Goal: Information Seeking & Learning: Learn about a topic

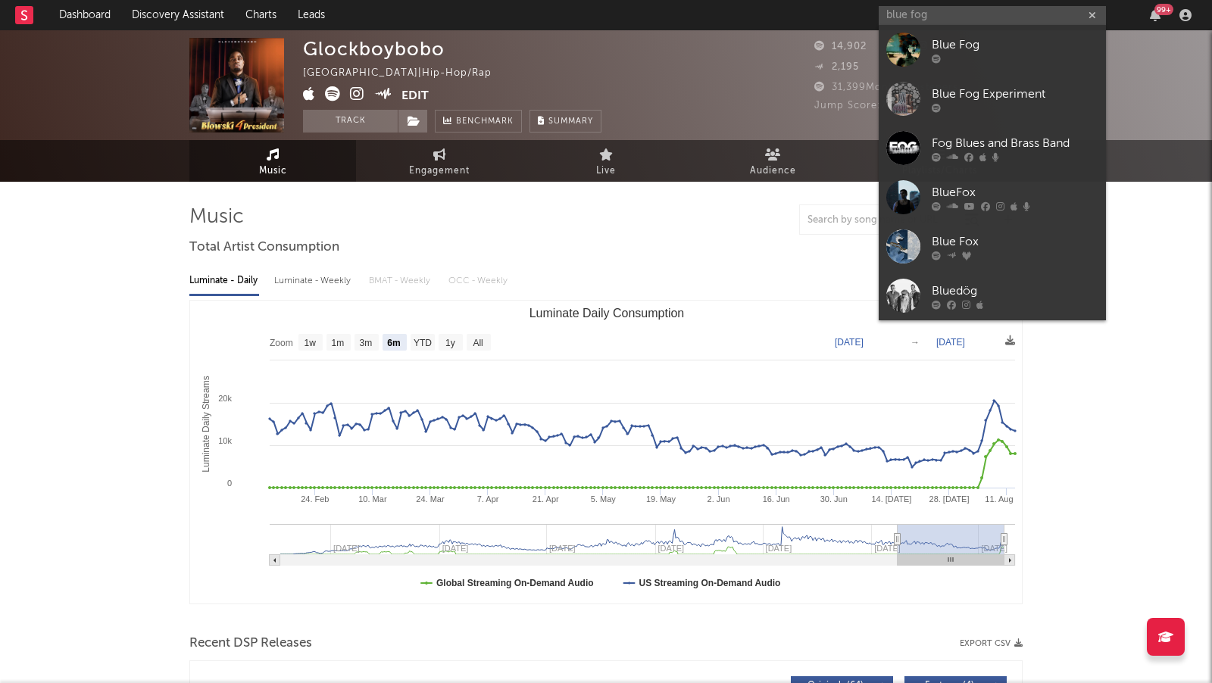
select select "6m"
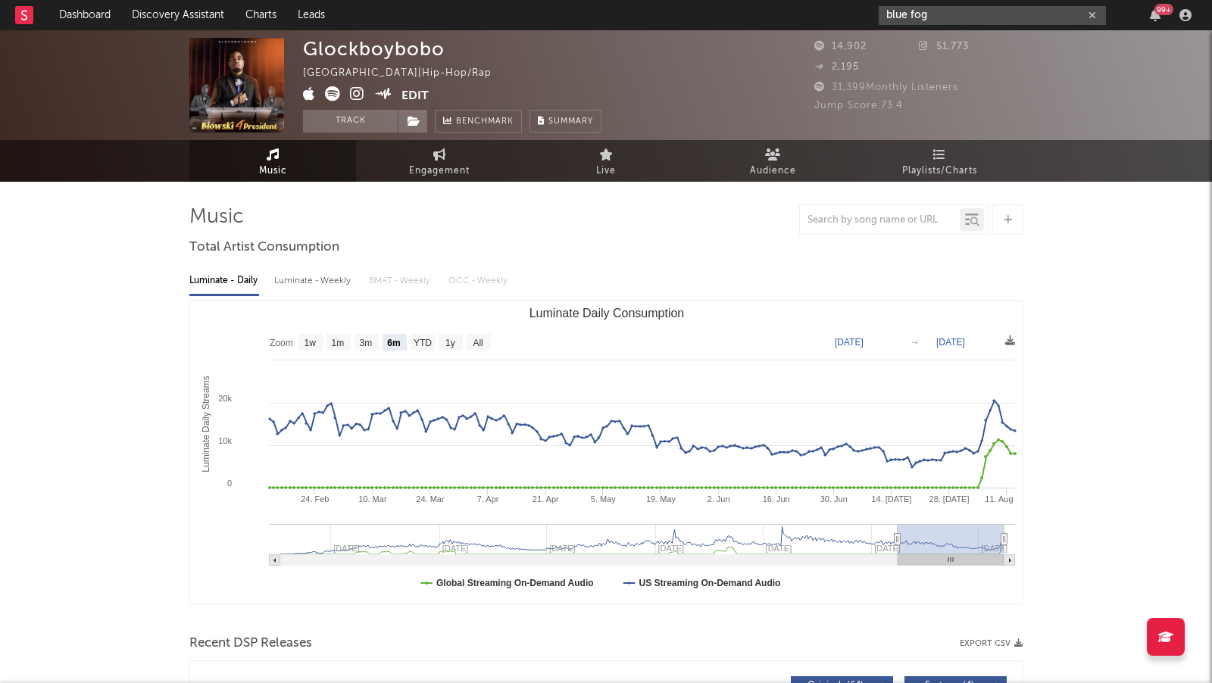
click at [934, 13] on input "blue fog" at bounding box center [992, 15] width 227 height 19
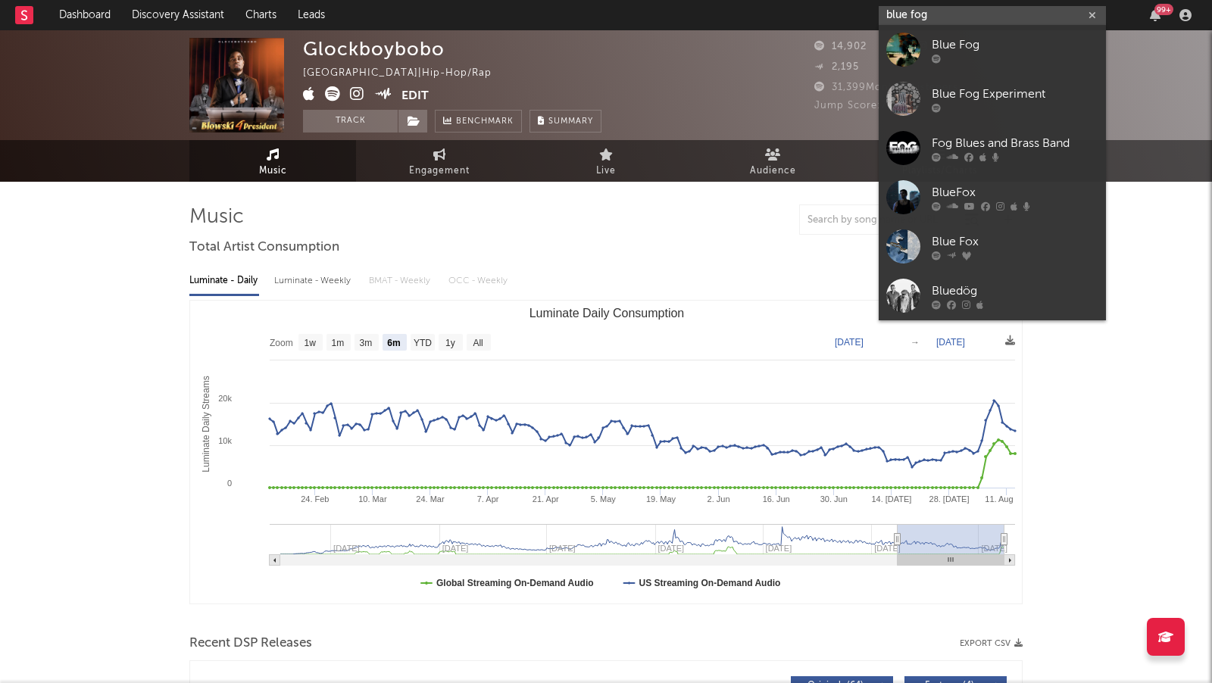
click at [934, 13] on input "blue fog" at bounding box center [992, 15] width 227 height 19
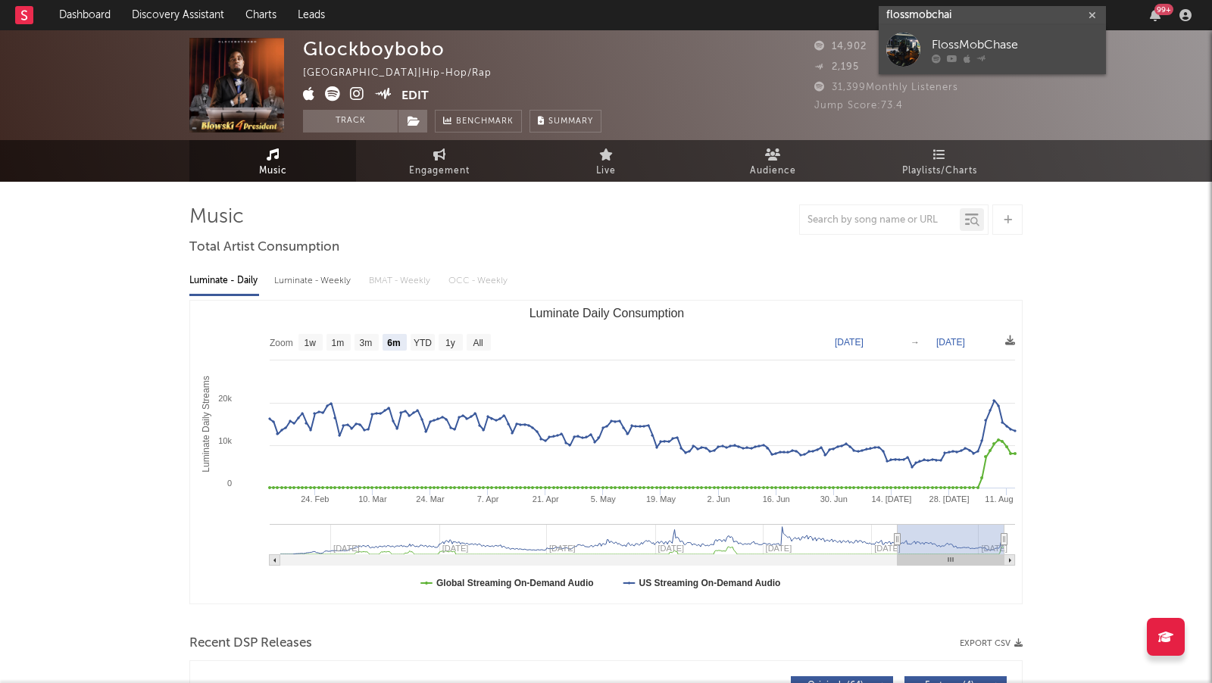
type input "flossmobchai"
click at [1016, 47] on div "FlossMobChase" at bounding box center [1015, 45] width 167 height 18
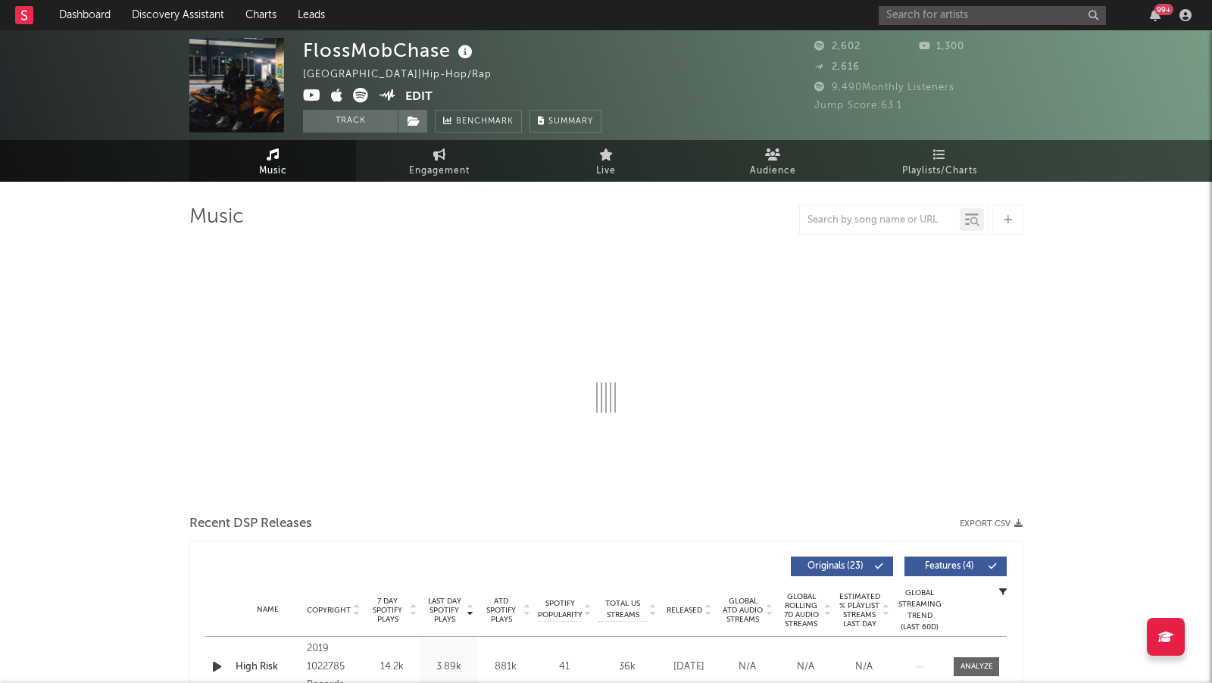
click at [314, 94] on icon at bounding box center [312, 95] width 18 height 15
select select "6m"
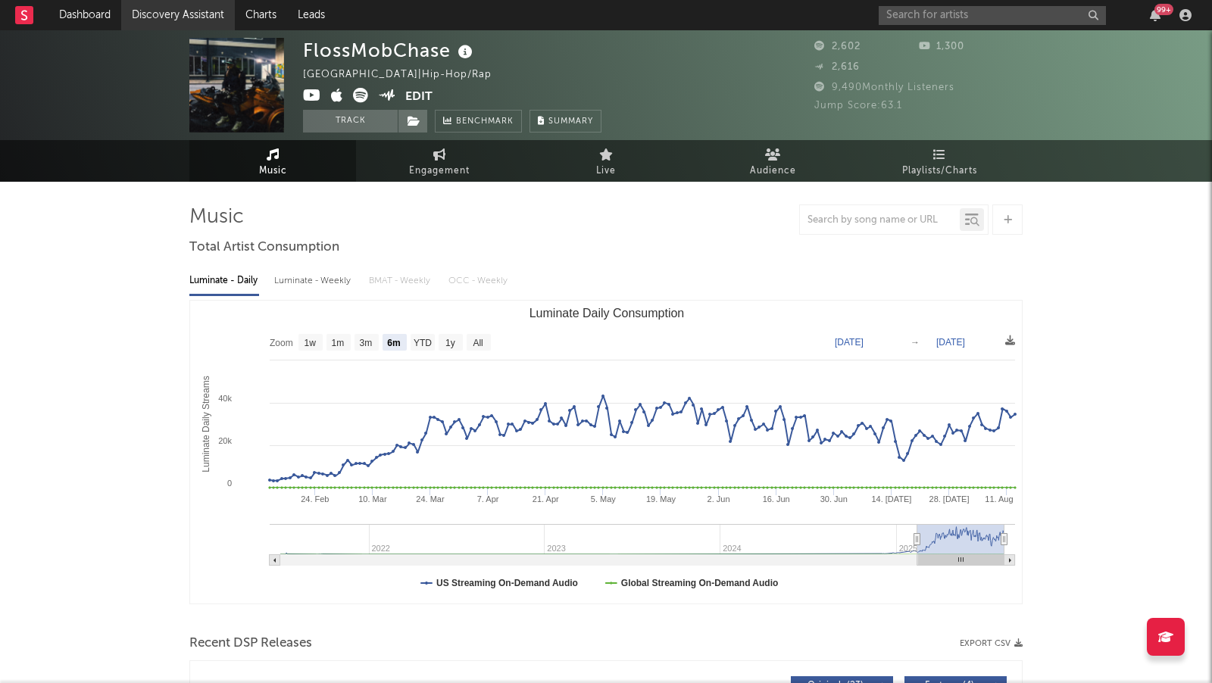
click at [158, 12] on link "Discovery Assistant" at bounding box center [178, 15] width 114 height 30
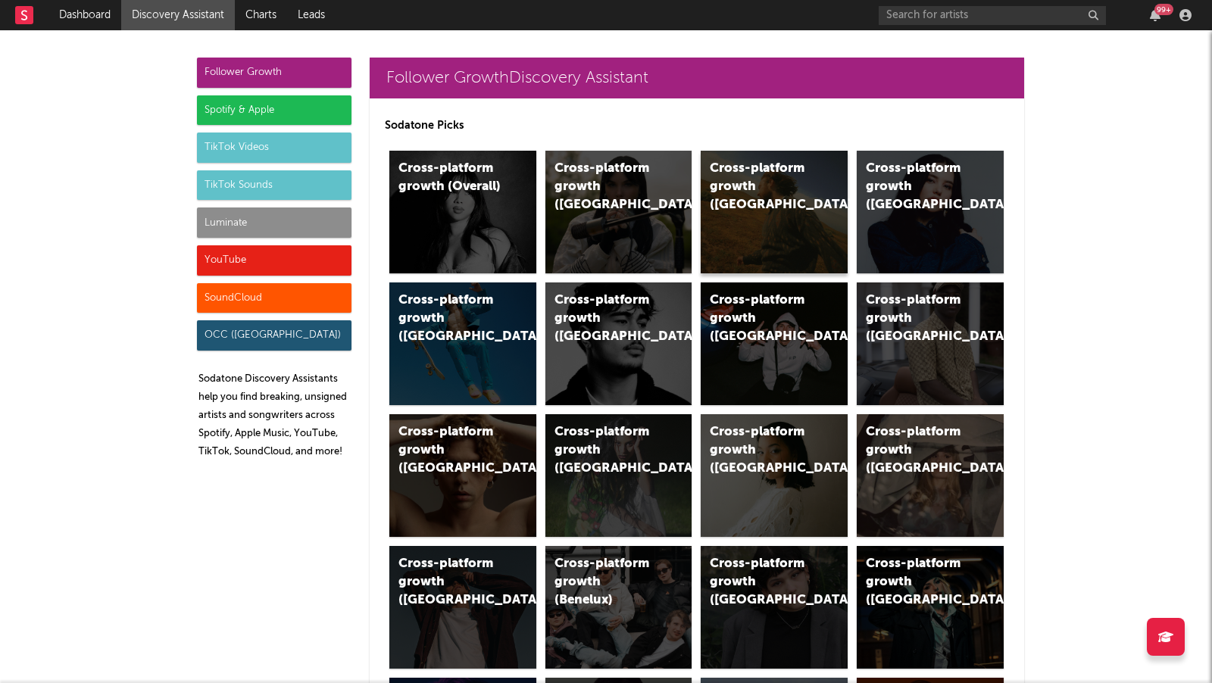
click at [754, 220] on div "Cross-platform growth (US)" at bounding box center [774, 212] width 147 height 123
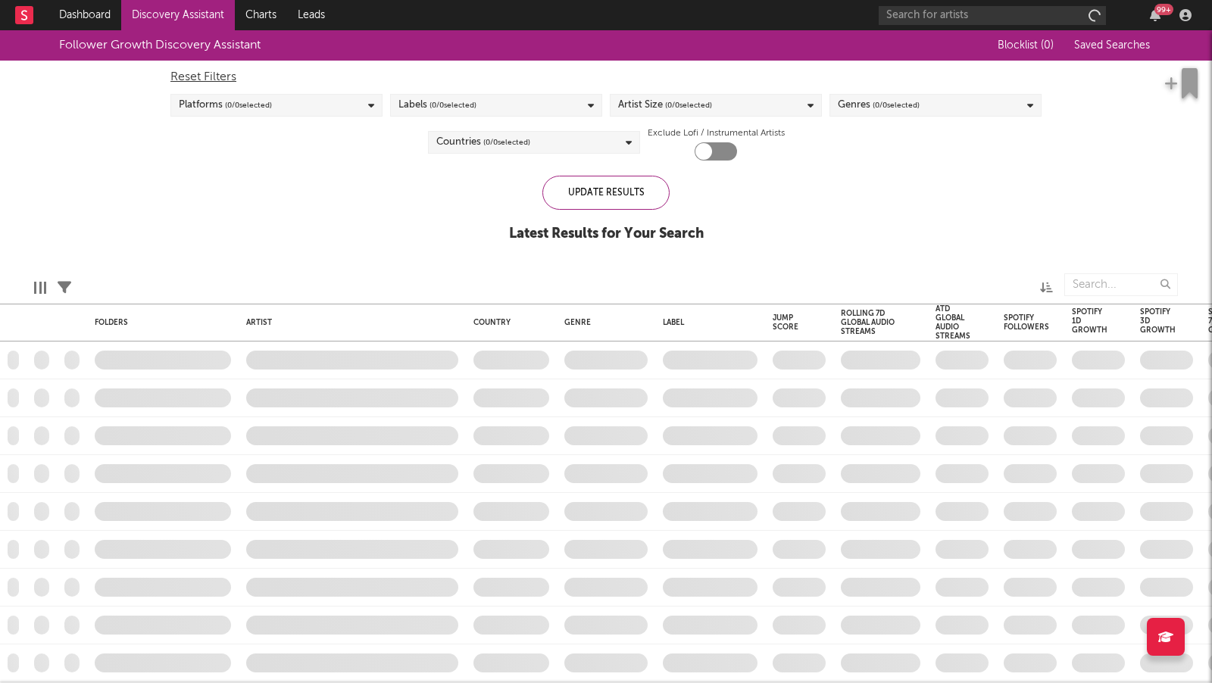
checkbox input "true"
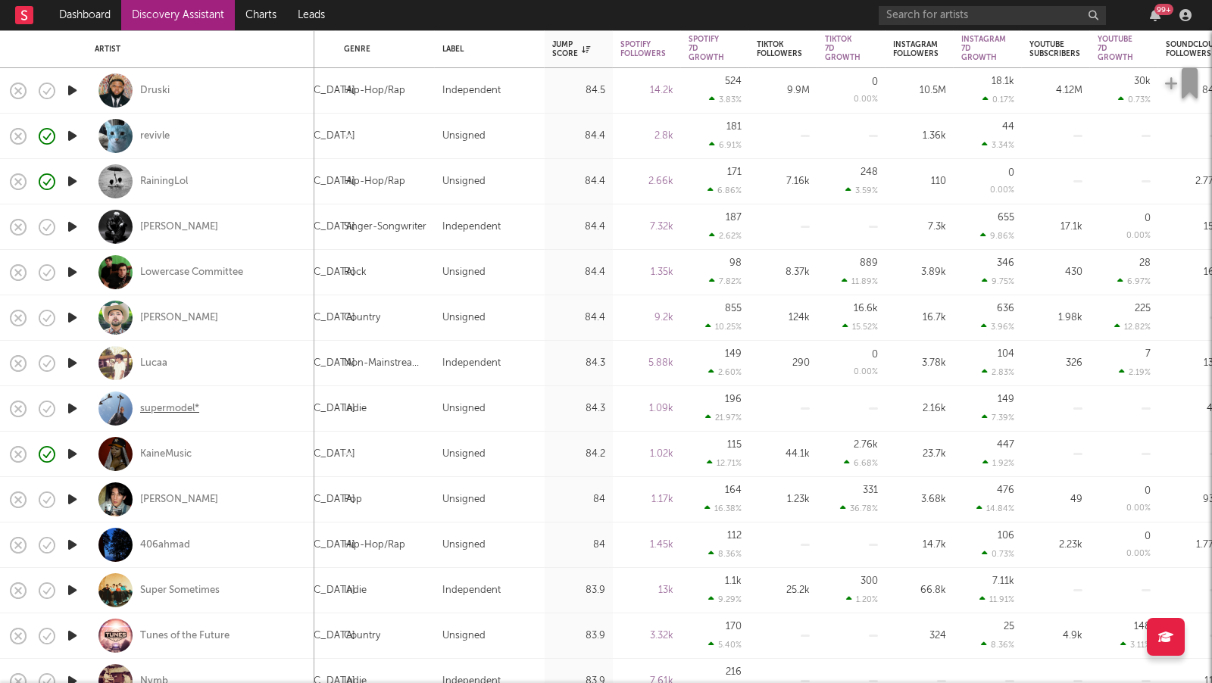
click at [179, 407] on div "supermodel*" at bounding box center [169, 409] width 59 height 14
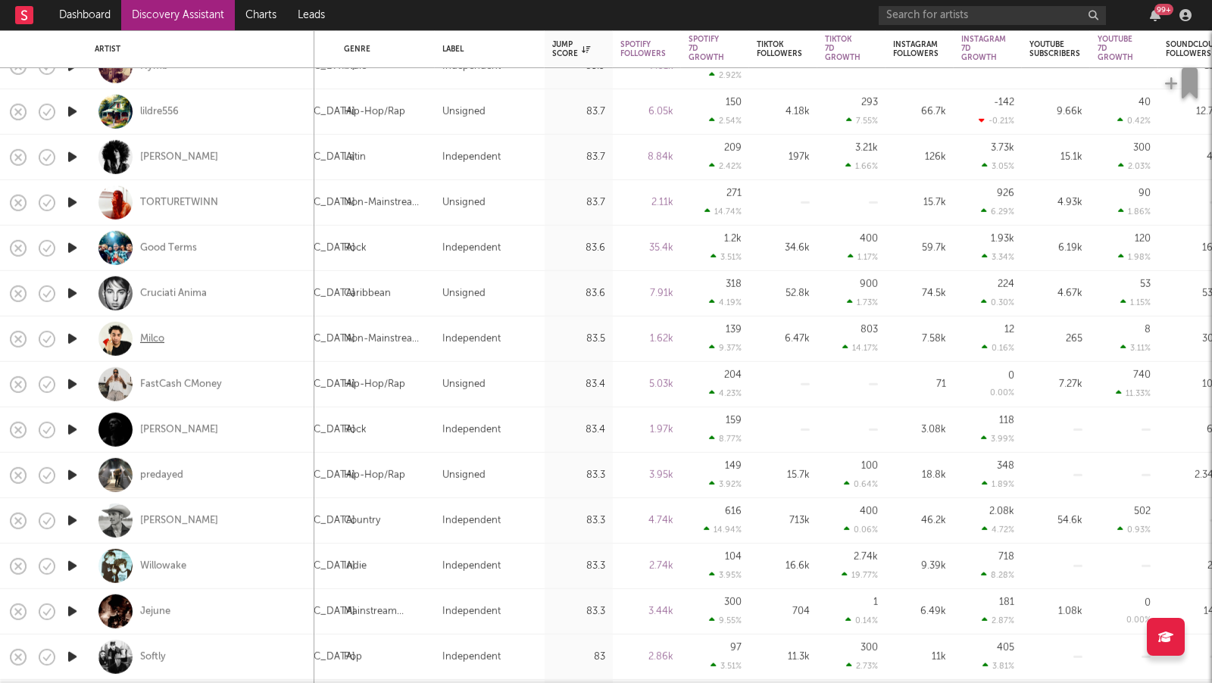
click at [157, 345] on div "Milco" at bounding box center [152, 339] width 24 height 14
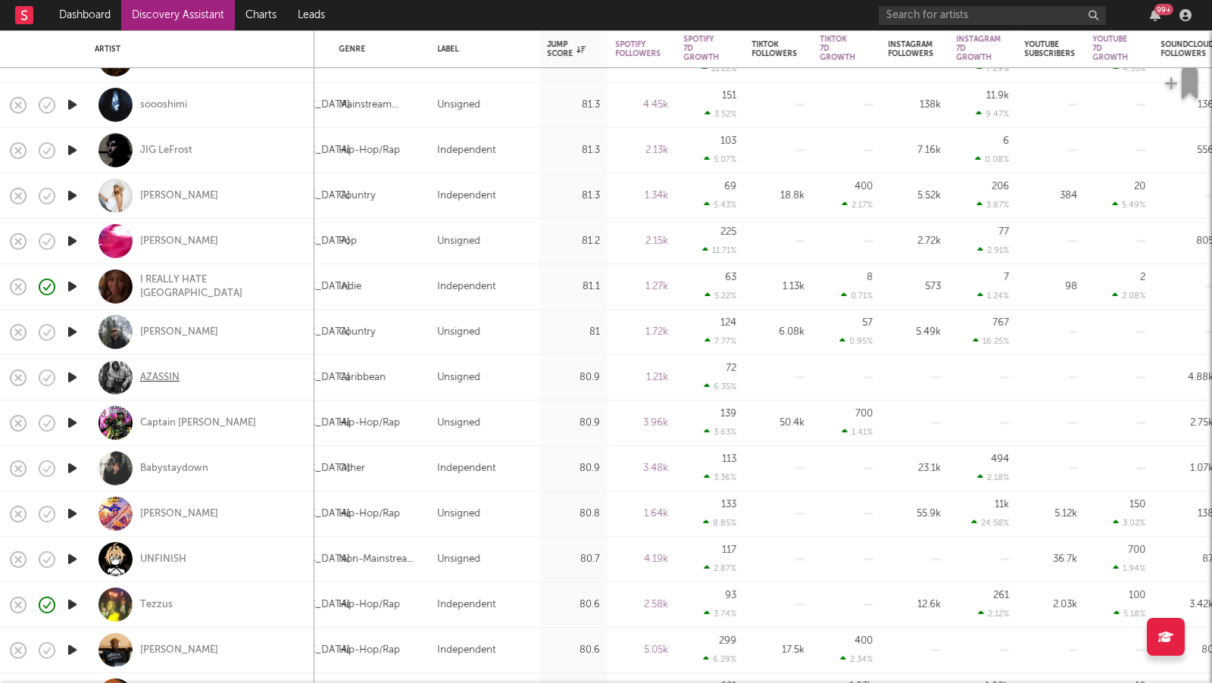
click at [173, 373] on div "AZASSIN" at bounding box center [159, 377] width 39 height 14
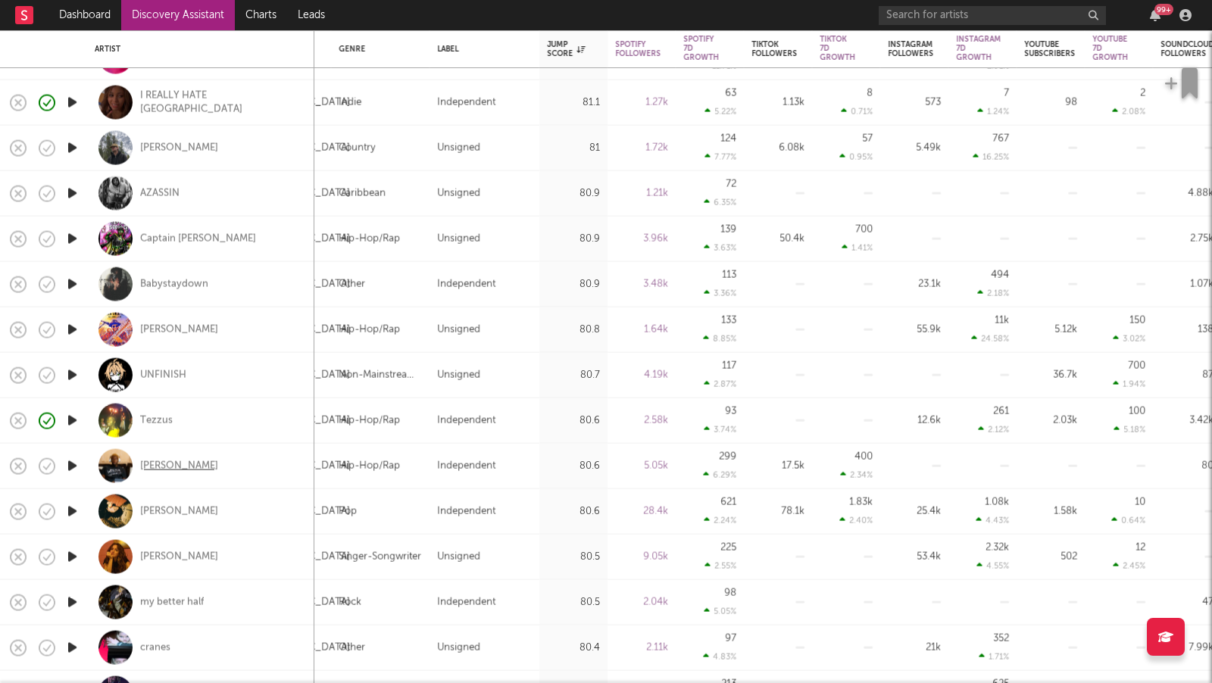
click at [171, 464] on div "CHRIS CASEY" at bounding box center [179, 466] width 78 height 14
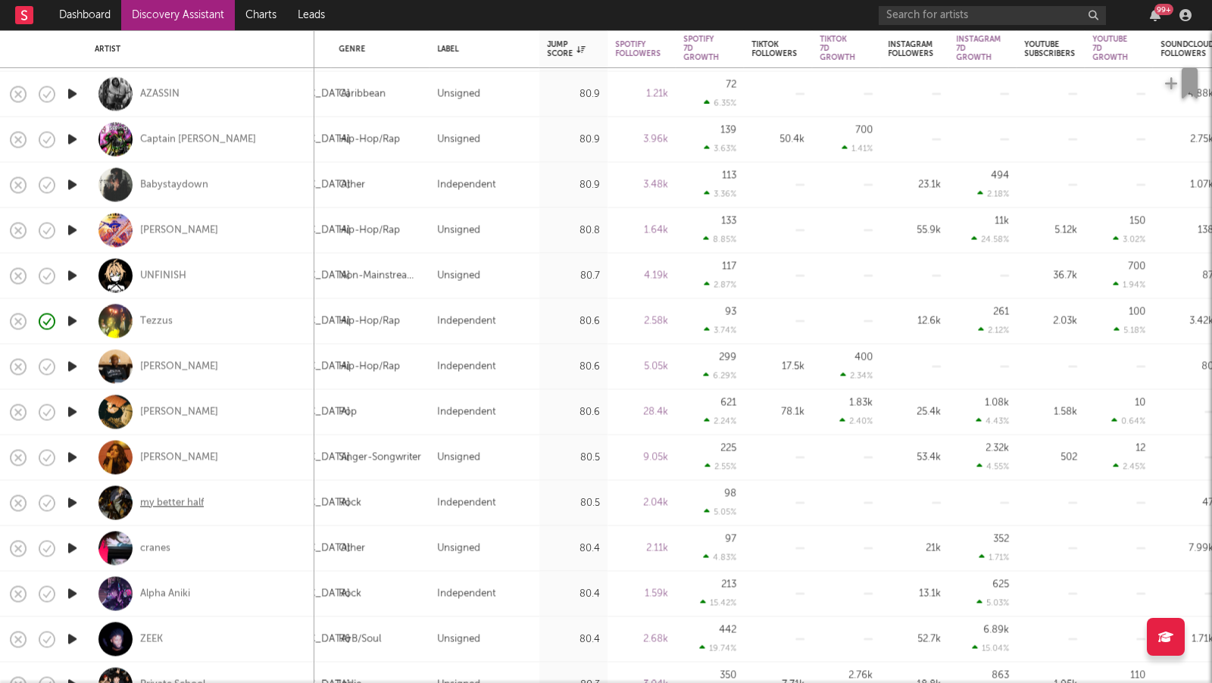
click at [195, 498] on div "my better half" at bounding box center [172, 503] width 64 height 14
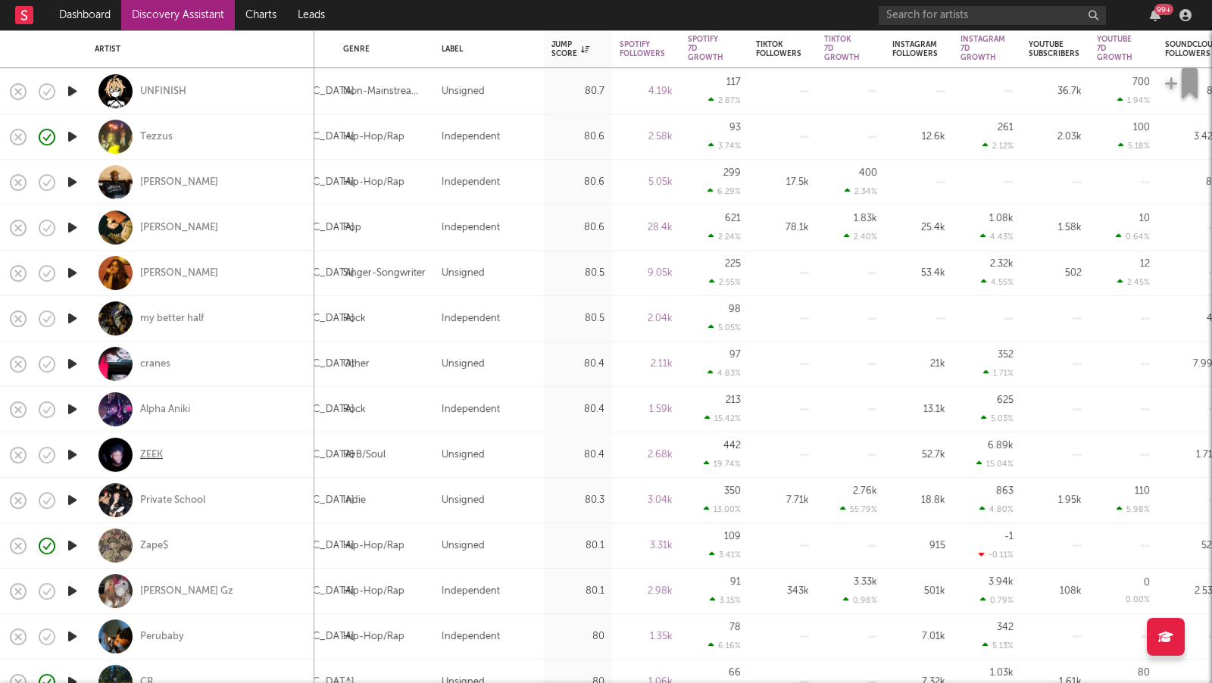
click at [158, 454] on div "ZEEK" at bounding box center [151, 455] width 23 height 14
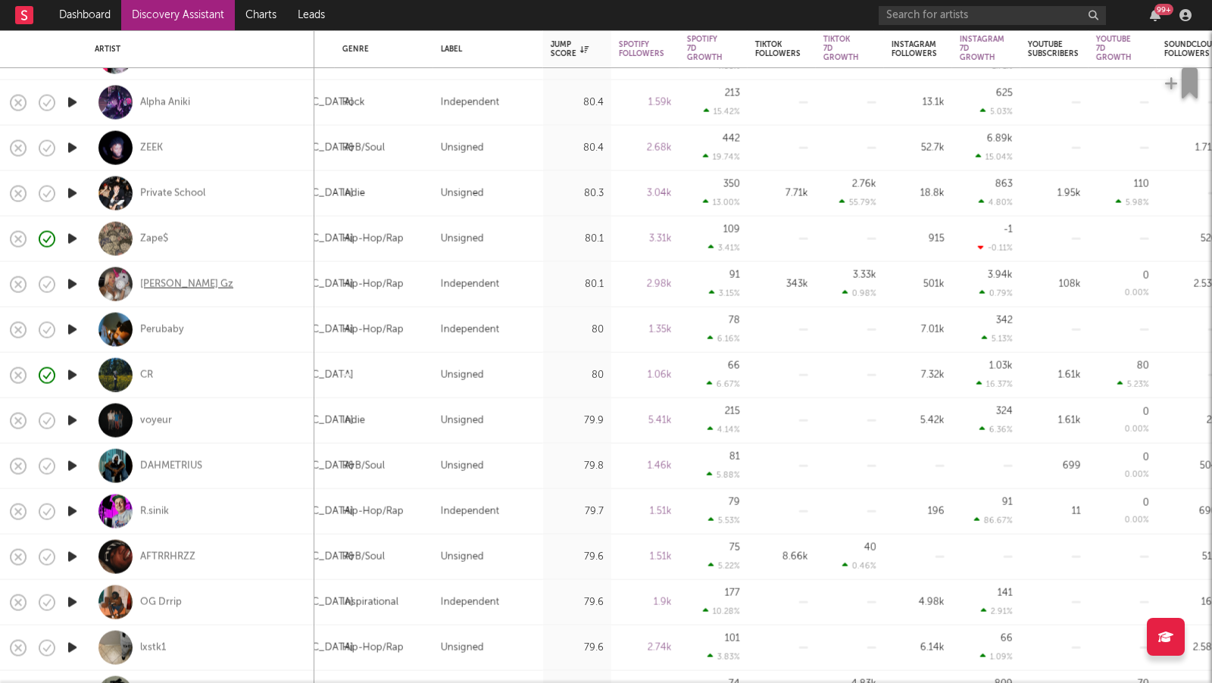
click at [154, 281] on div "Rella Gz" at bounding box center [186, 284] width 93 height 14
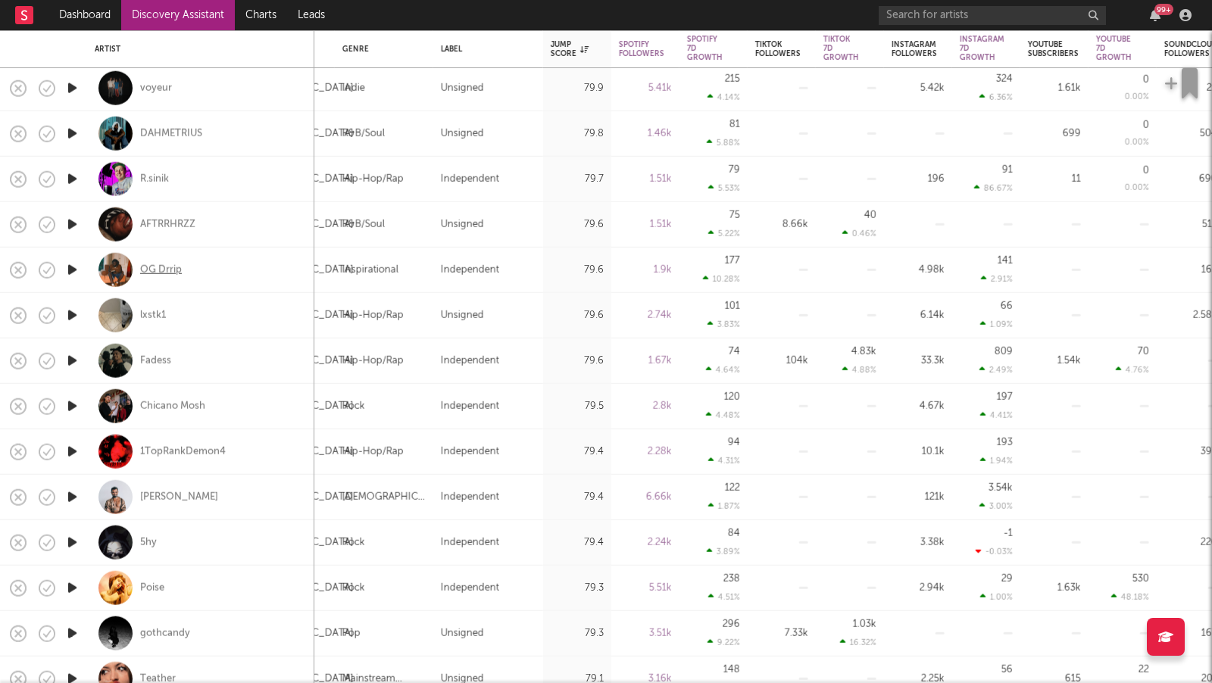
click at [170, 267] on div "OG Drrip" at bounding box center [161, 270] width 42 height 14
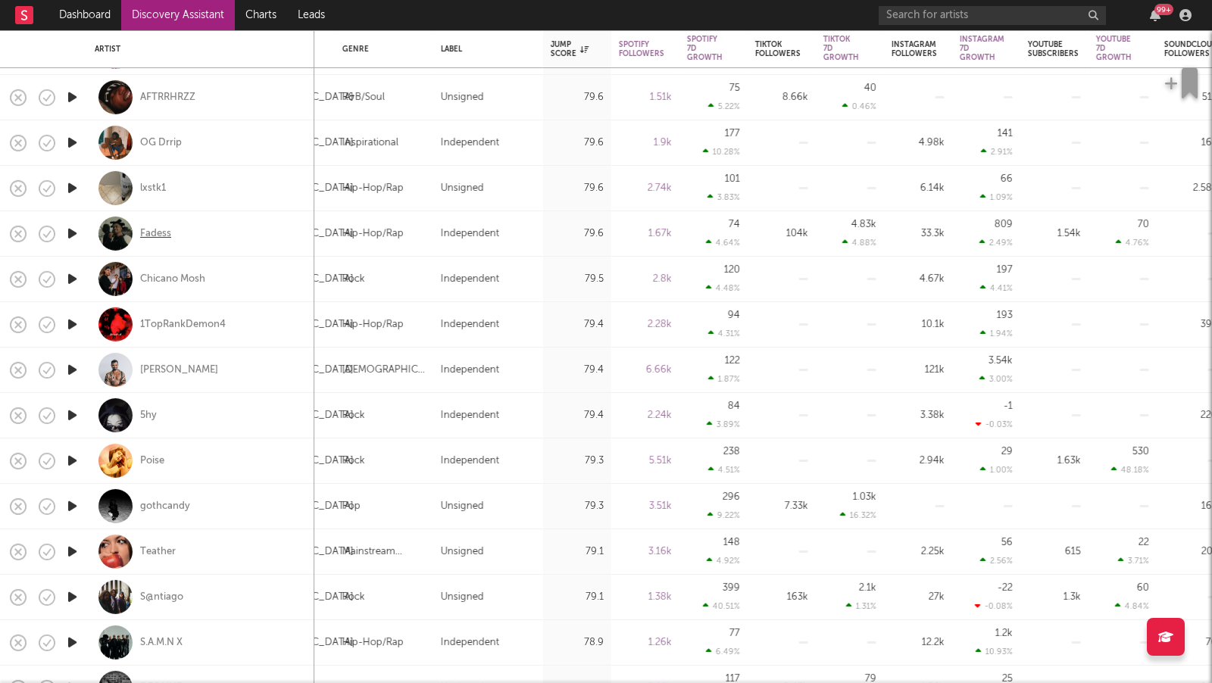
click at [151, 235] on div "Fadess" at bounding box center [155, 233] width 31 height 14
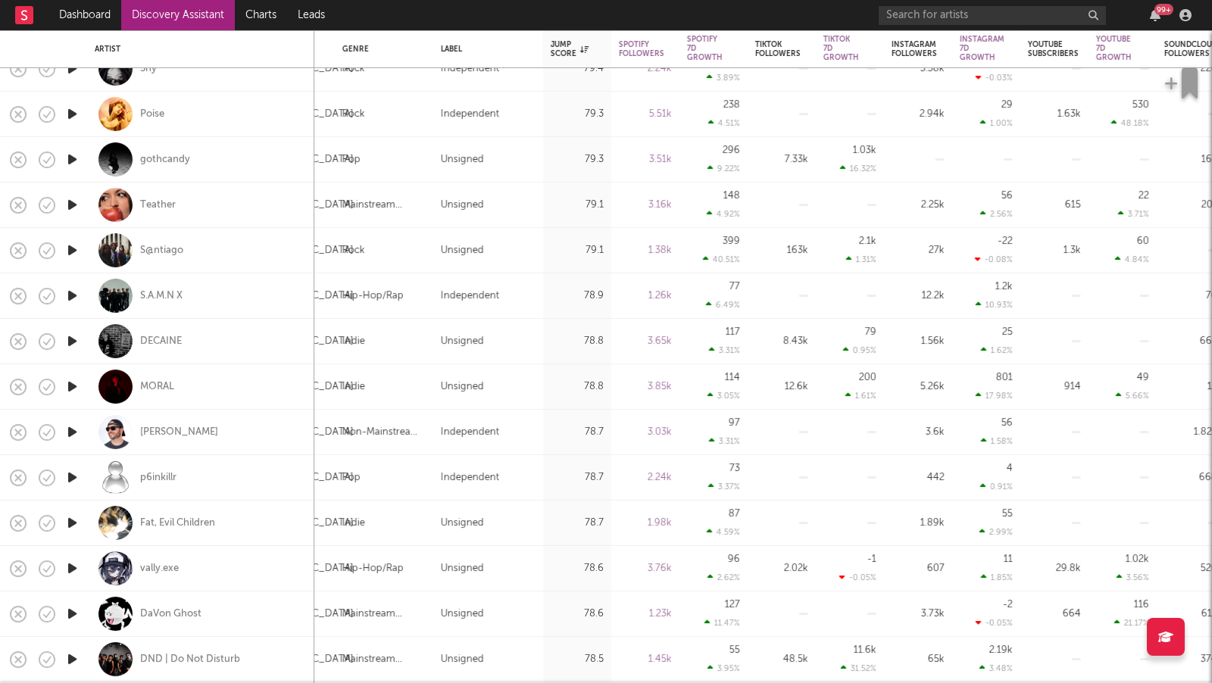
click at [170, 242] on div "S@ntiago" at bounding box center [201, 250] width 212 height 45
select select "1w"
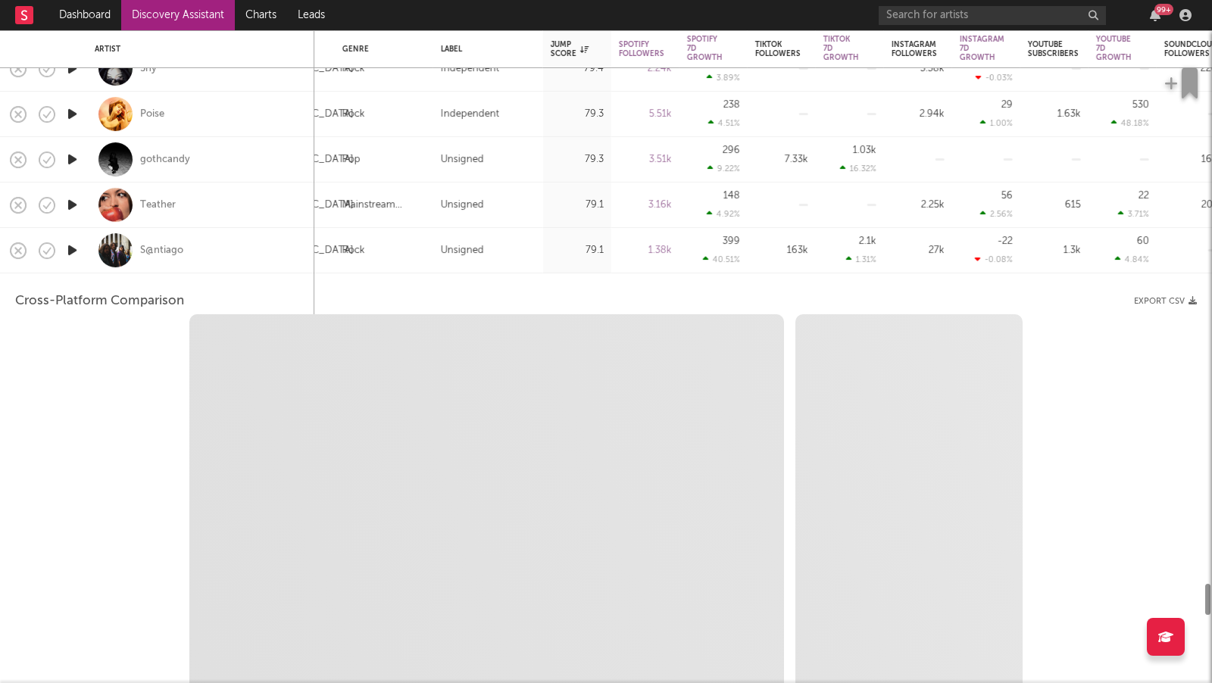
select select "1w"
click at [170, 251] on div "S@ntiago" at bounding box center [161, 251] width 43 height 14
select select "1m"
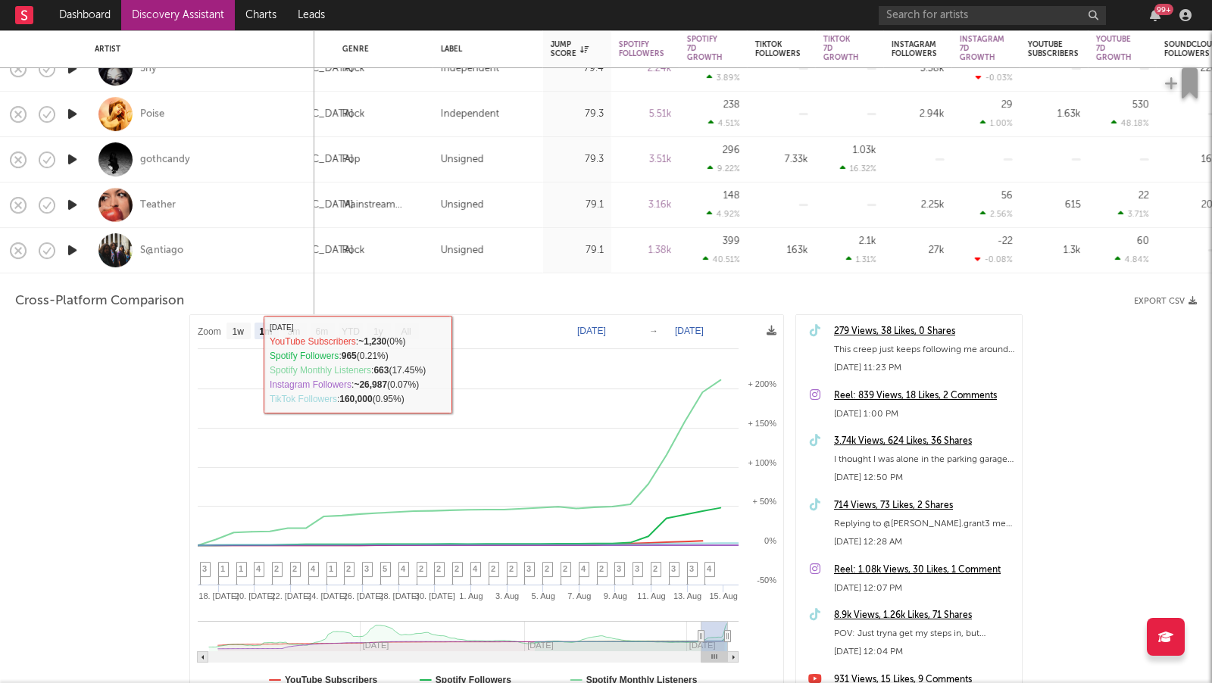
click at [235, 286] on div "Cross-Platform Comparison Export CSV Zoom 1w 1m 3m 6m YTD 1y All 2025-07-16 202…" at bounding box center [605, 690] width 1181 height 835
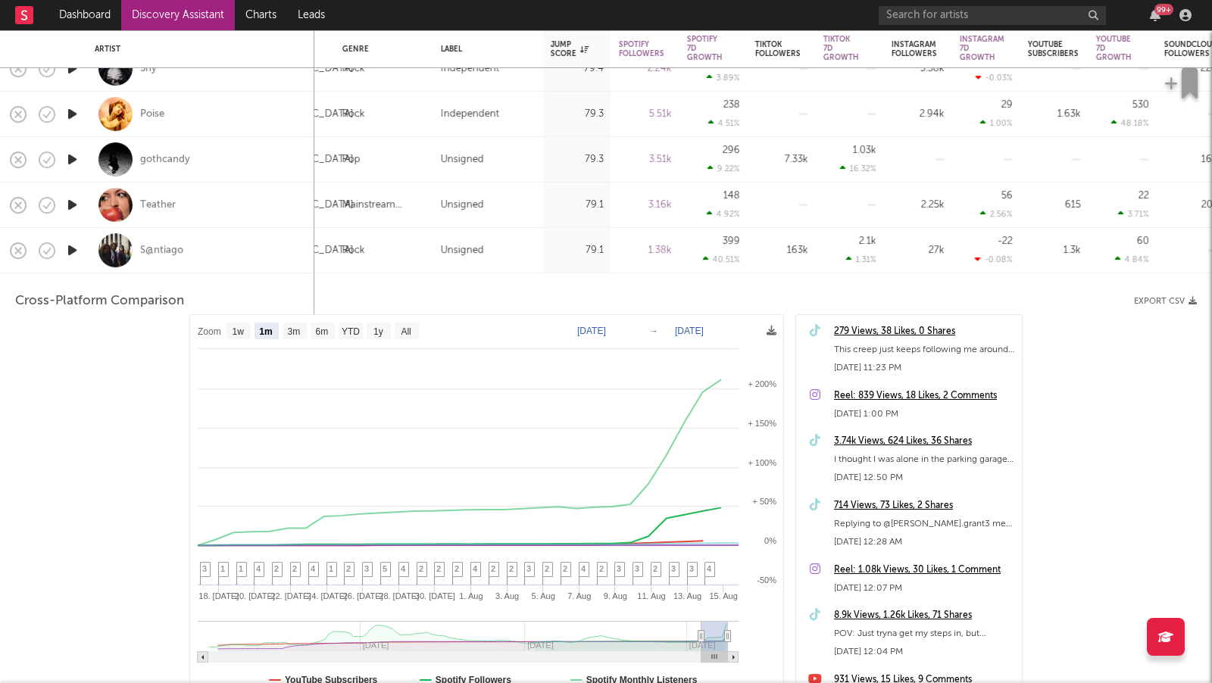
click at [251, 243] on div "S@ntiago" at bounding box center [201, 250] width 212 height 45
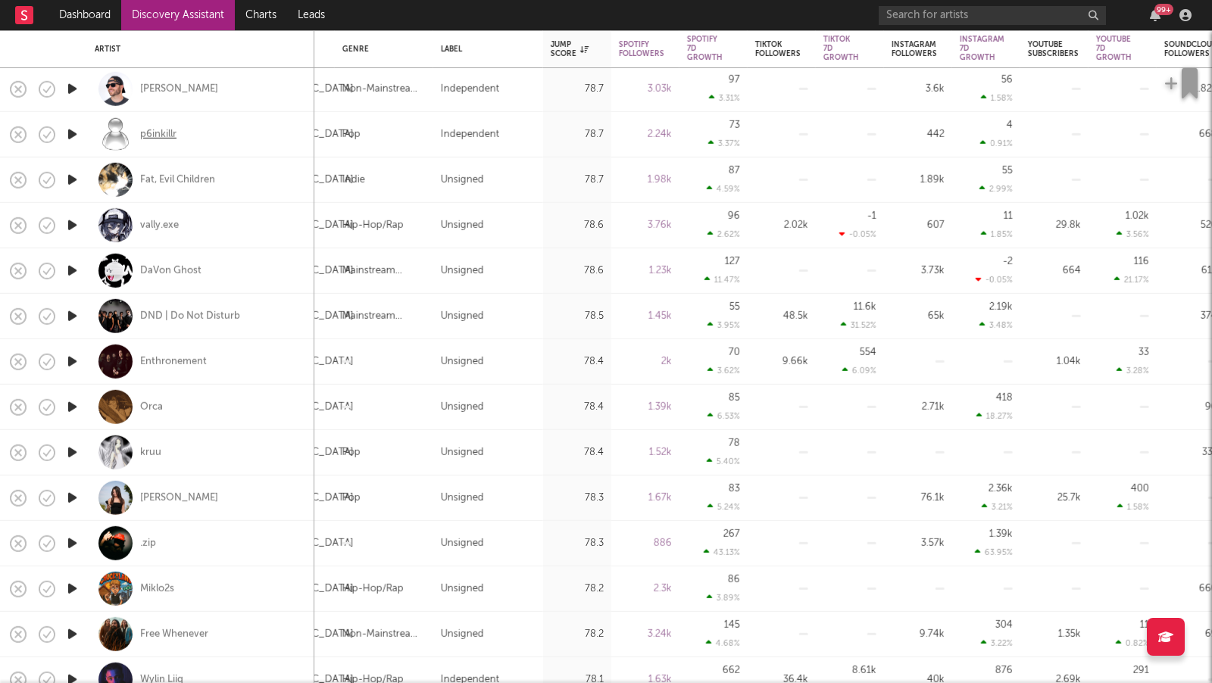
click at [165, 133] on div "p6inkillr" at bounding box center [158, 134] width 36 height 14
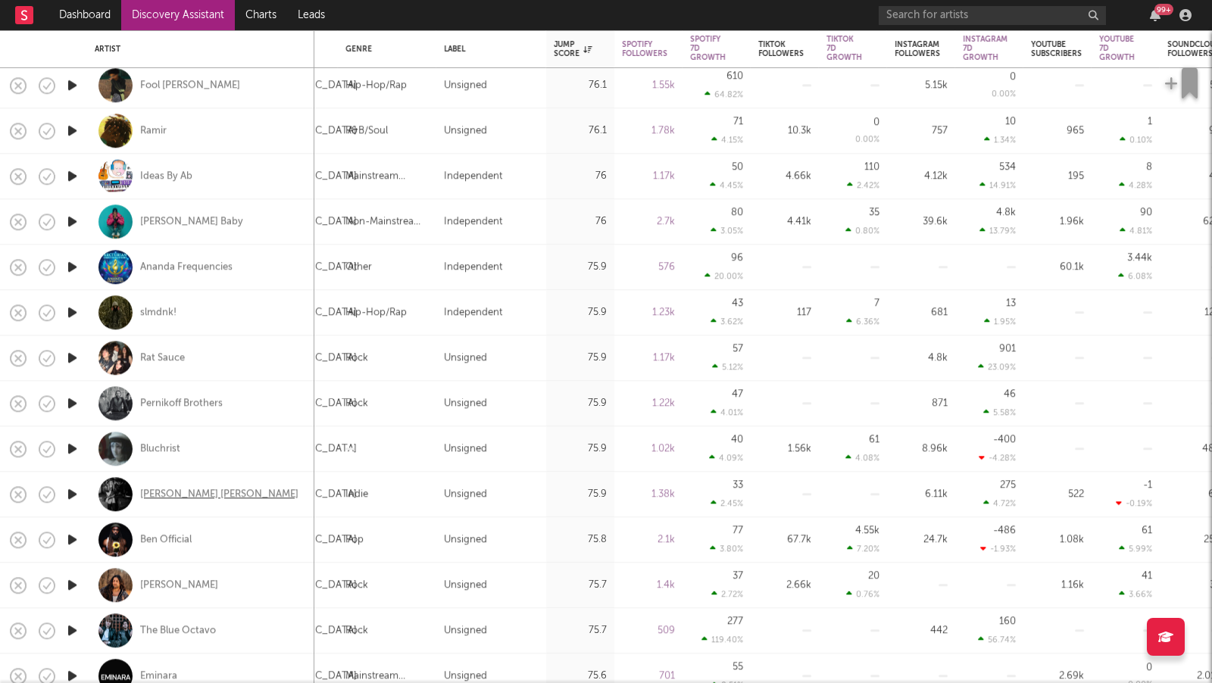
click at [187, 495] on div "carmela donna" at bounding box center [219, 495] width 158 height 14
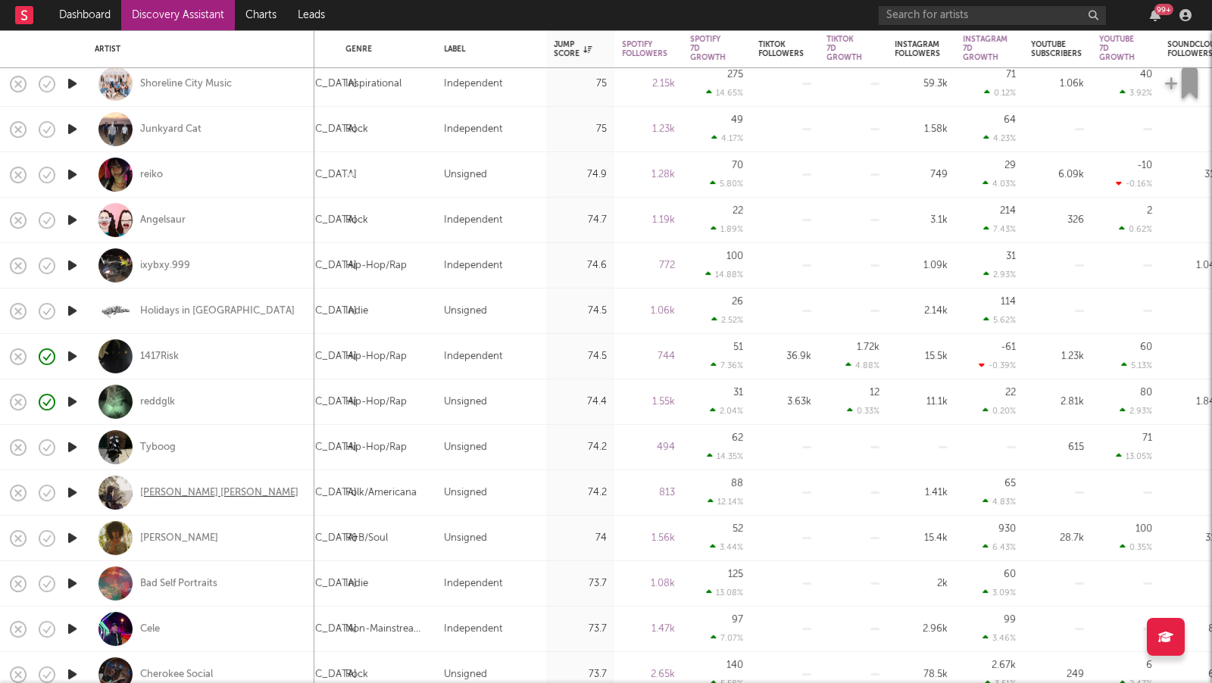
click at [195, 494] on div "Heather Suzanne" at bounding box center [219, 493] width 158 height 14
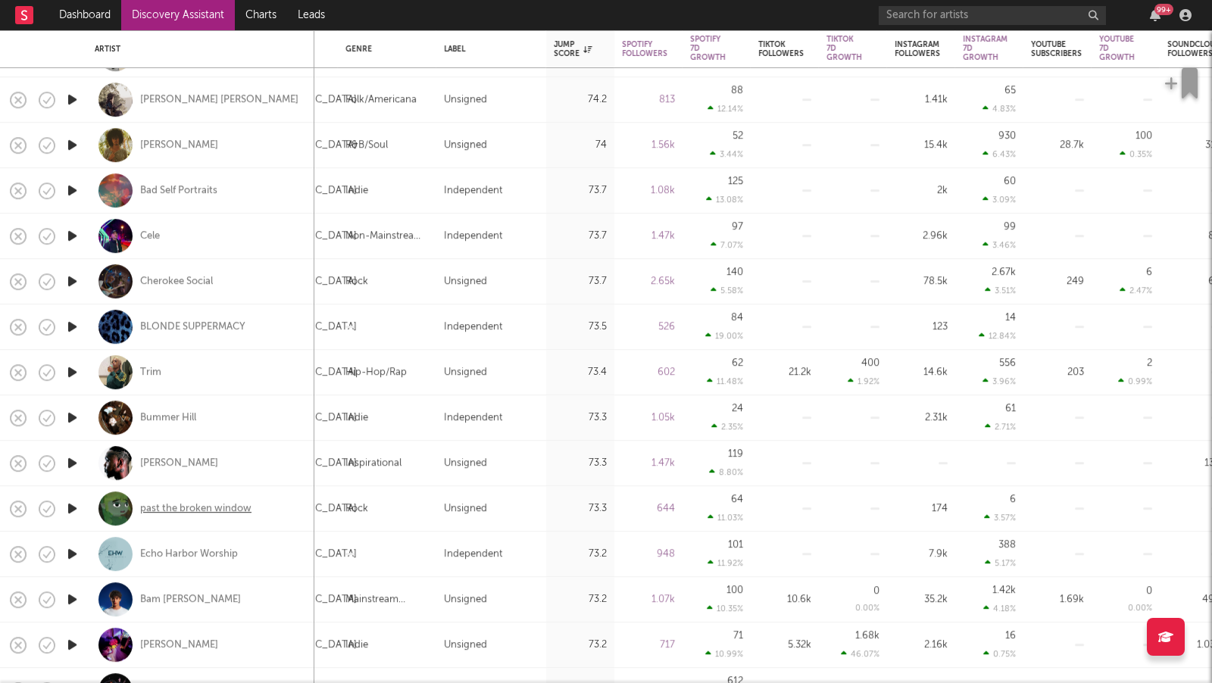
click at [218, 512] on div "past the broken window" at bounding box center [195, 509] width 111 height 14
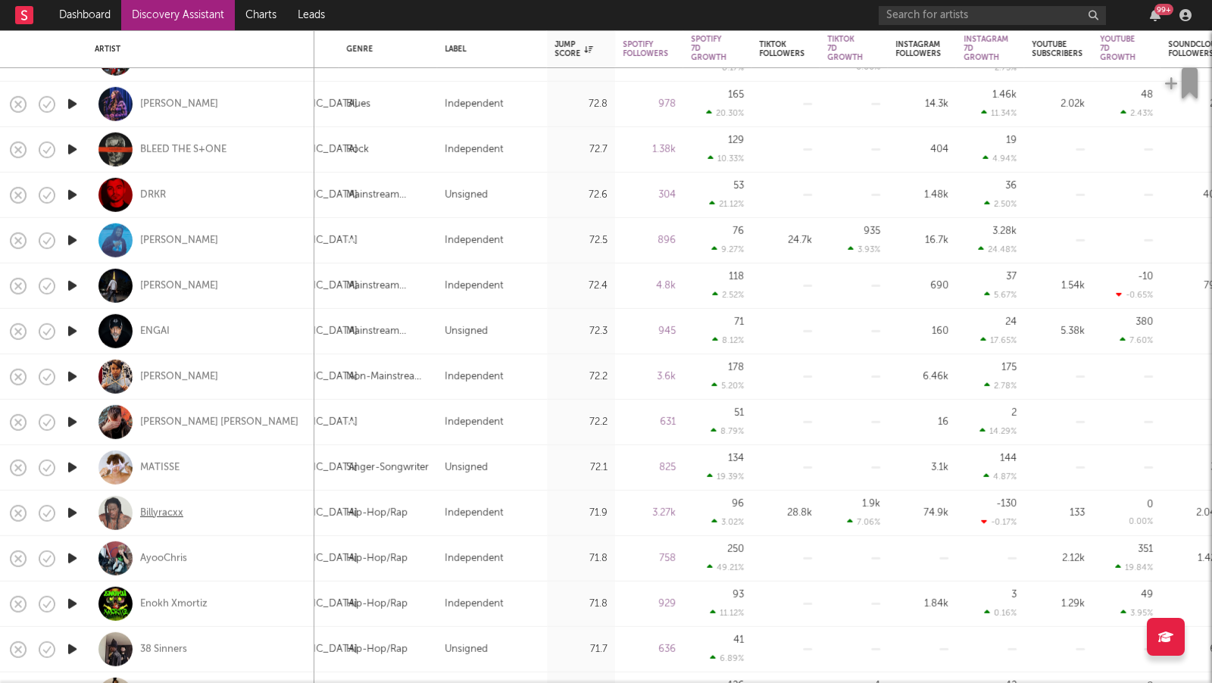
click at [176, 513] on div "Billyracxx" at bounding box center [161, 513] width 43 height 14
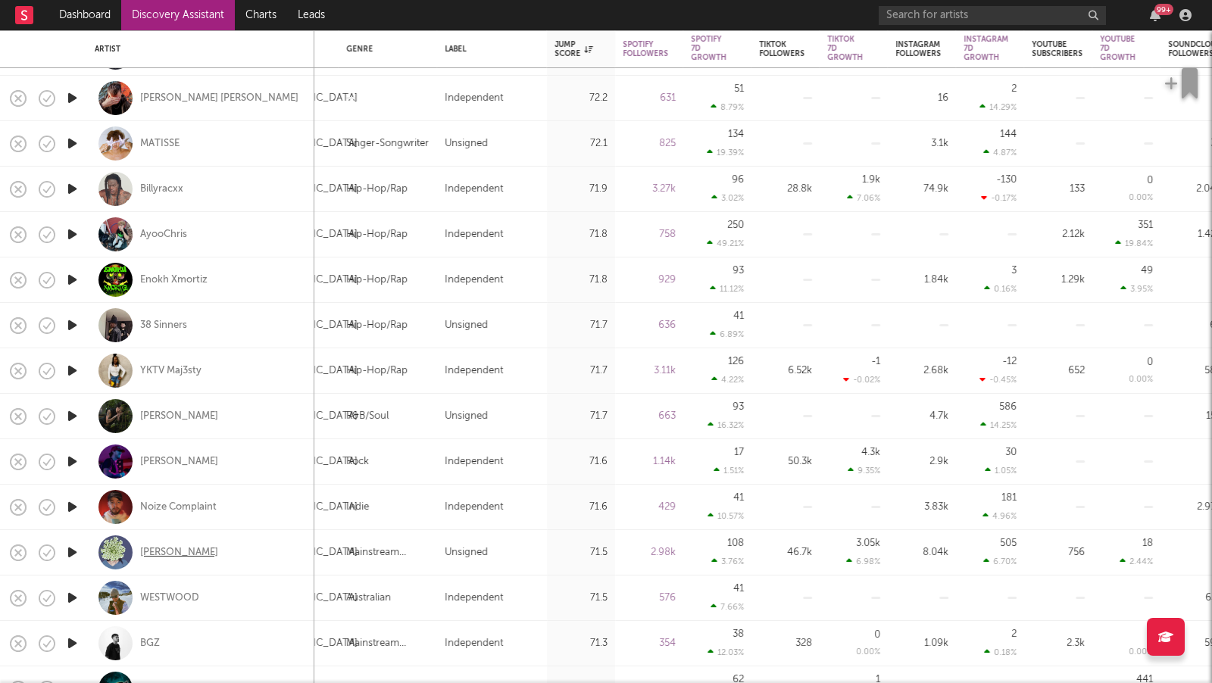
click at [164, 552] on div "Jessilyn" at bounding box center [179, 553] width 78 height 14
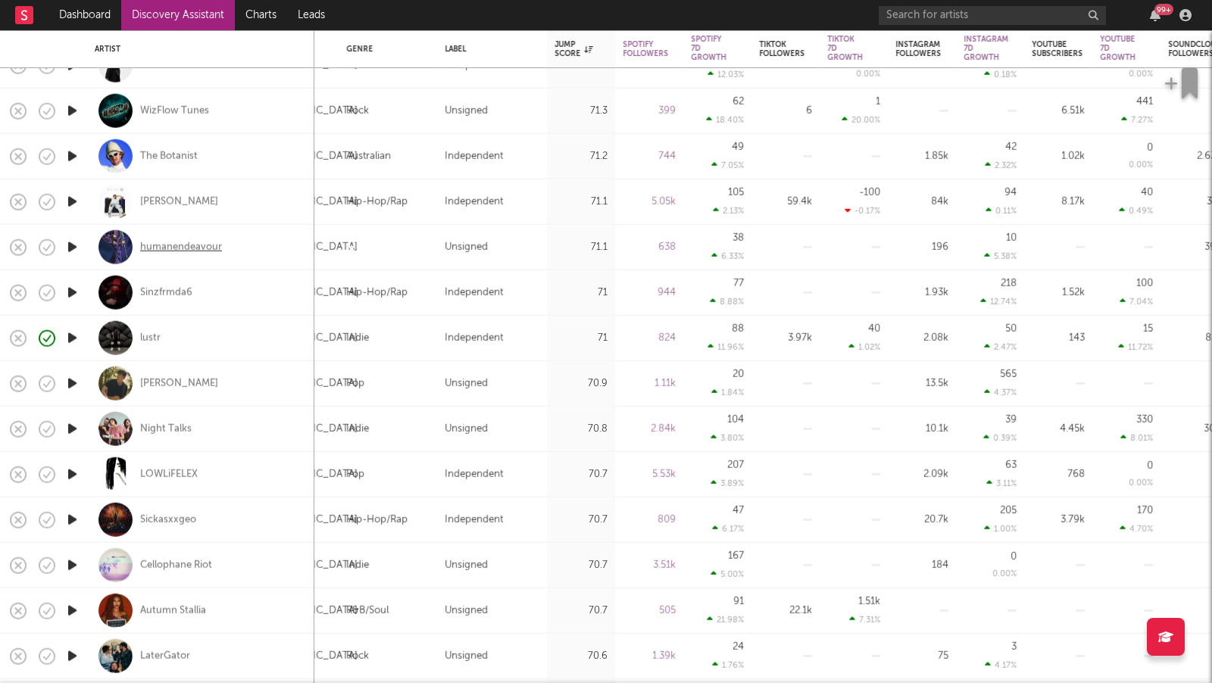
click at [201, 249] on div "humanendeavour" at bounding box center [181, 247] width 82 height 14
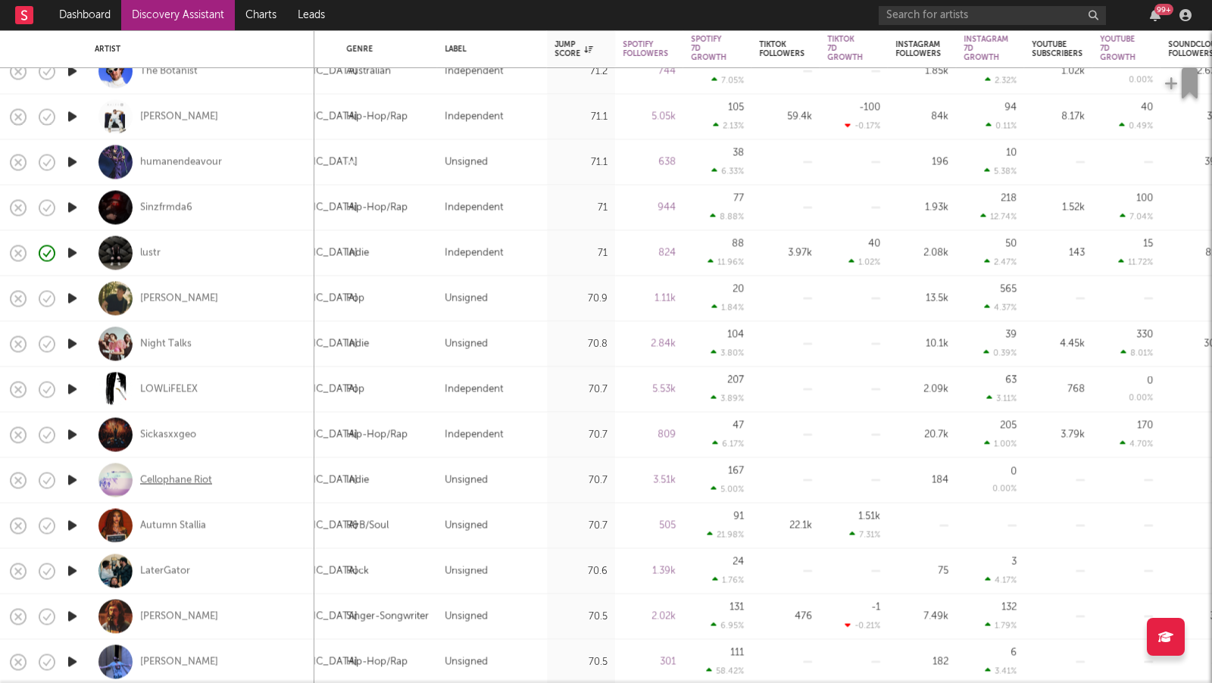
click at [181, 476] on div "Cellophane Riot" at bounding box center [176, 480] width 72 height 14
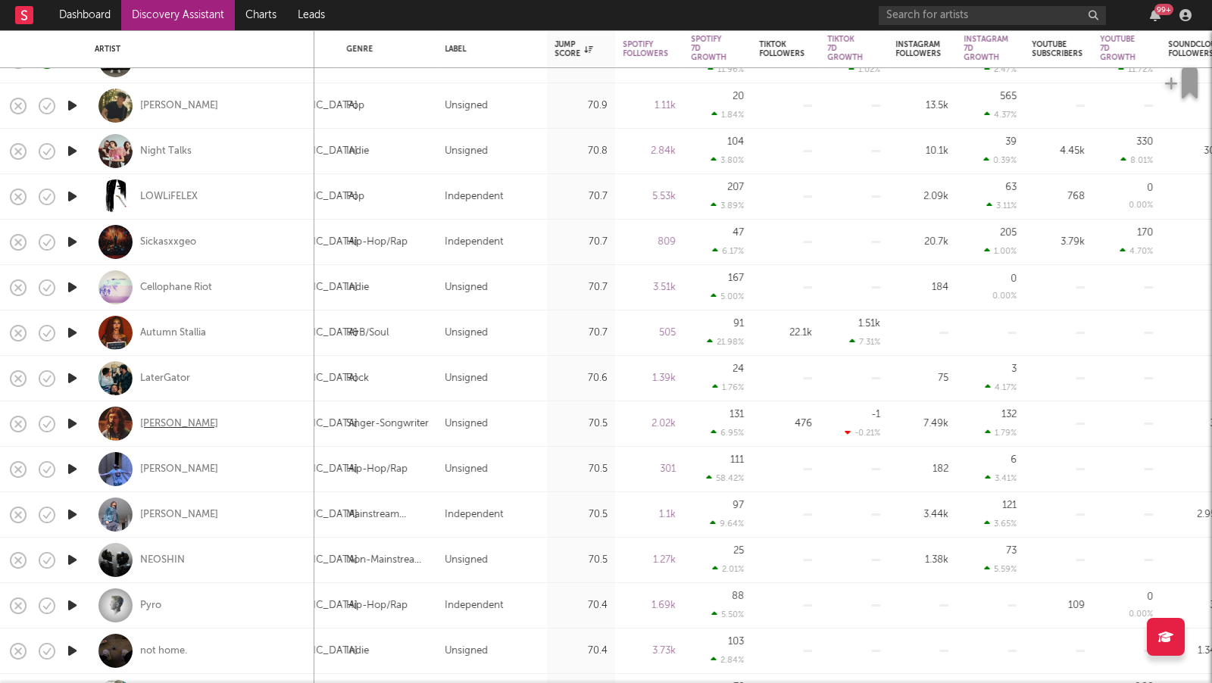
click at [151, 419] on div "Quinn Kennedy" at bounding box center [179, 424] width 78 height 14
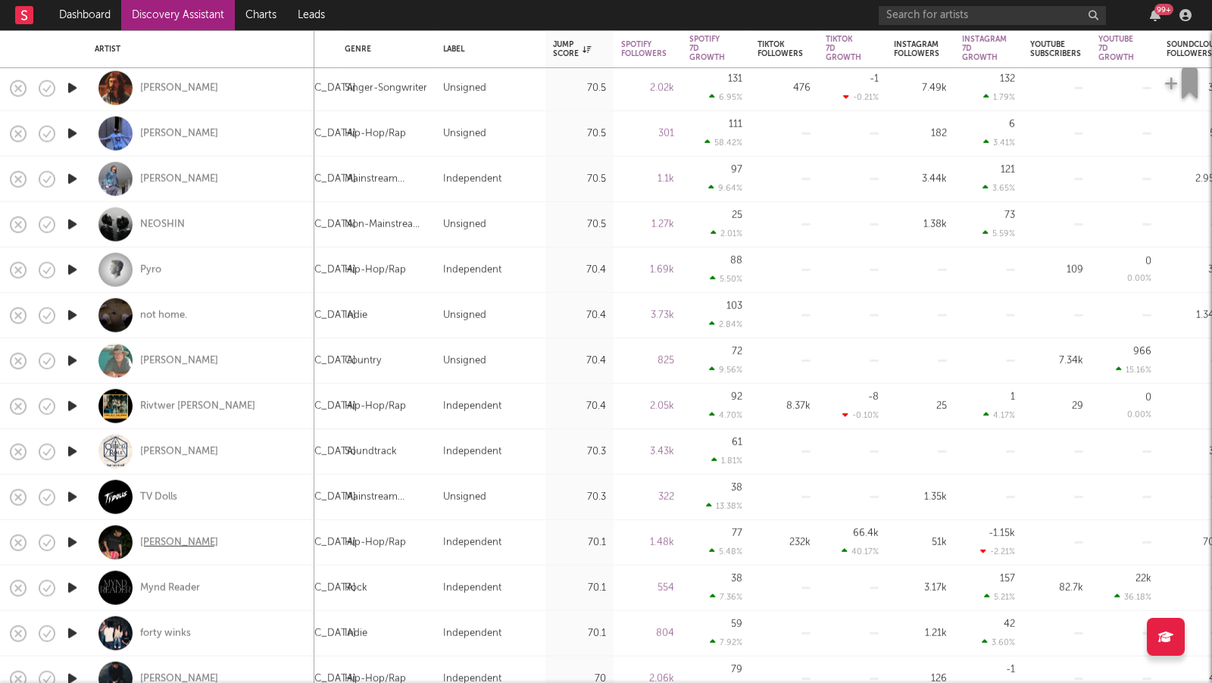
click at [154, 541] on div "Hudak" at bounding box center [179, 542] width 78 height 14
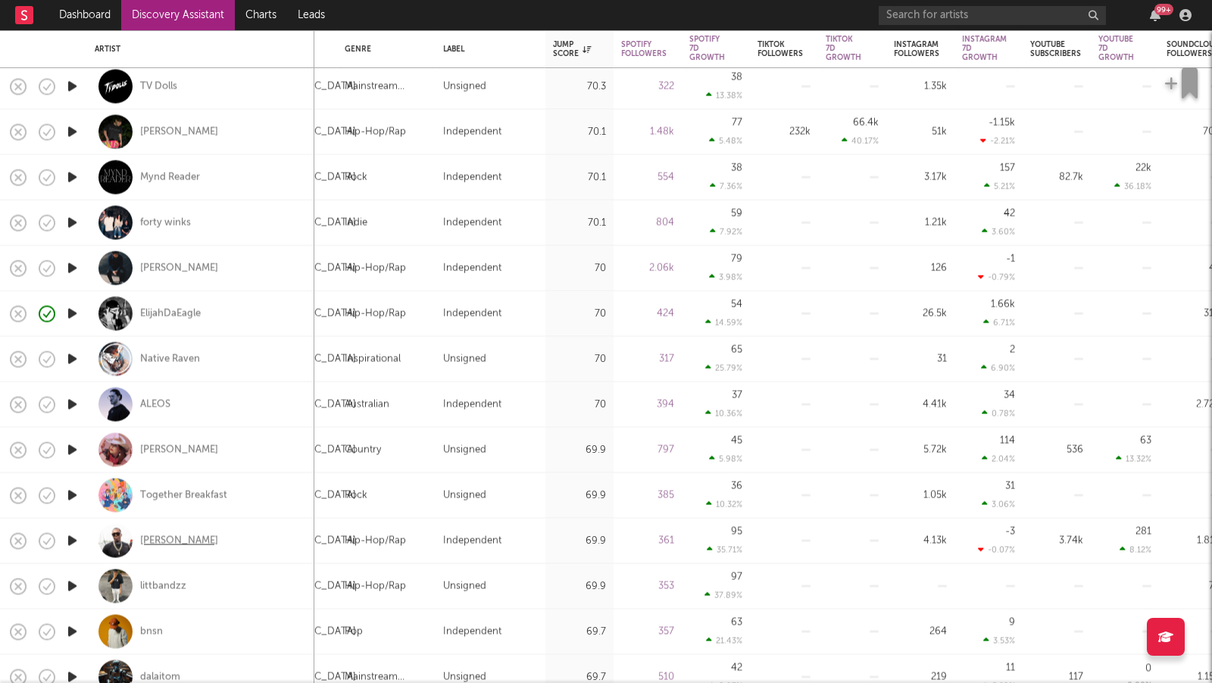
click at [183, 541] on div "Johnathan Kash" at bounding box center [179, 541] width 78 height 14
click at [966, 19] on input "text" at bounding box center [992, 15] width 227 height 19
type input "YDG"
click at [220, 8] on link "Discovery Assistant" at bounding box center [178, 15] width 114 height 30
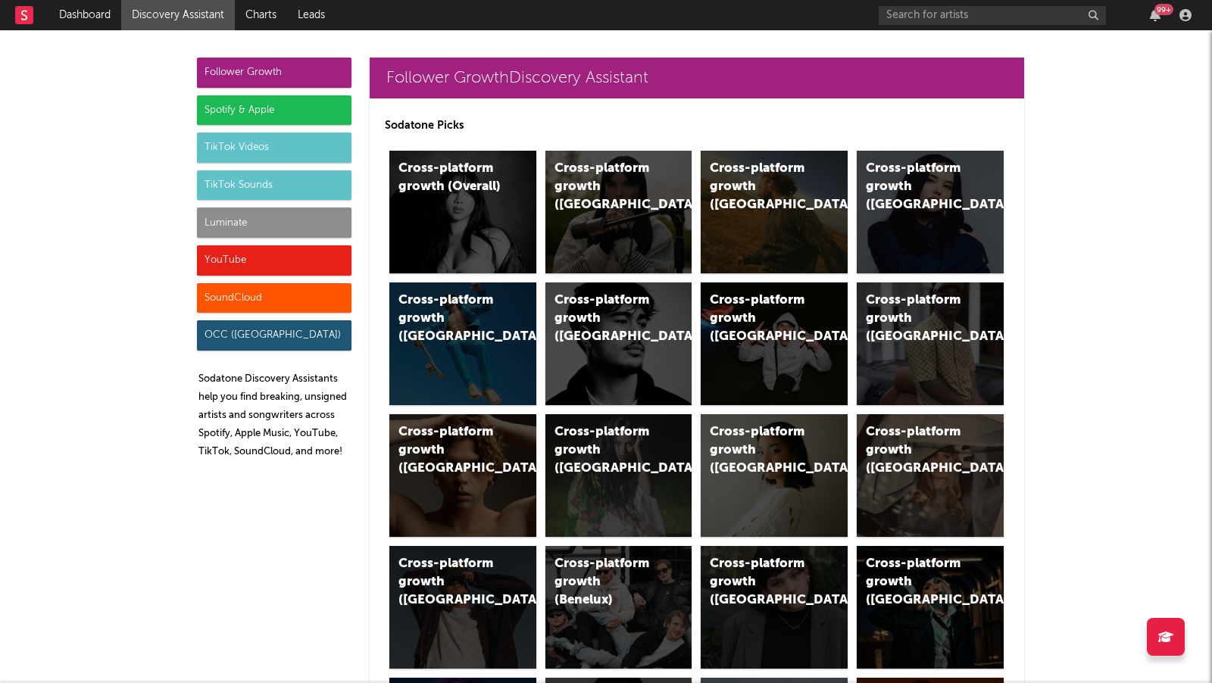
click at [315, 170] on div "TikTok Sounds" at bounding box center [274, 185] width 154 height 30
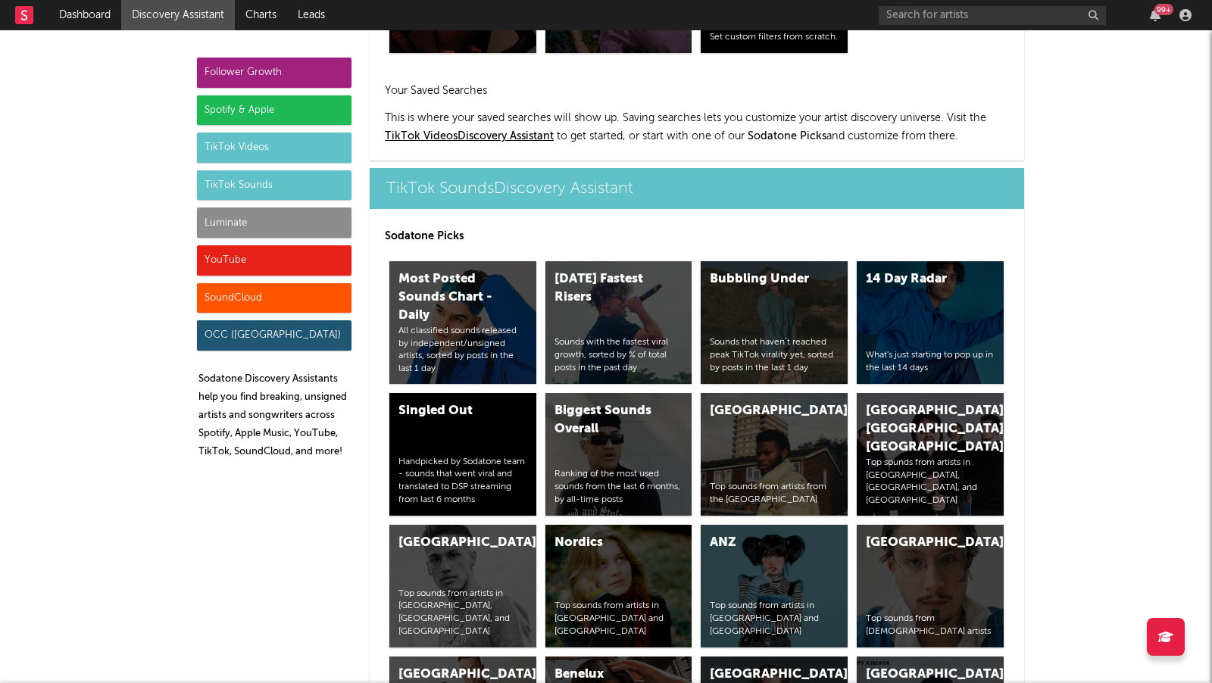
scroll to position [5059, 0]
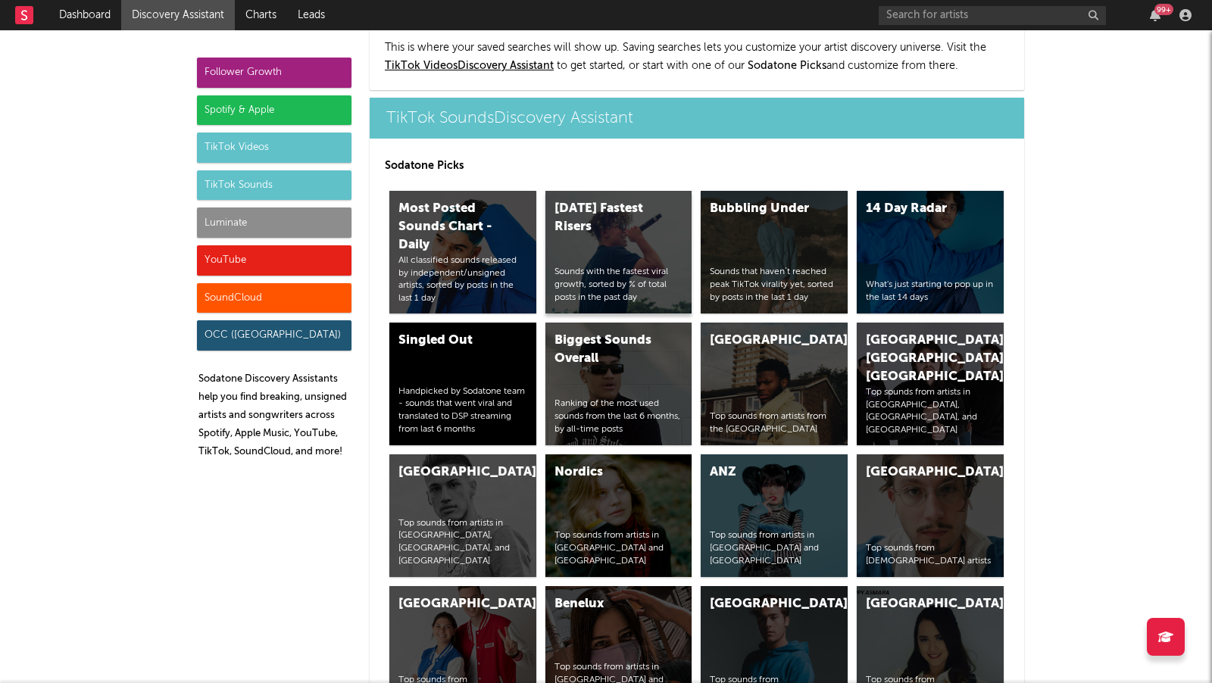
click at [604, 200] on div "Today's Fastest Risers" at bounding box center [605, 218] width 103 height 36
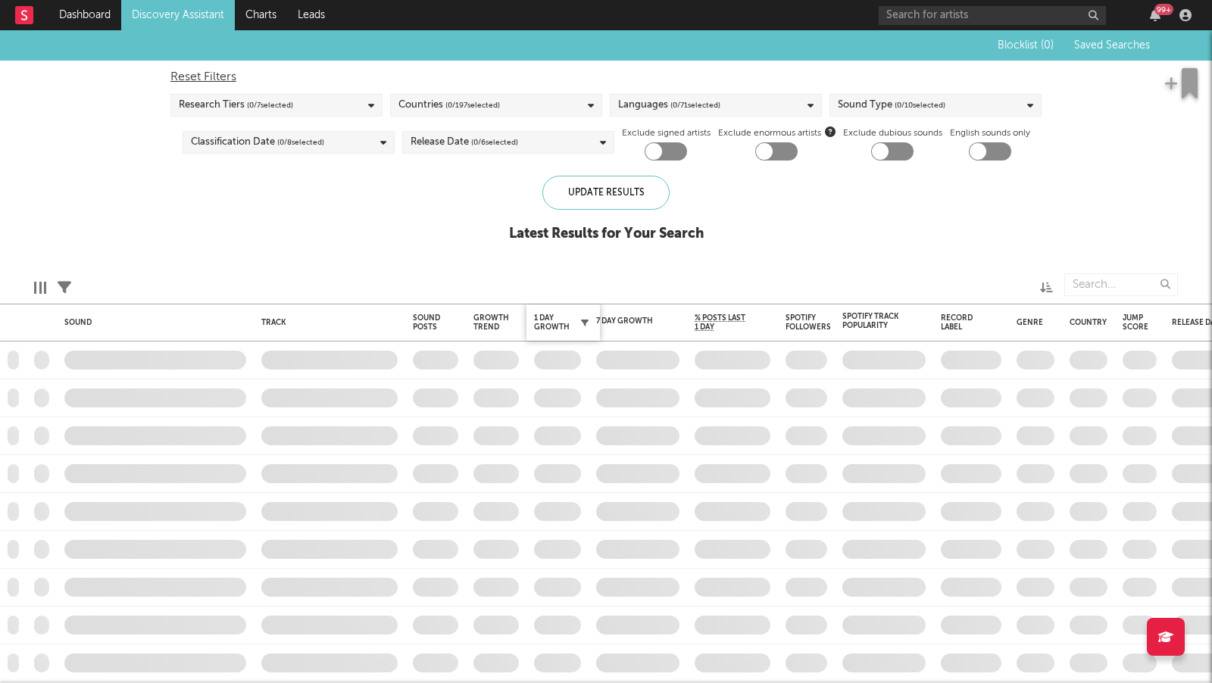
checkbox input "true"
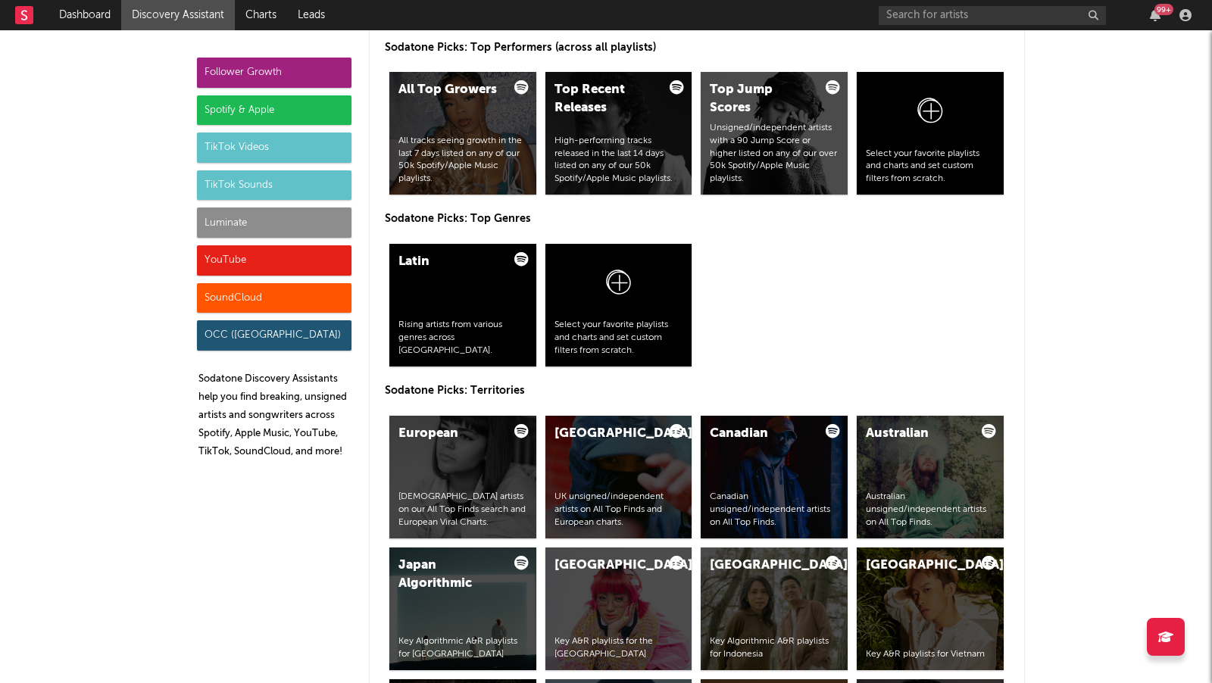
scroll to position [2331, 0]
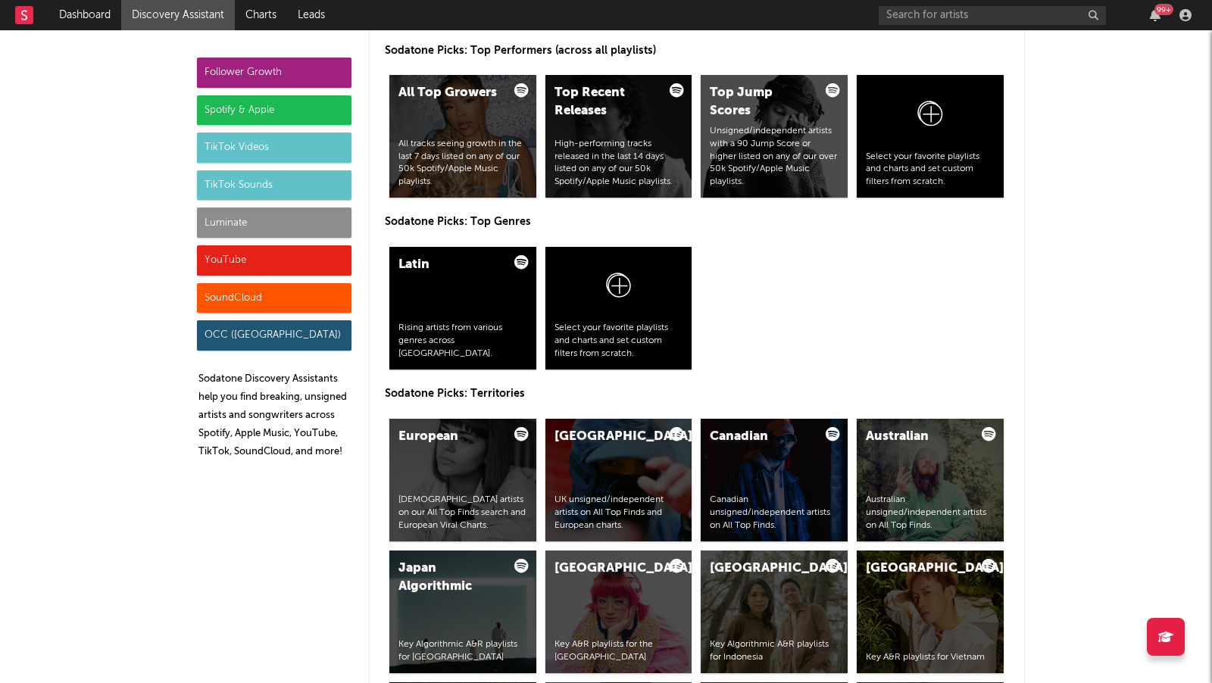
click at [273, 215] on div "Luminate" at bounding box center [274, 223] width 154 height 30
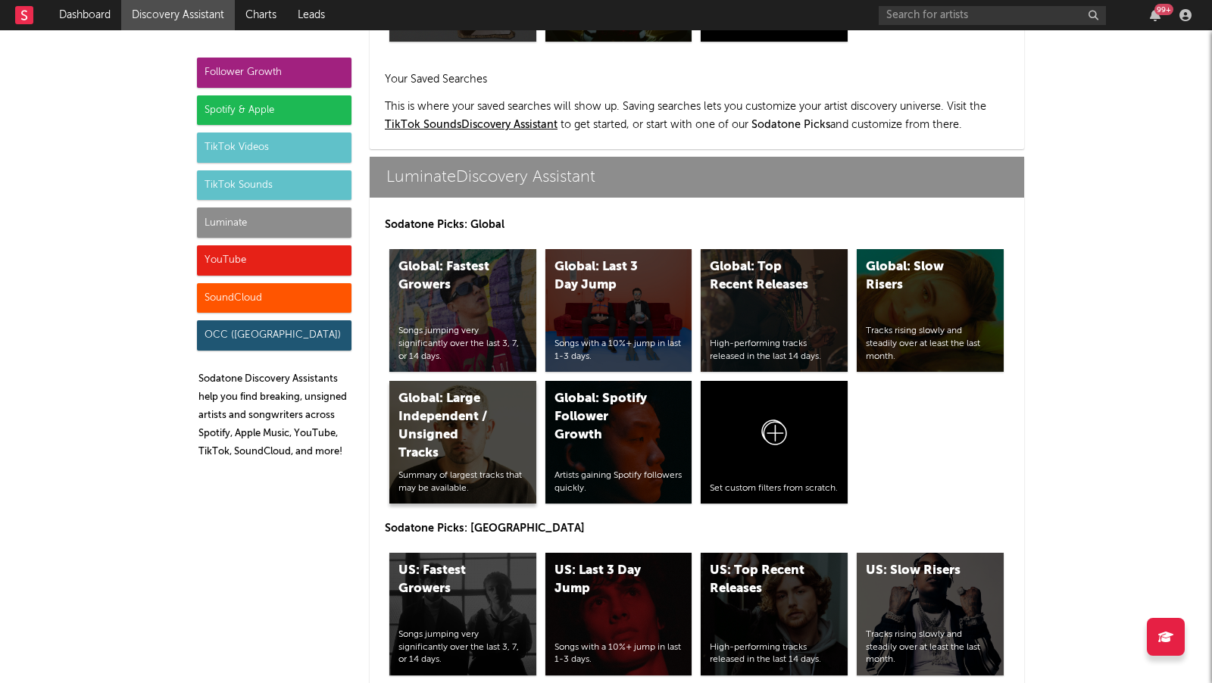
scroll to position [6575, 0]
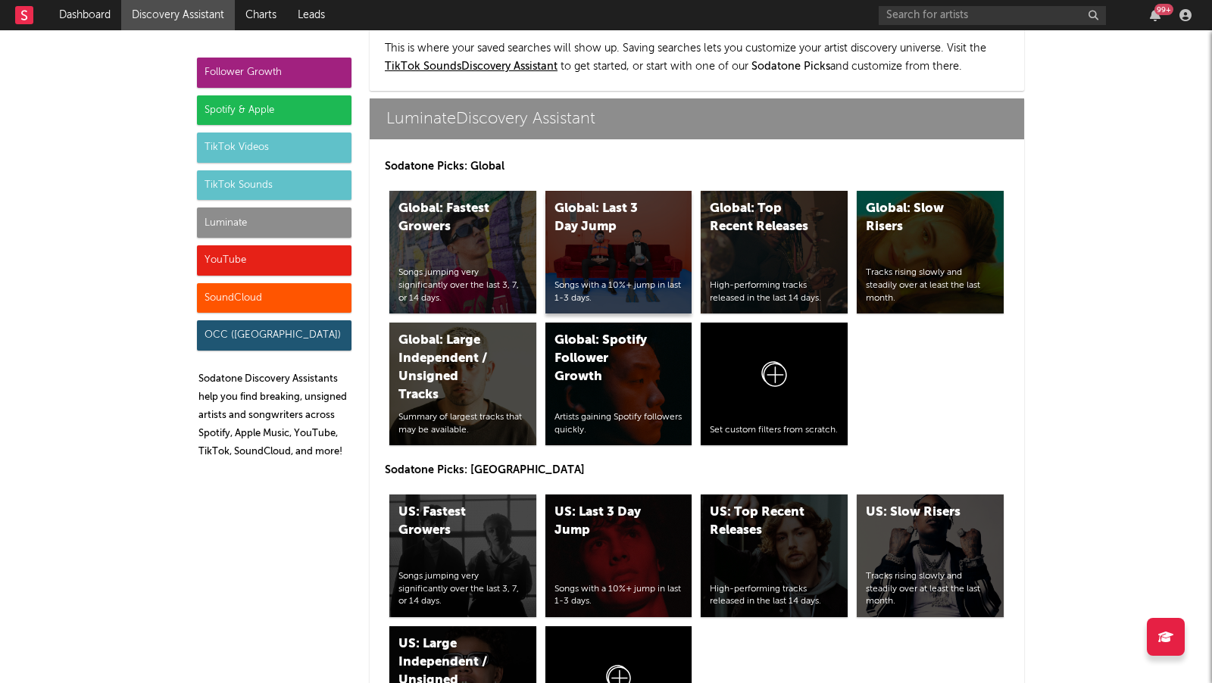
click at [611, 268] on div "Global: Last 3 Day Jump Songs with a 10%+ jump in last 1-3 days." at bounding box center [618, 252] width 147 height 123
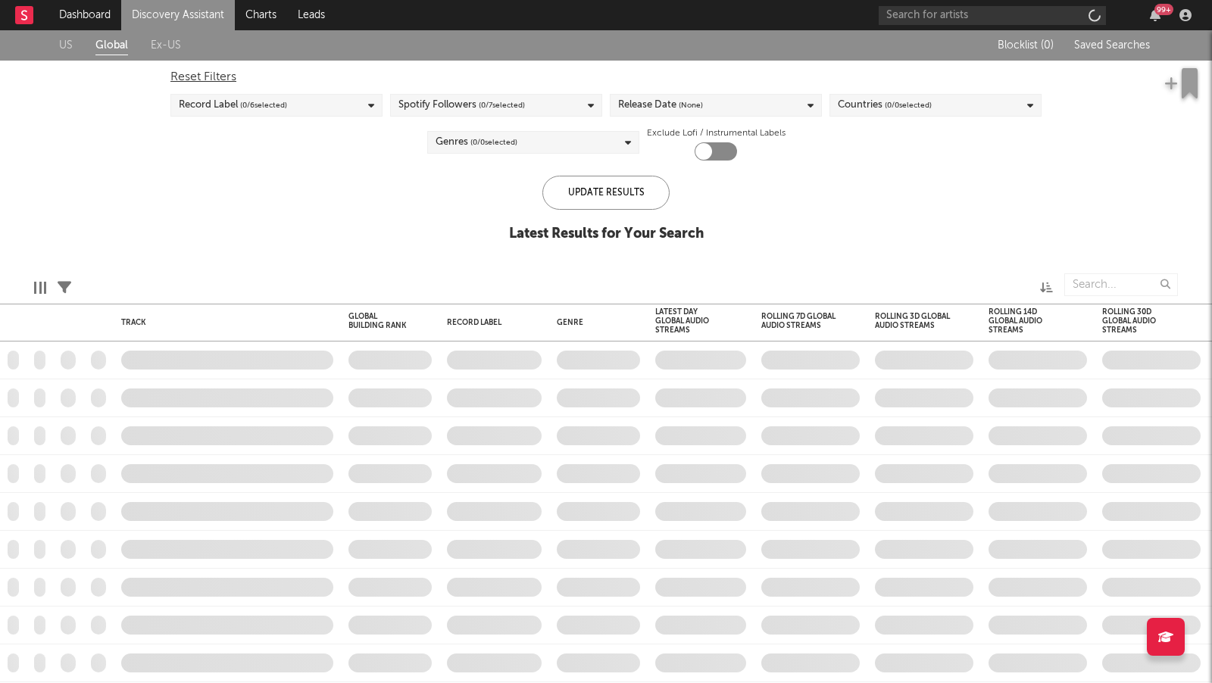
checkbox input "true"
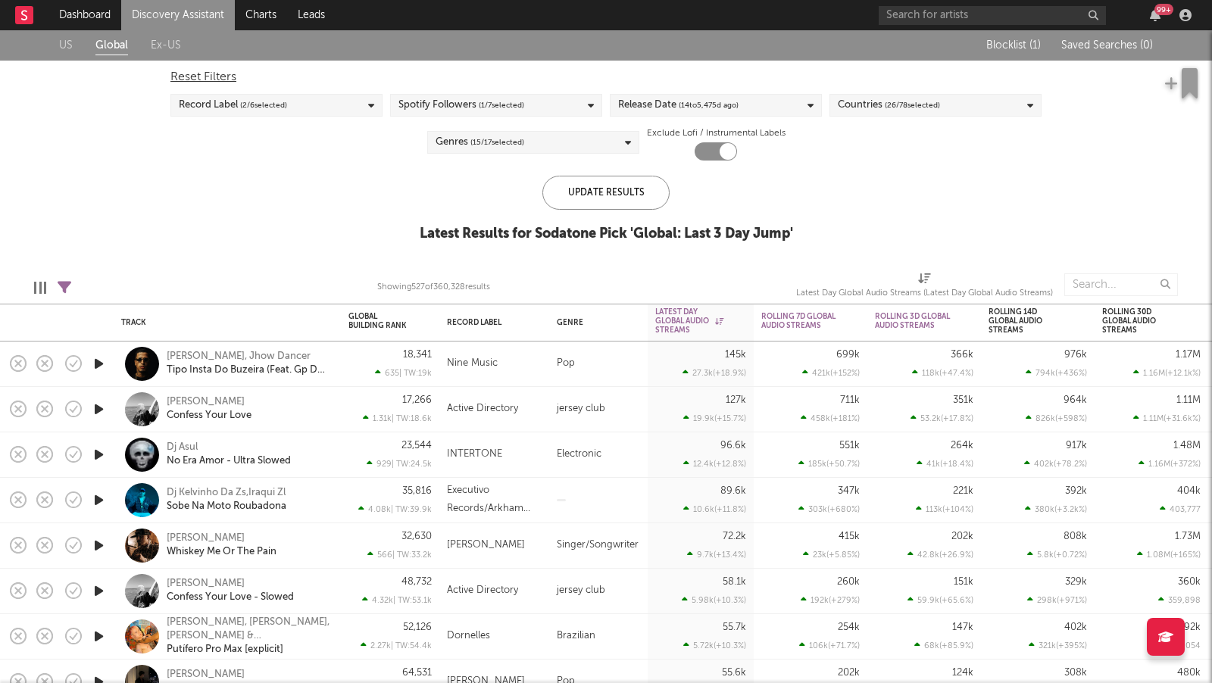
click at [201, 16] on link "Discovery Assistant" at bounding box center [178, 15] width 114 height 30
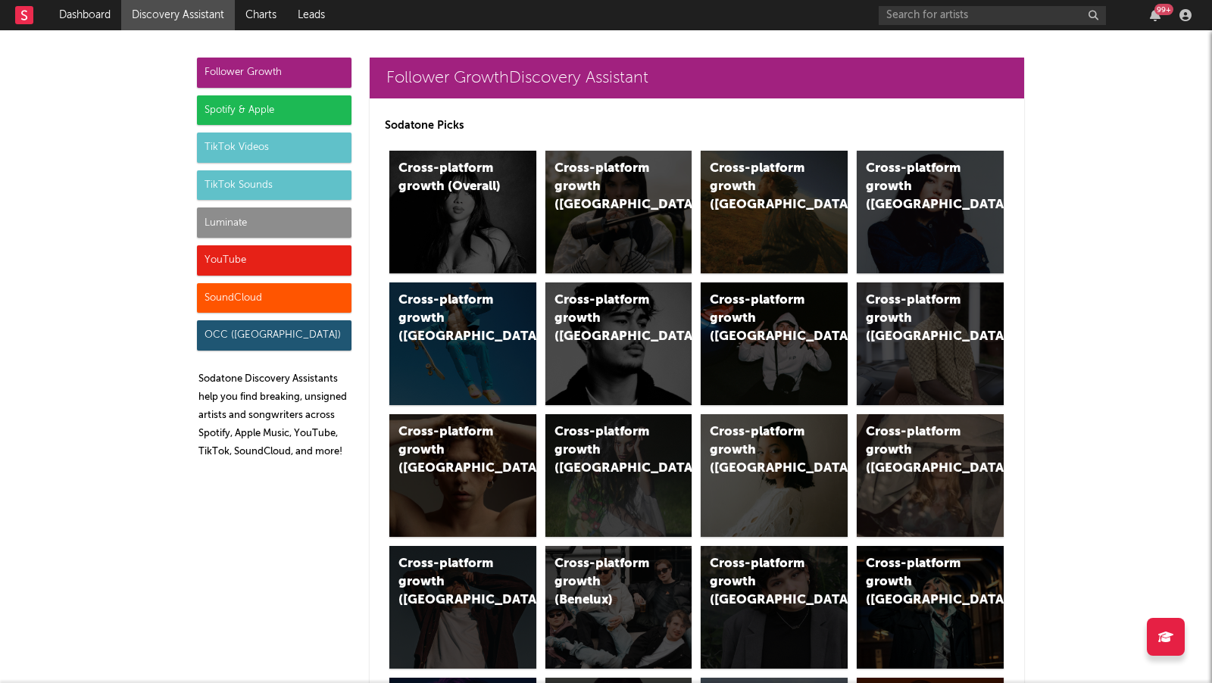
click at [281, 219] on div "Luminate" at bounding box center [274, 223] width 154 height 30
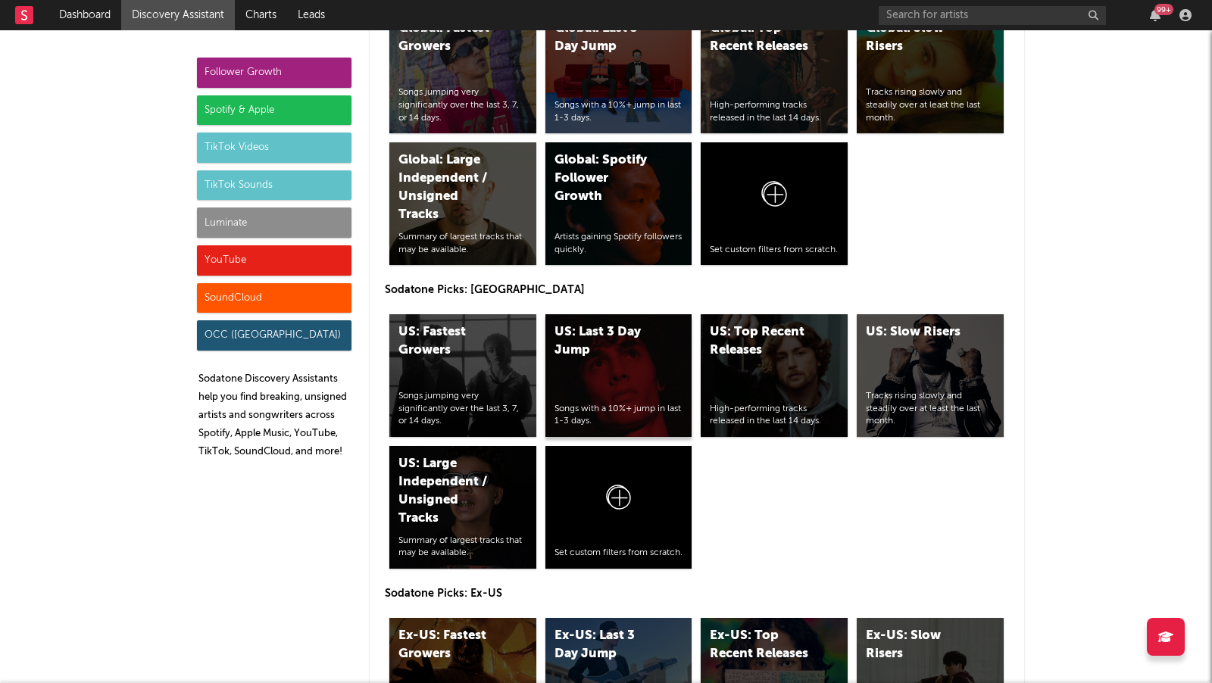
scroll to position [6760, 0]
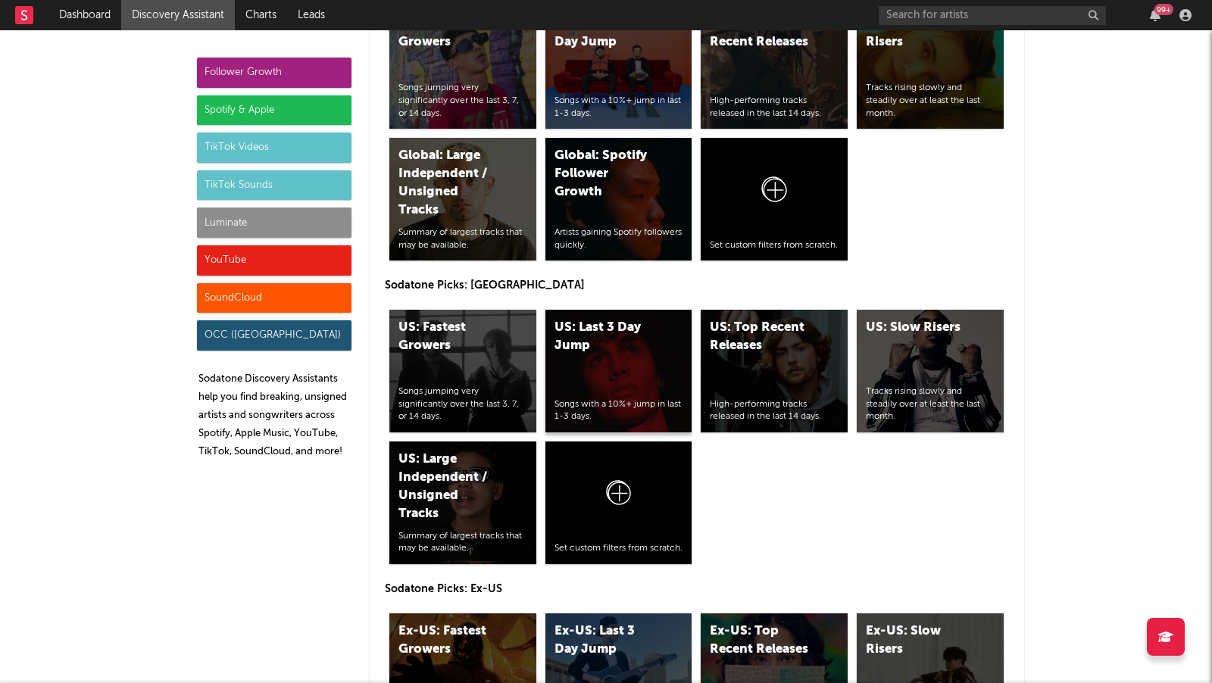
click at [615, 348] on div "US: Last 3 Day Jump Songs with a 10%+ jump in last 1-3 days." at bounding box center [618, 371] width 147 height 123
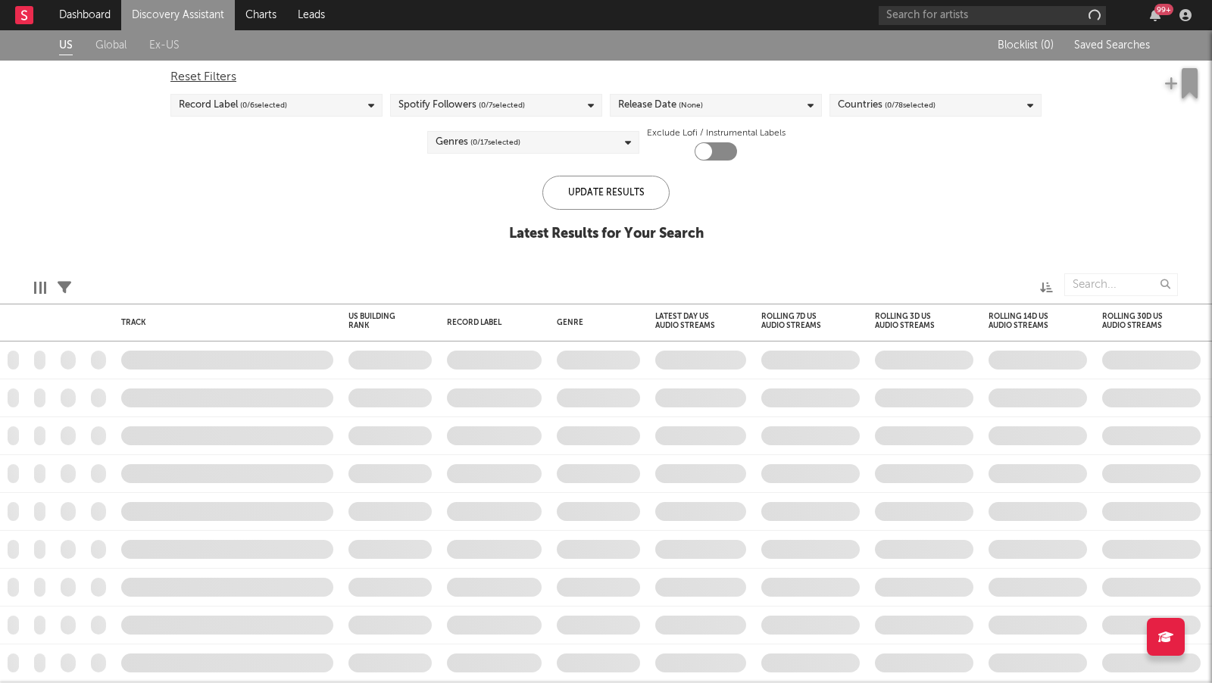
checkbox input "true"
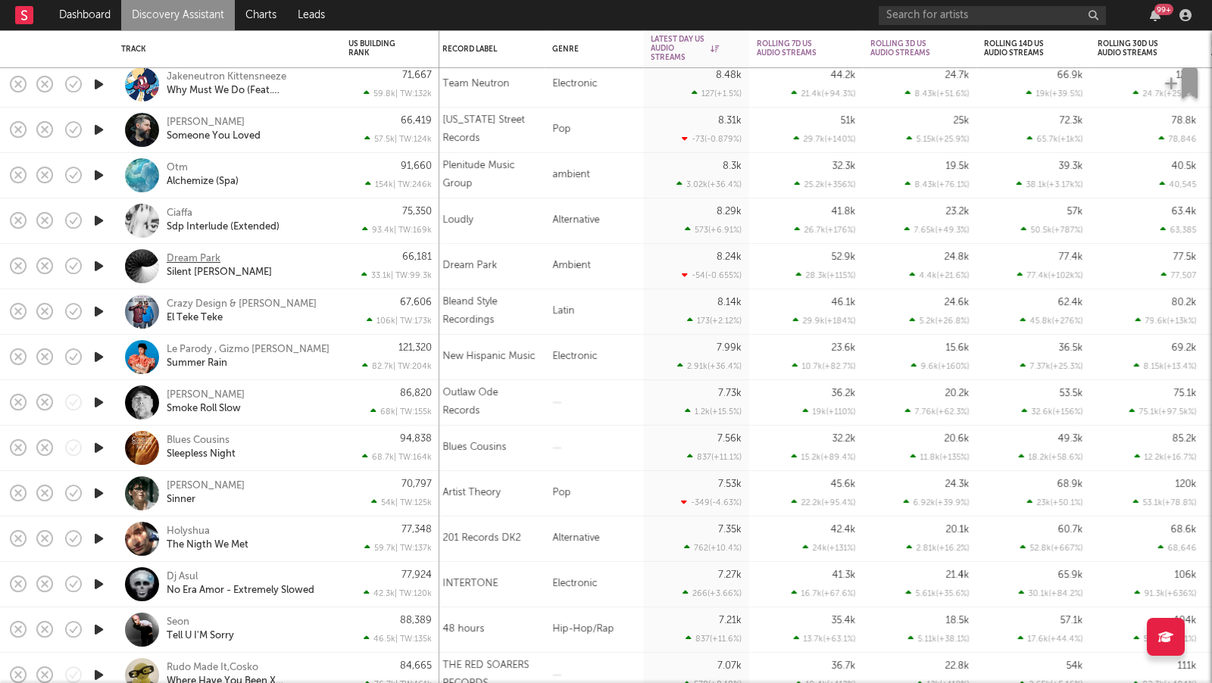
click at [201, 261] on div "Dream Park" at bounding box center [194, 260] width 54 height 14
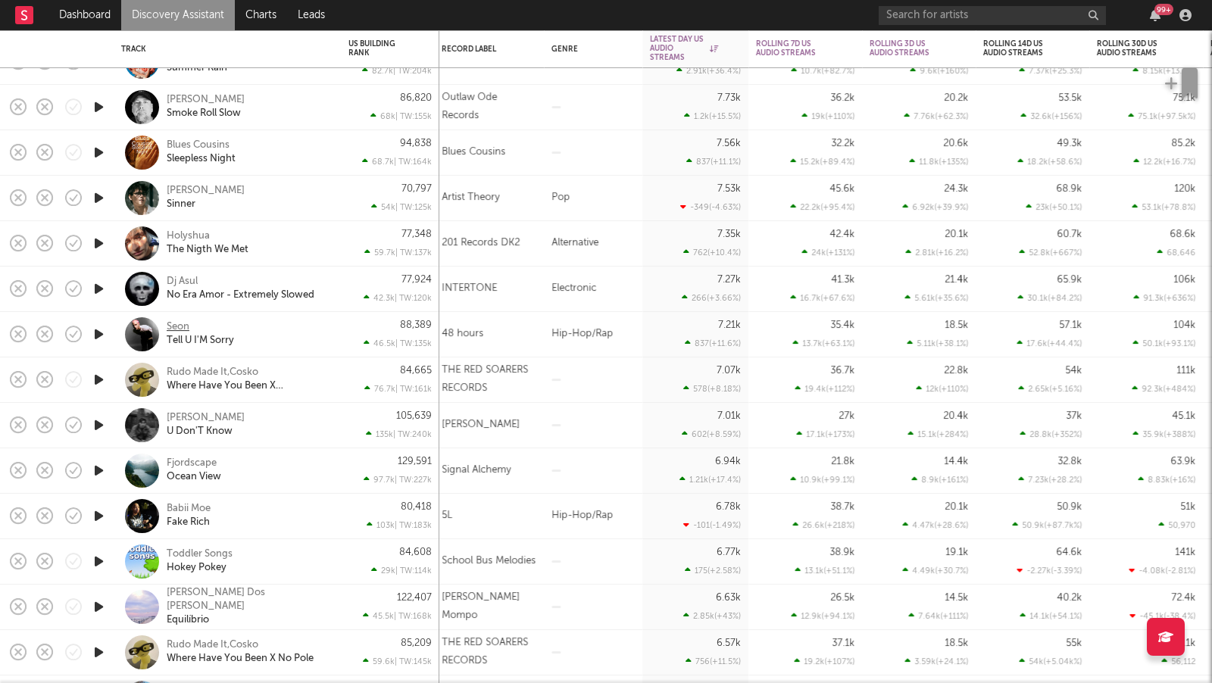
click at [184, 323] on div "Seon" at bounding box center [178, 328] width 23 height 14
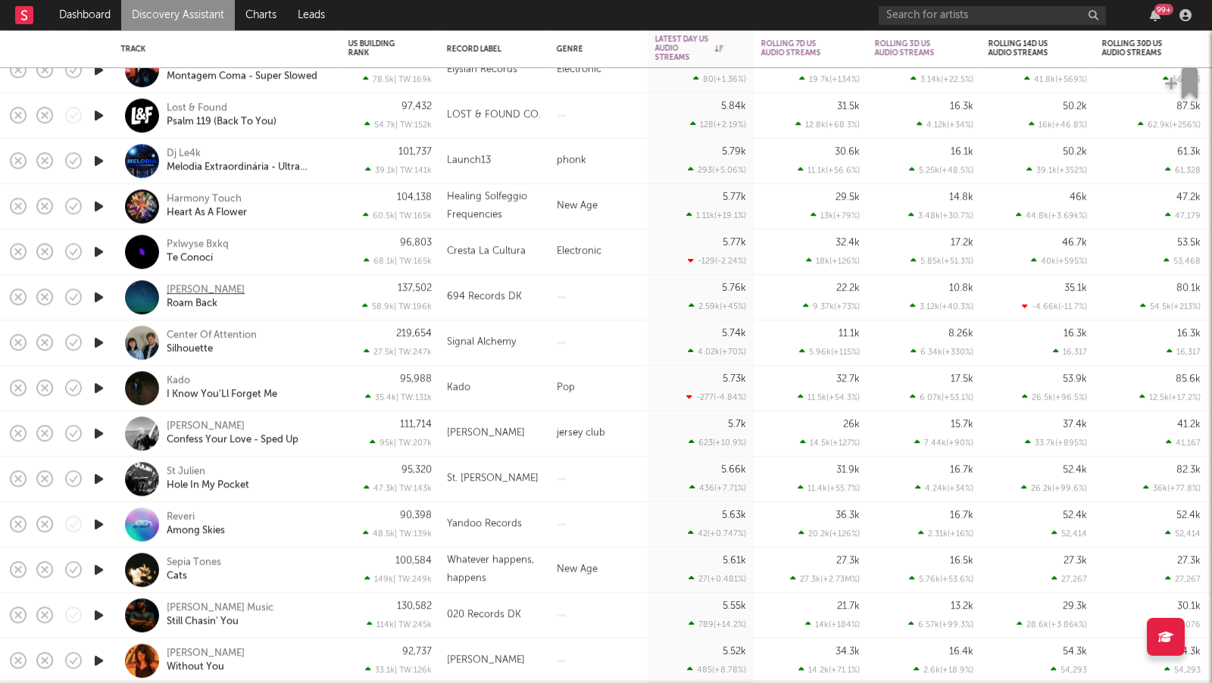
click at [211, 290] on div "Eitan Eden" at bounding box center [206, 291] width 78 height 14
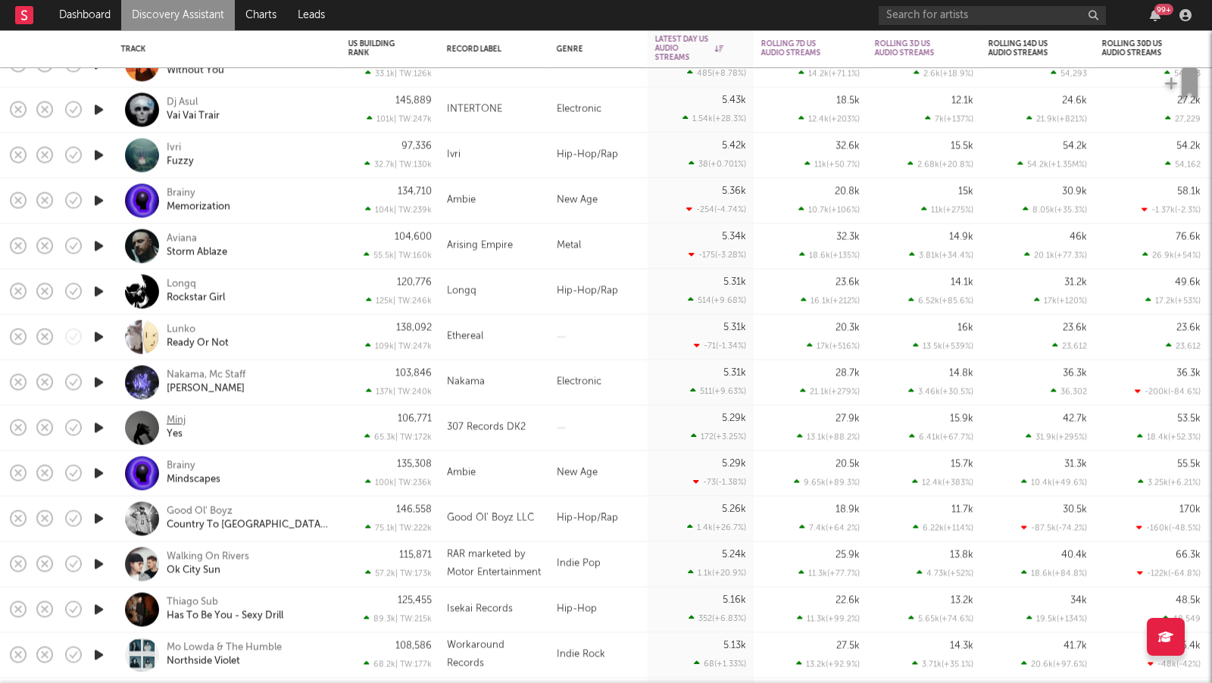
click at [179, 420] on div "Minj" at bounding box center [176, 421] width 19 height 14
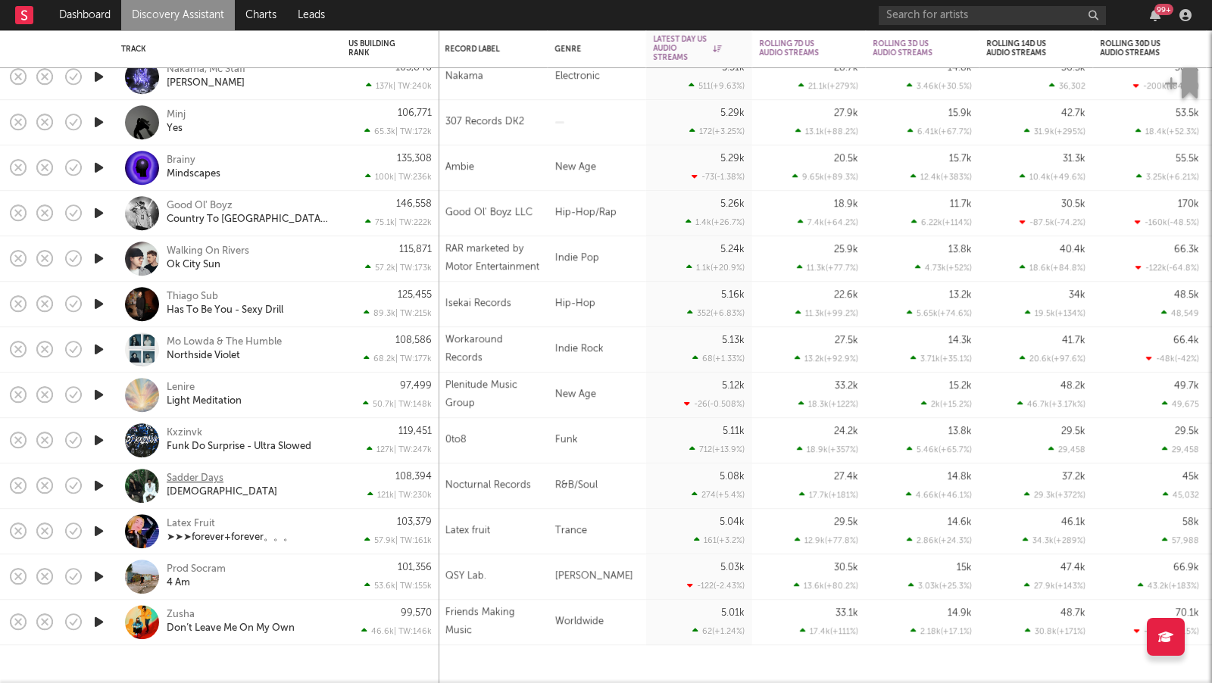
click at [207, 481] on div "Sadder Days" at bounding box center [195, 480] width 57 height 14
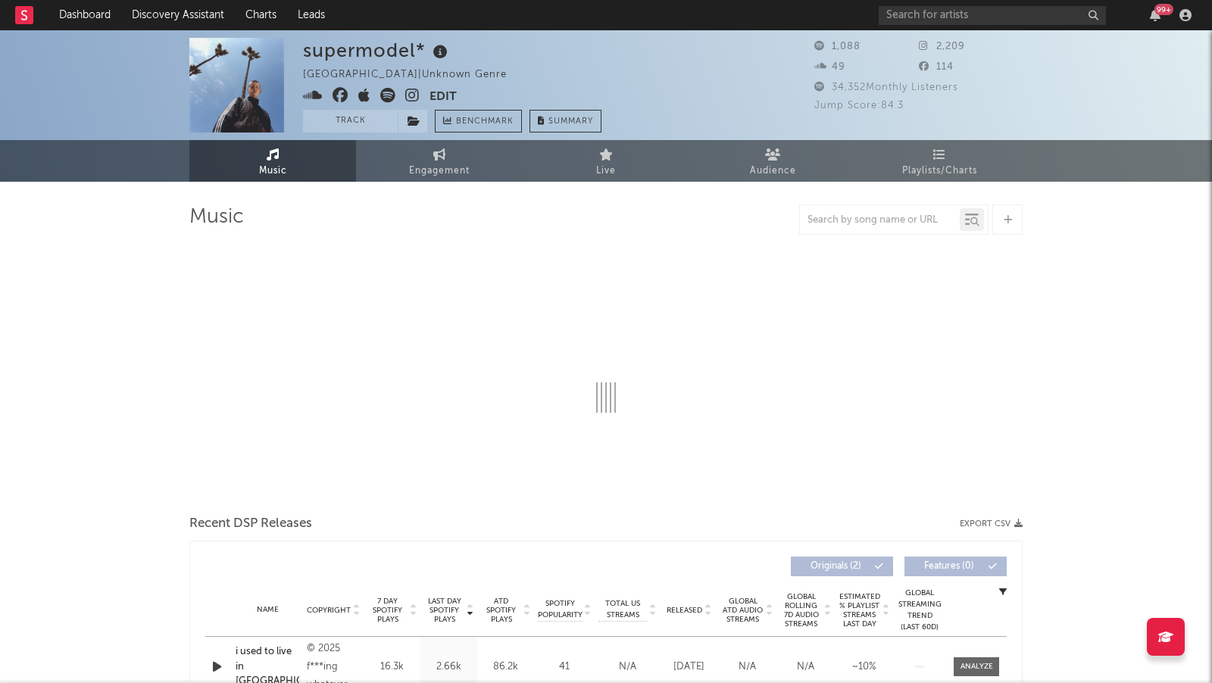
select select "1w"
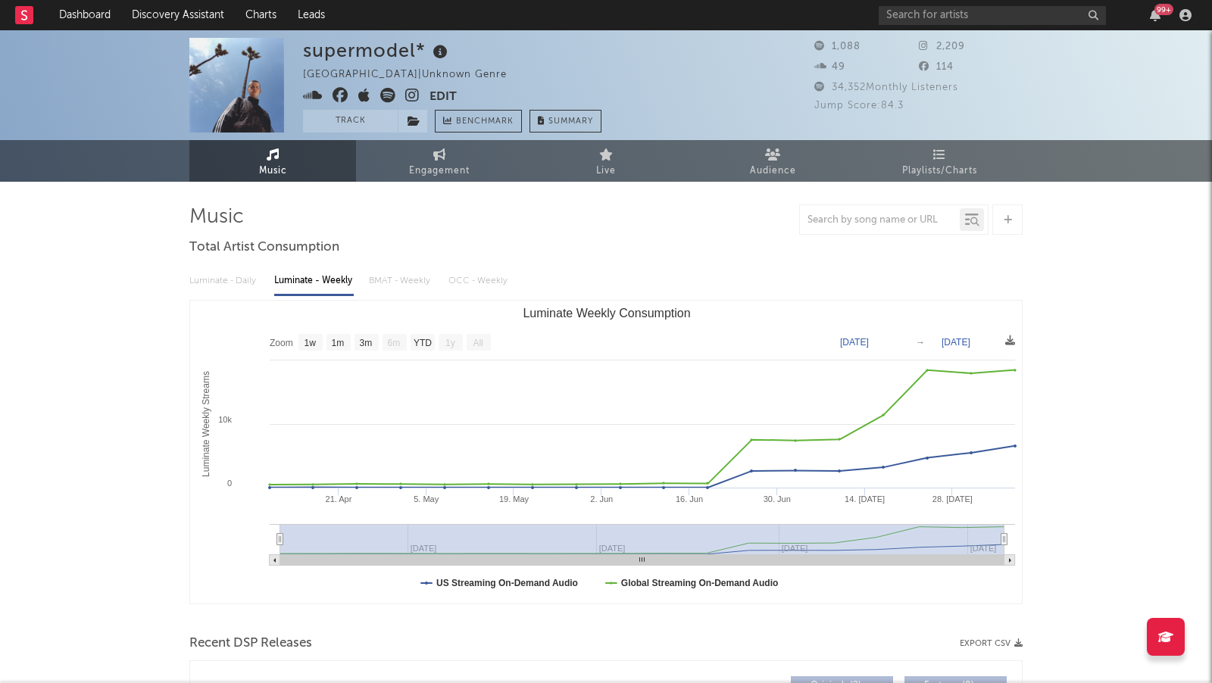
click at [412, 98] on icon at bounding box center [412, 95] width 14 height 15
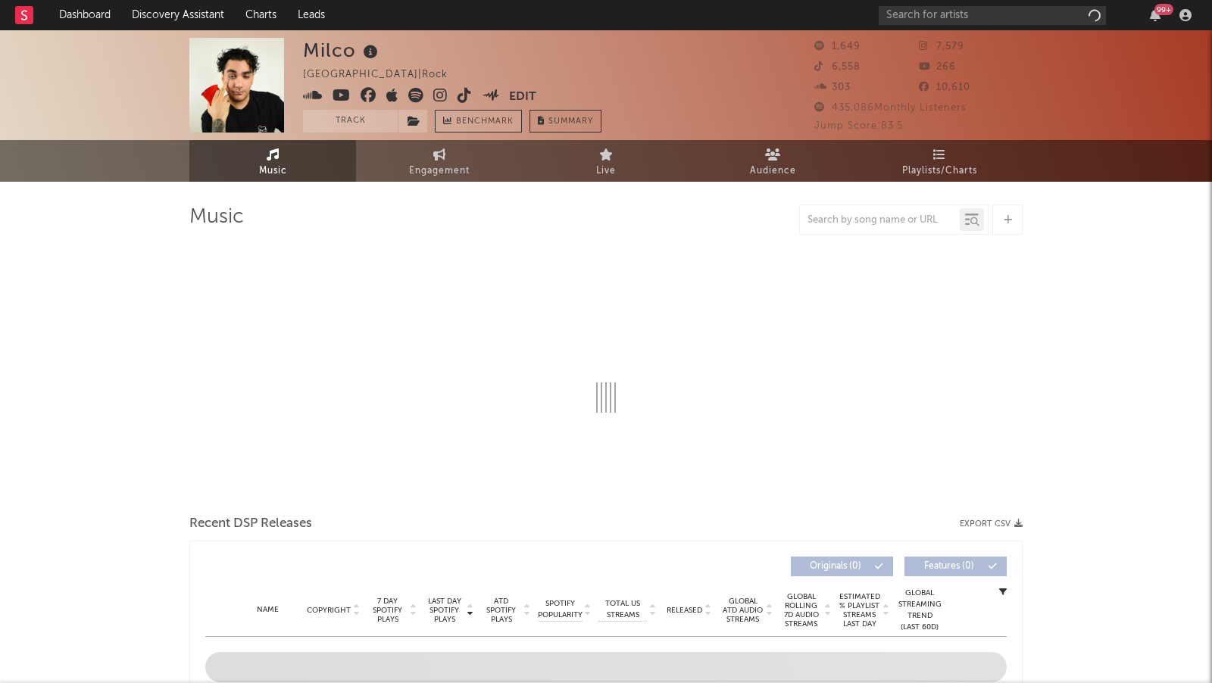
select select "1w"
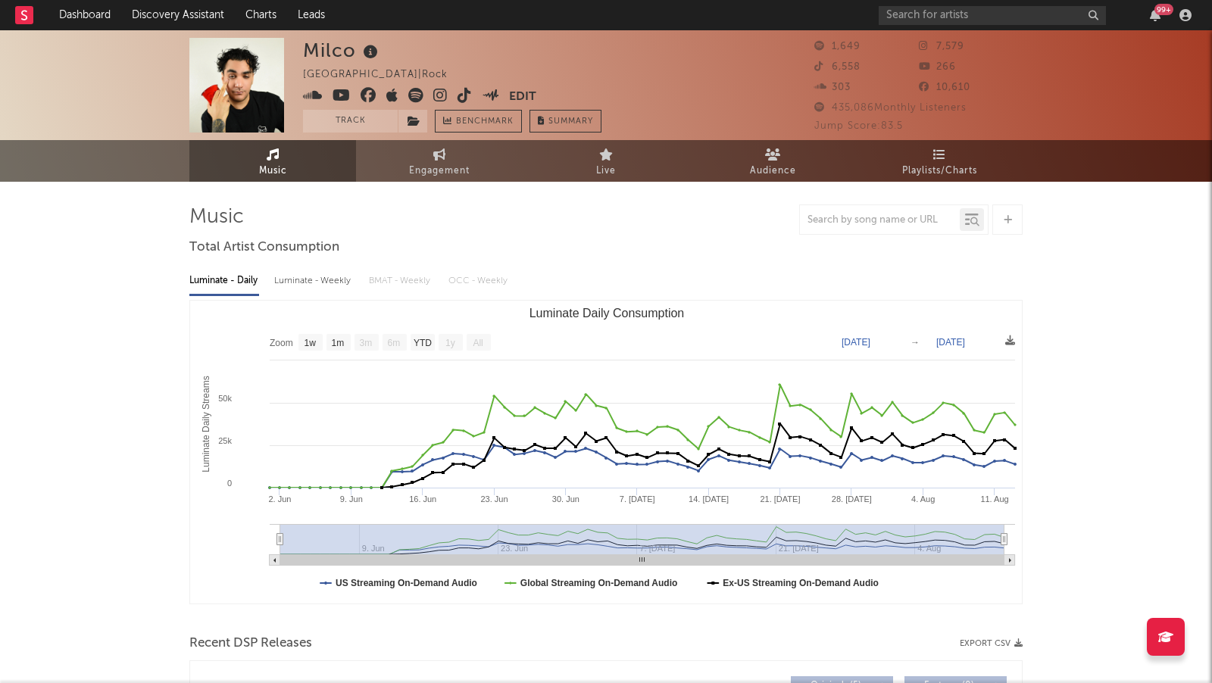
click at [438, 95] on icon at bounding box center [440, 95] width 14 height 15
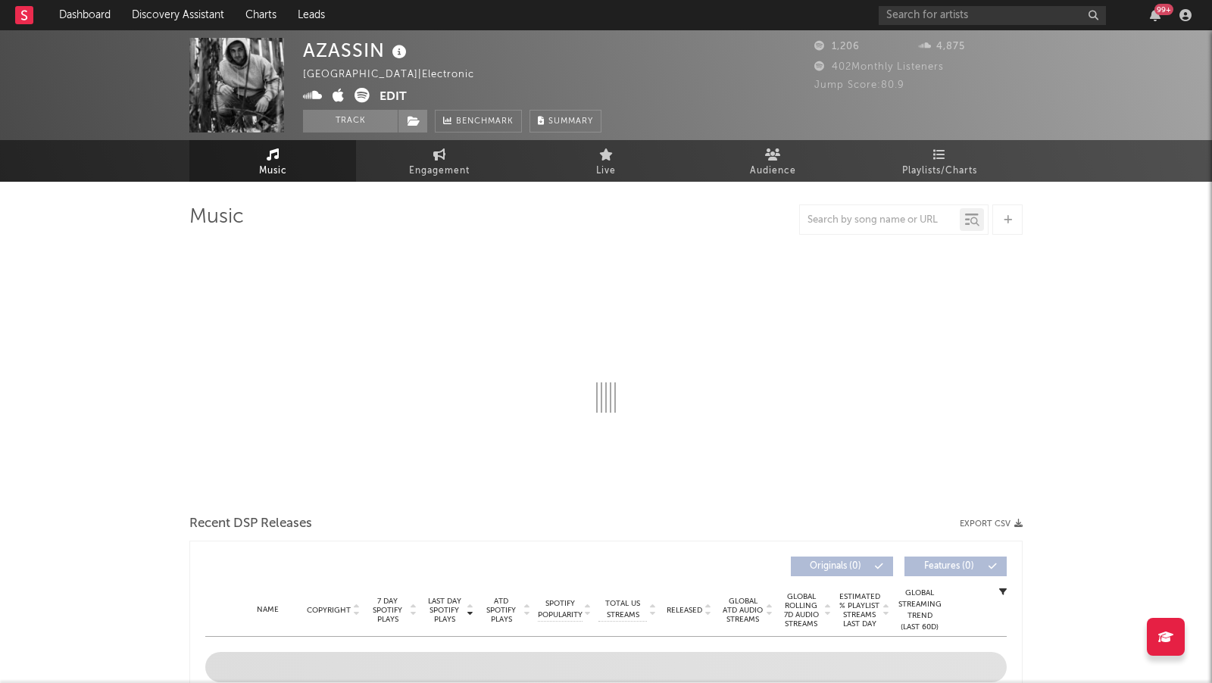
select select "1w"
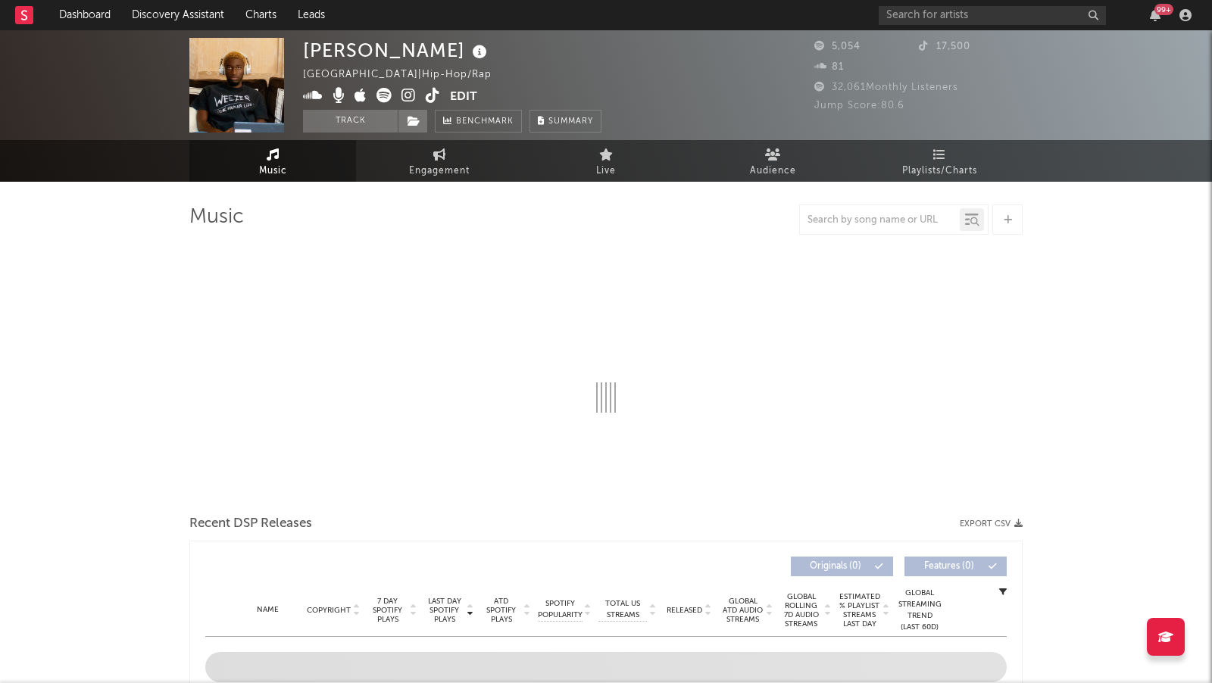
select select "6m"
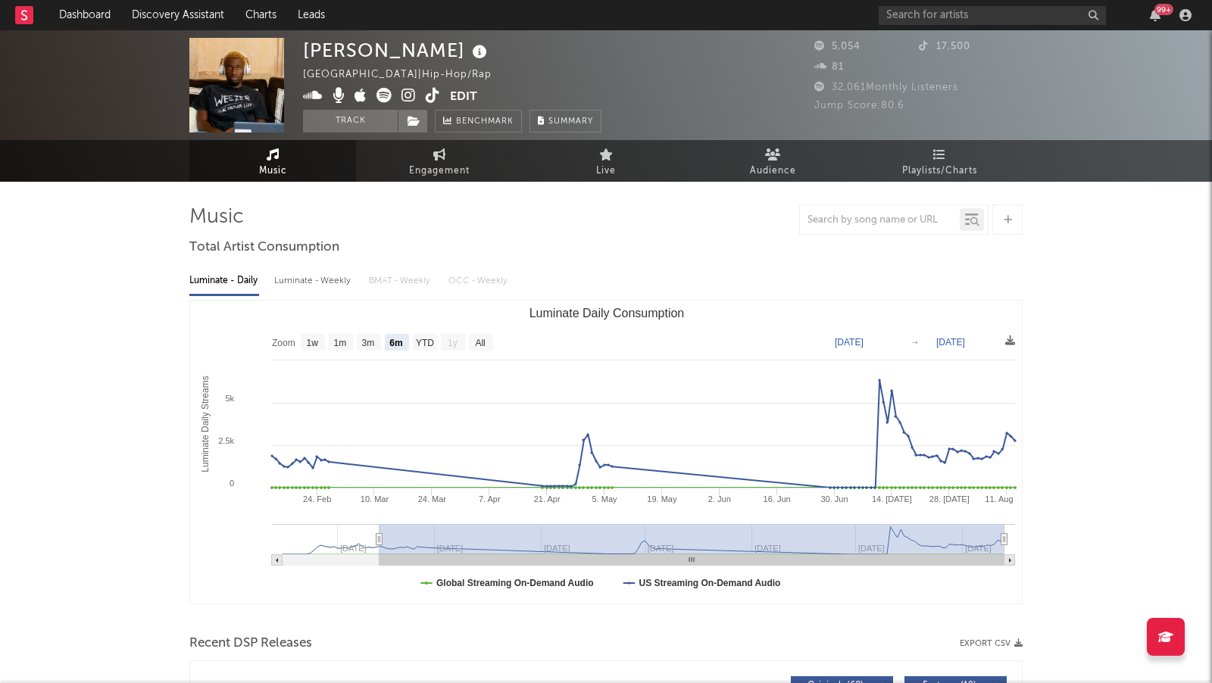
click at [409, 98] on icon at bounding box center [408, 95] width 14 height 15
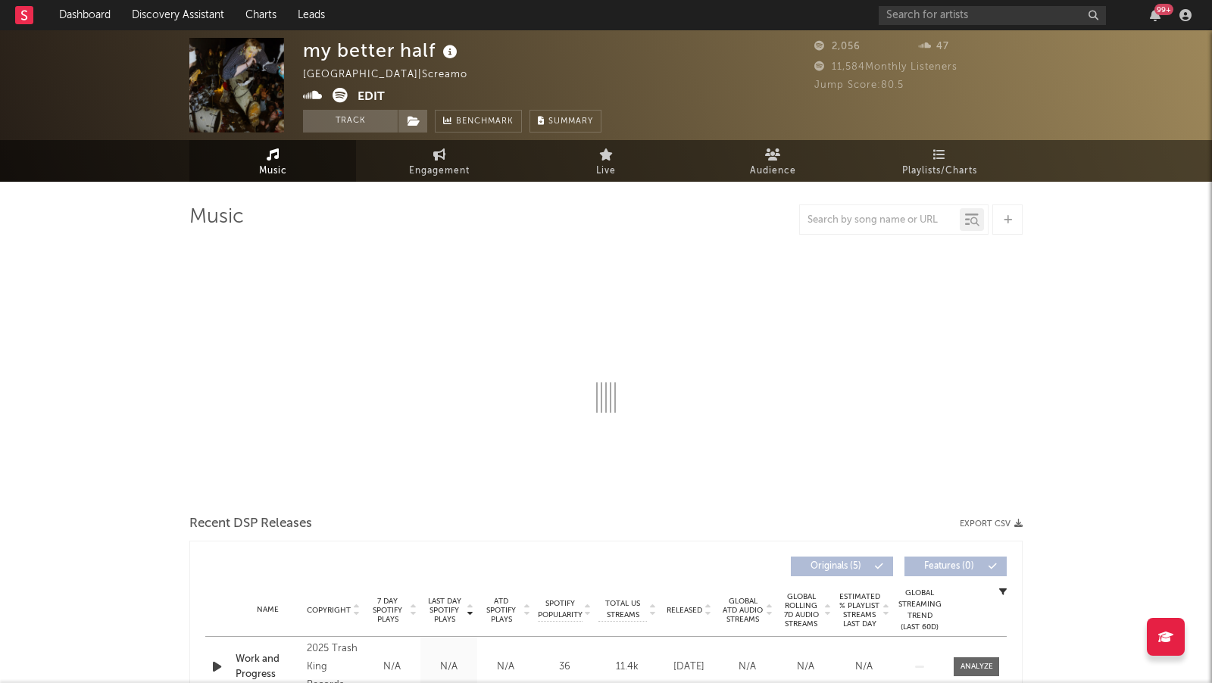
select select "6m"
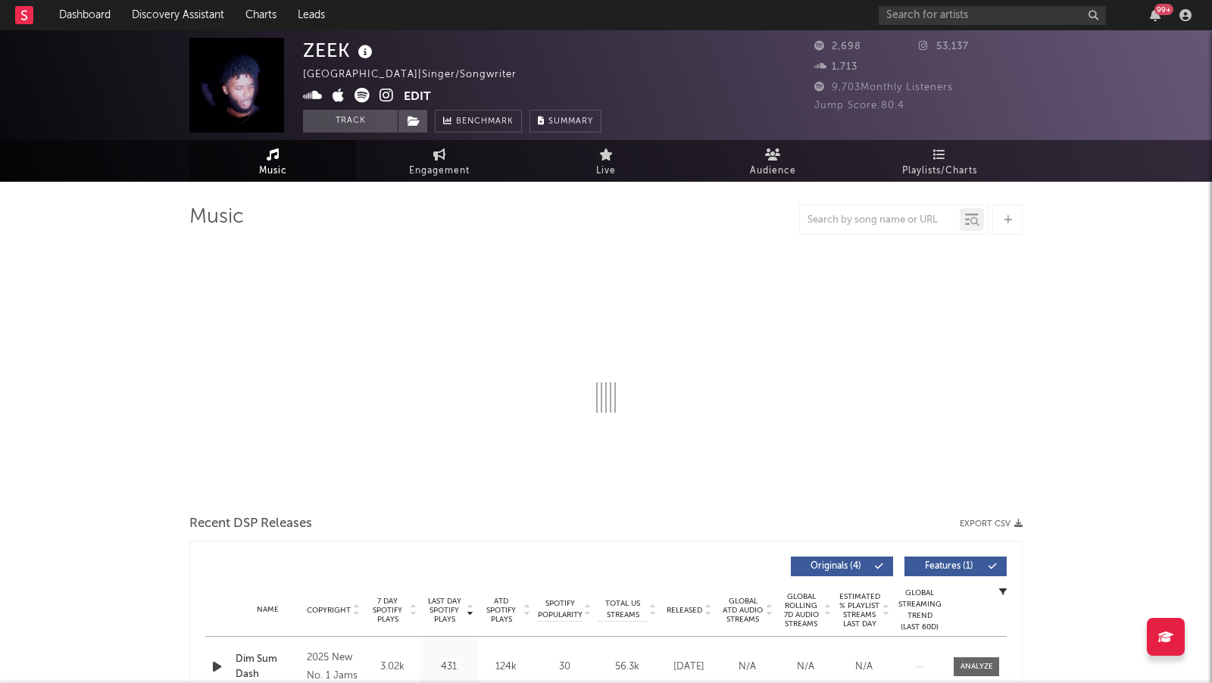
select select "1w"
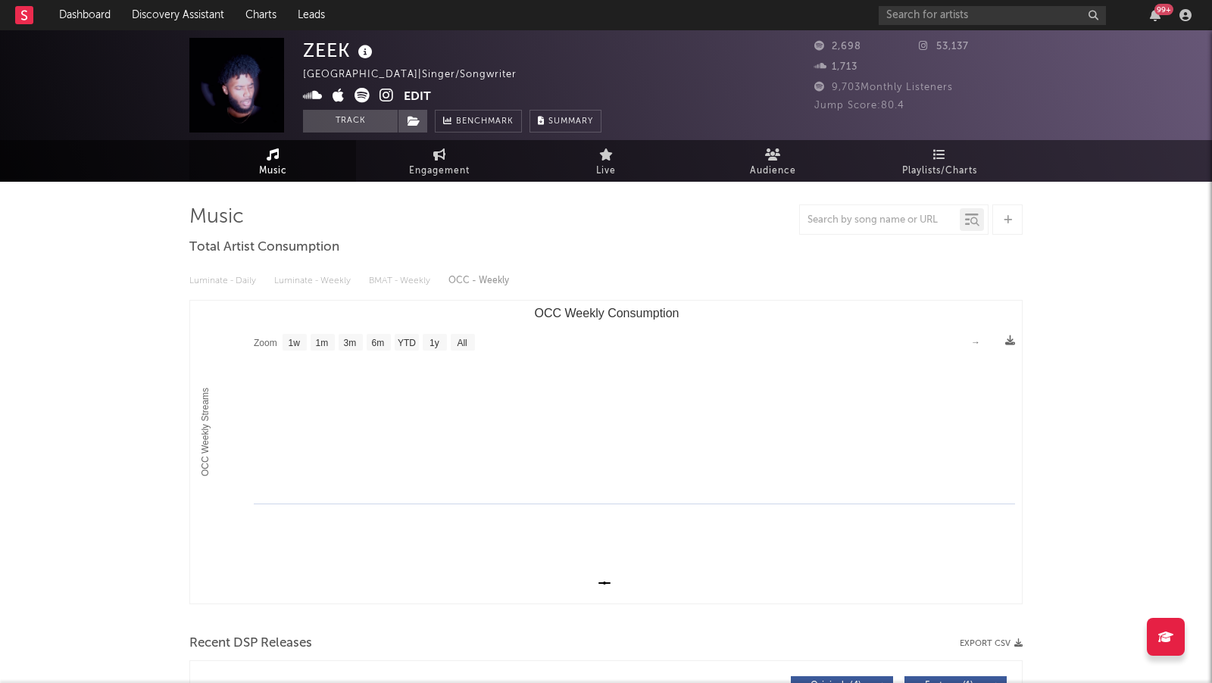
click at [385, 92] on icon at bounding box center [386, 95] width 14 height 15
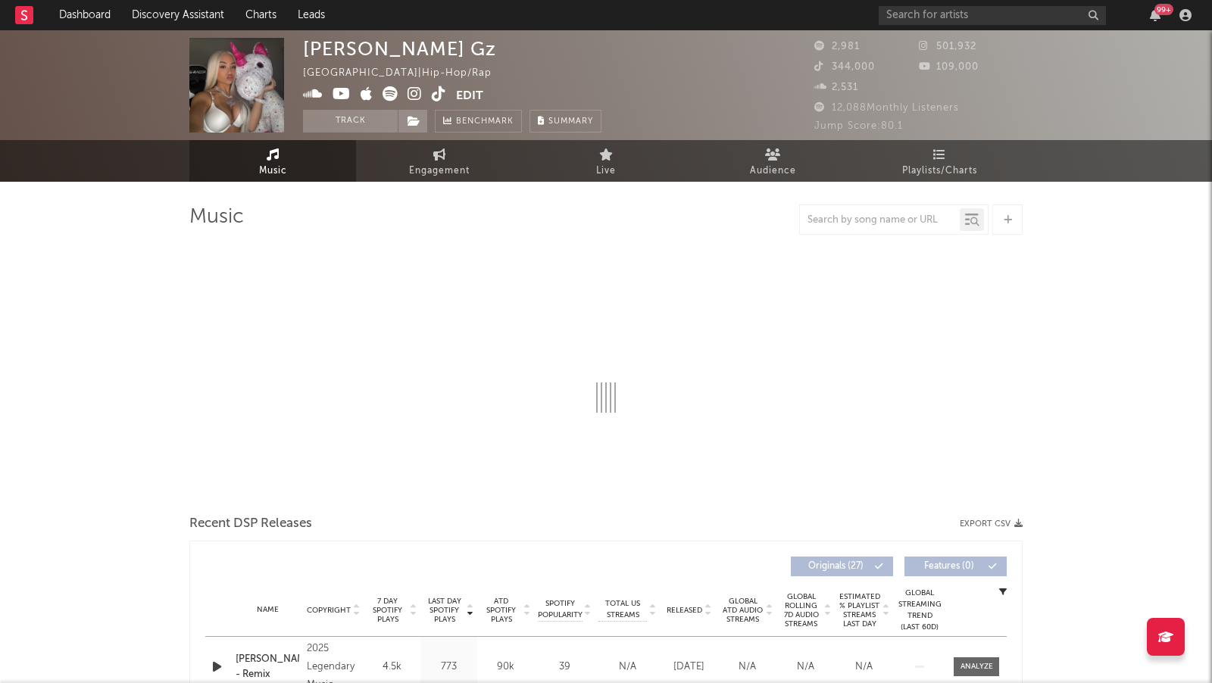
click at [409, 91] on icon at bounding box center [414, 93] width 14 height 15
select select "6m"
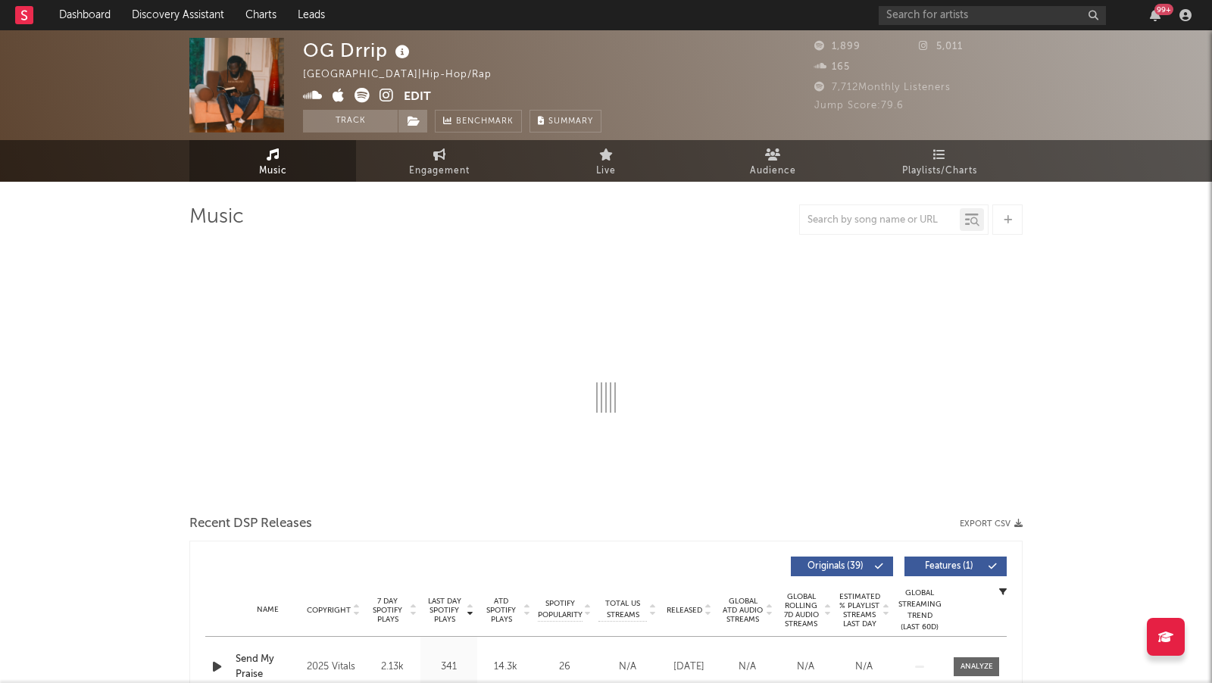
select select "1w"
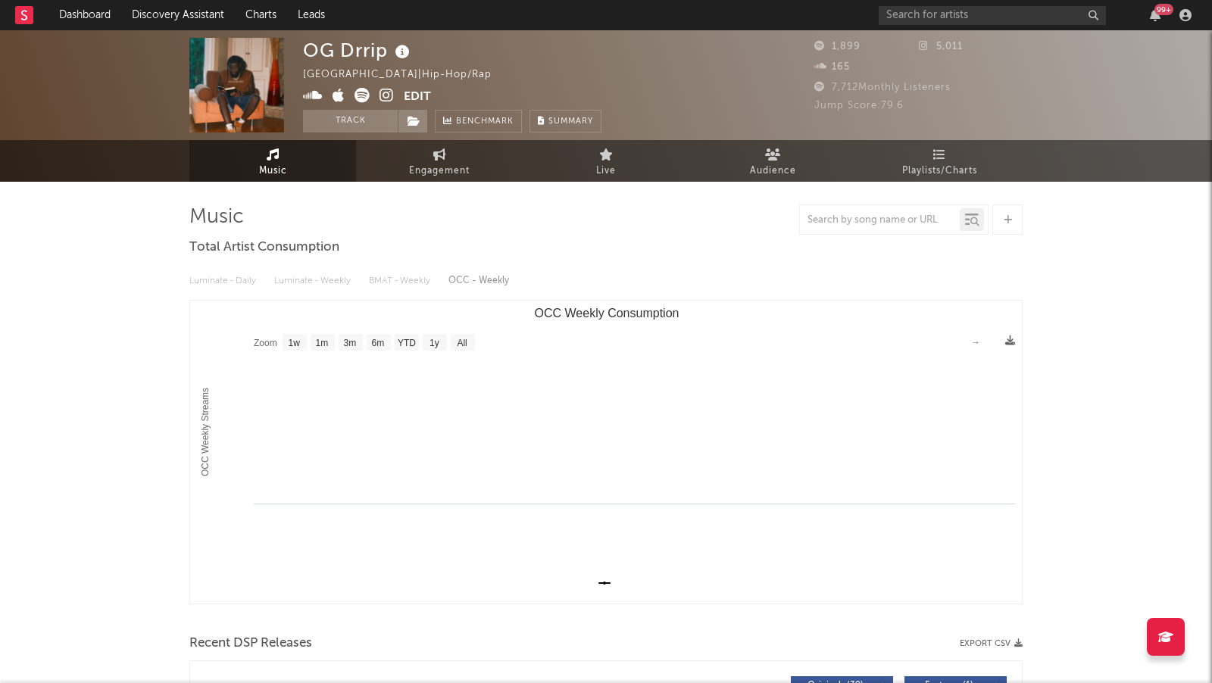
click at [386, 93] on icon at bounding box center [386, 95] width 14 height 15
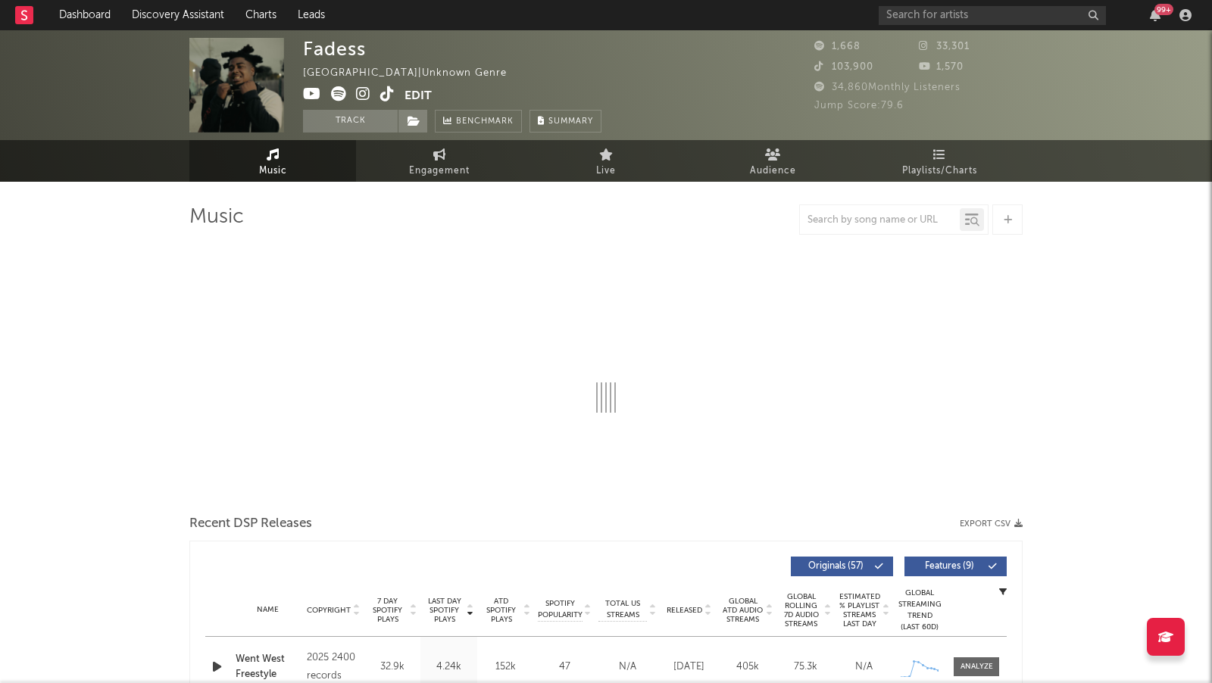
click at [361, 89] on icon at bounding box center [363, 93] width 14 height 15
select select "6m"
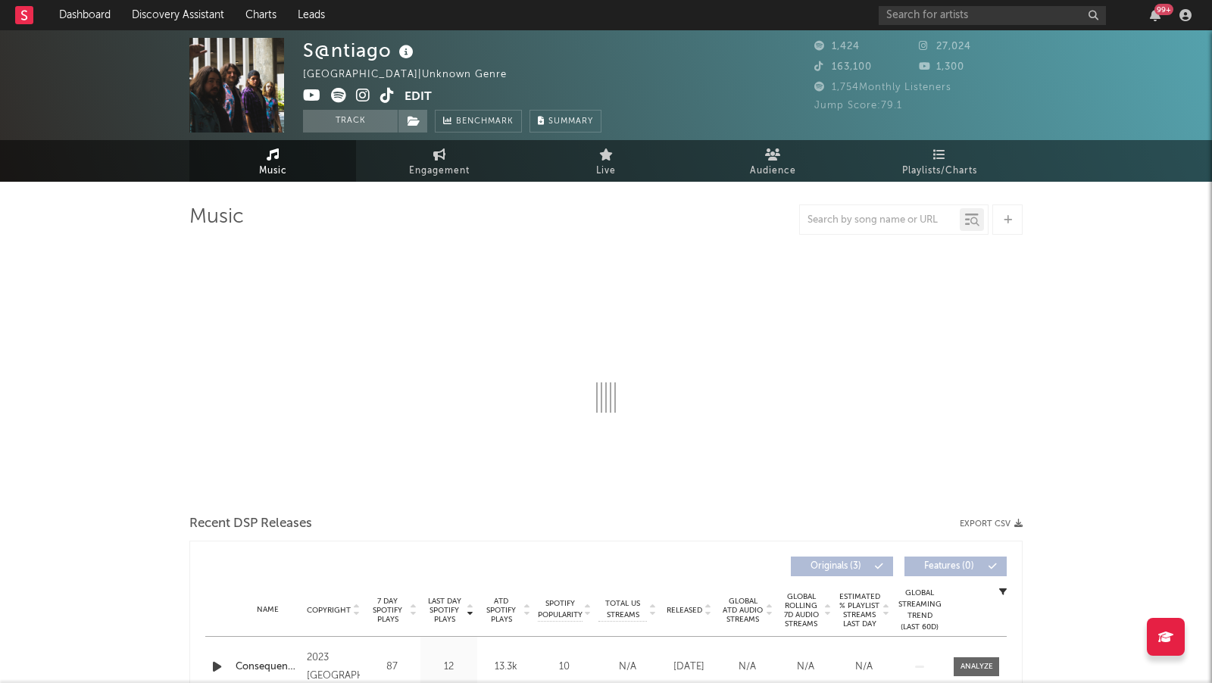
select select "1w"
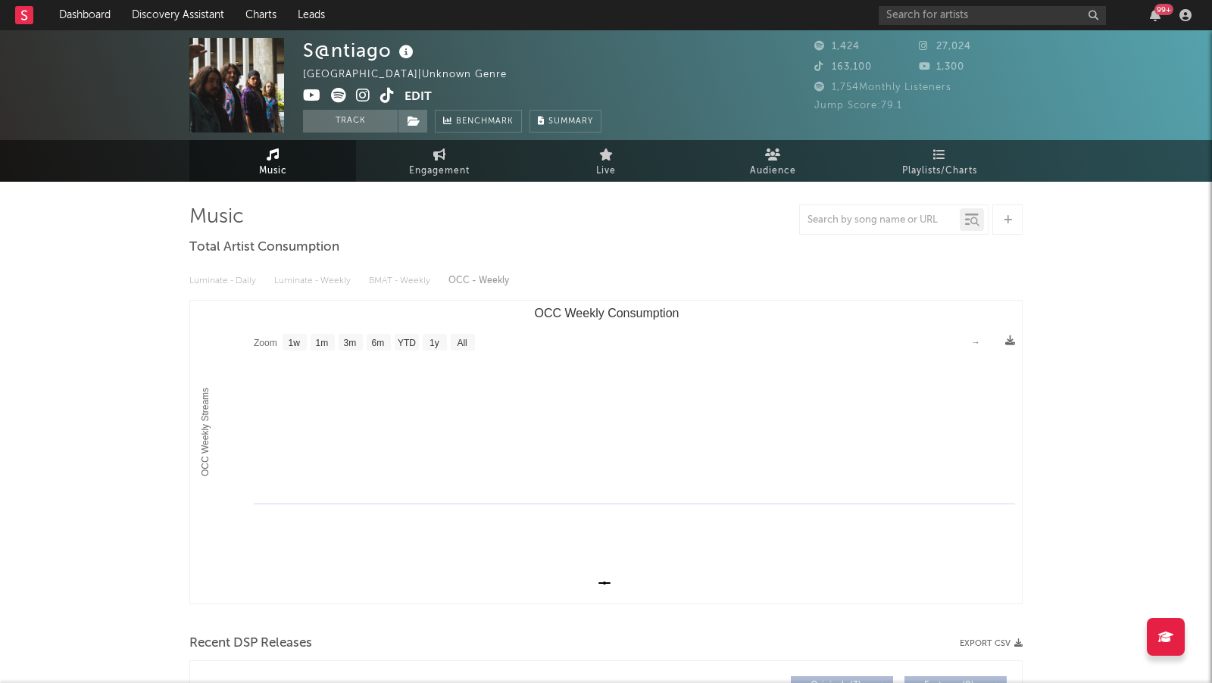
click at [359, 92] on icon at bounding box center [363, 95] width 14 height 15
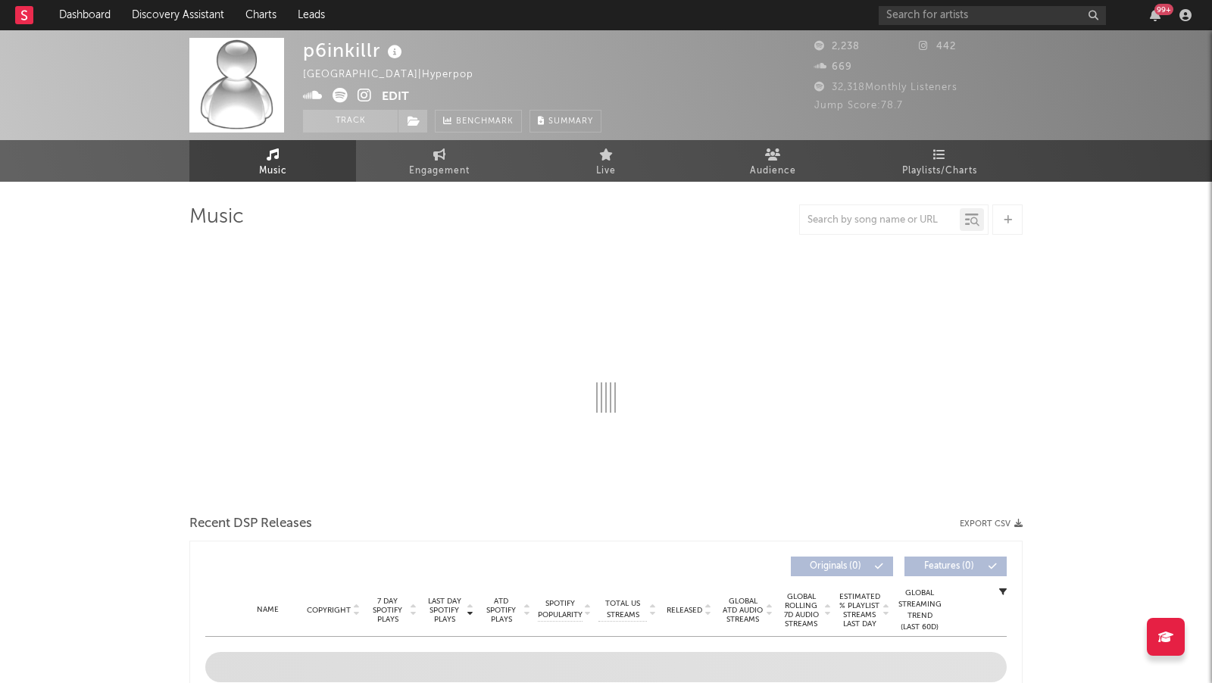
select select "6m"
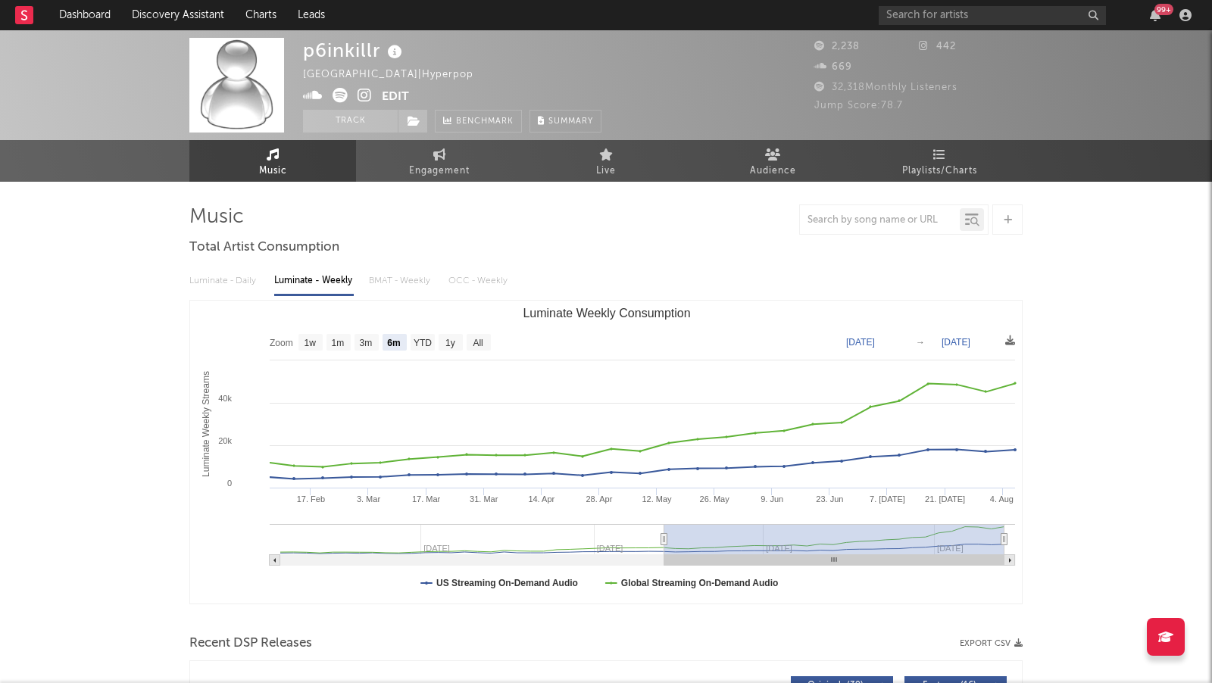
click at [358, 95] on icon at bounding box center [364, 95] width 14 height 15
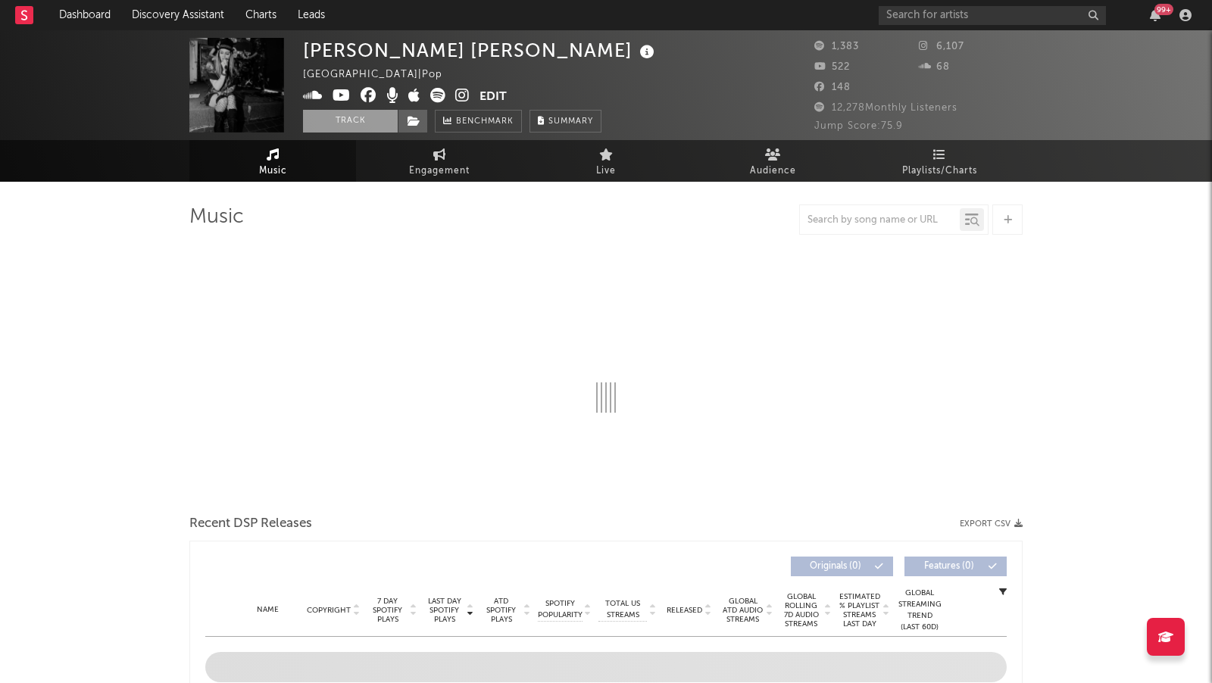
select select "6m"
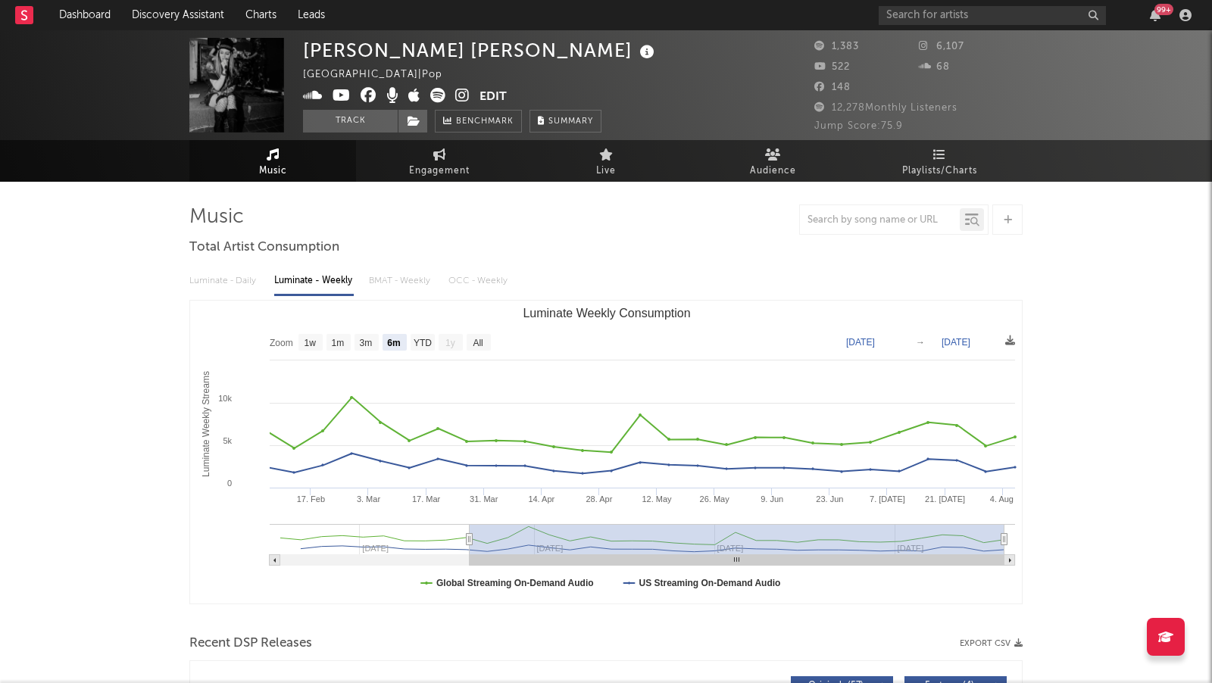
click at [460, 93] on icon at bounding box center [462, 95] width 14 height 15
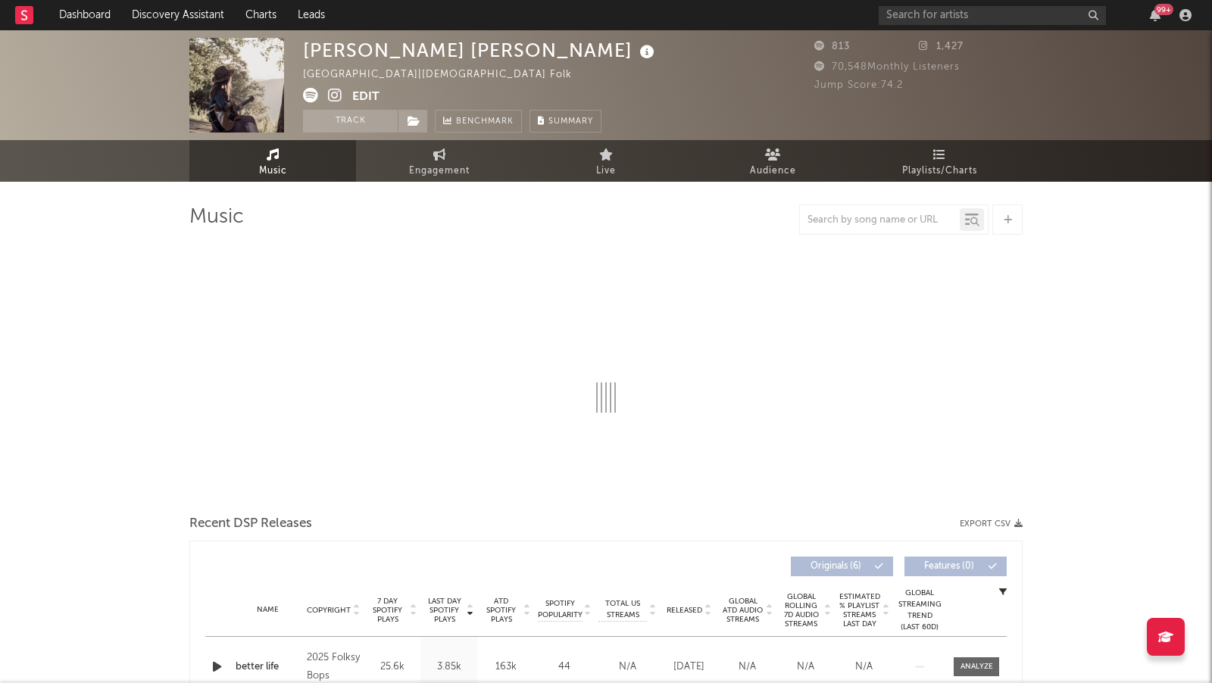
select select "1w"
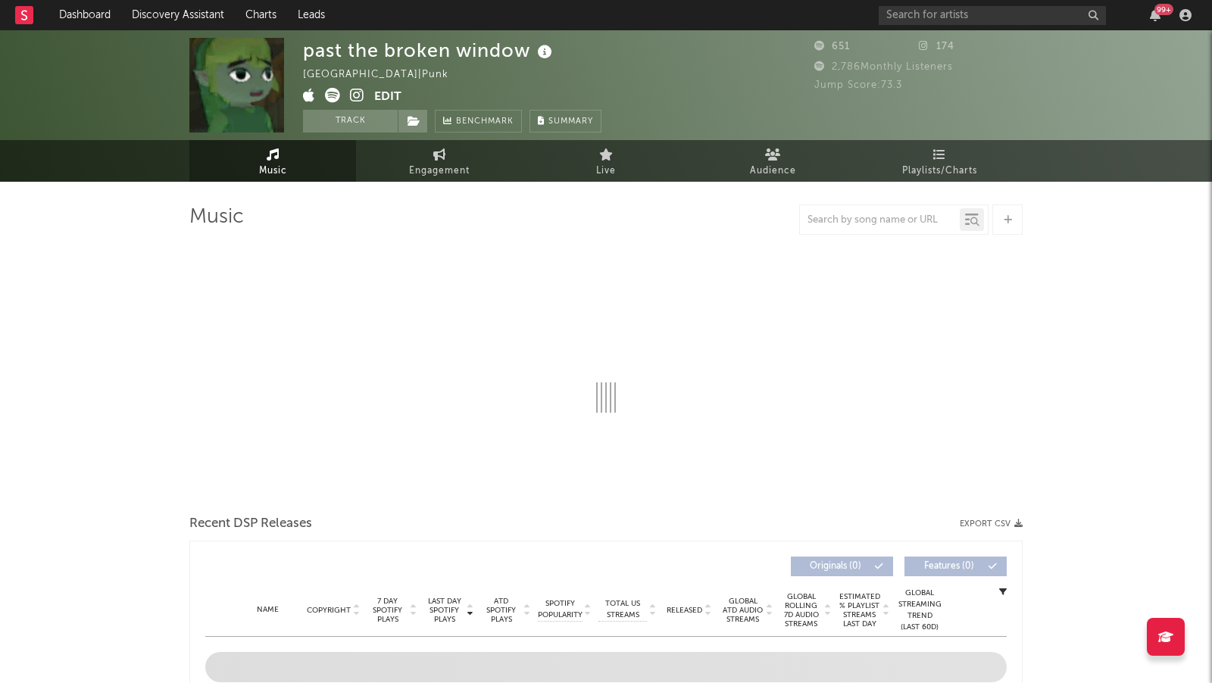
select select "1w"
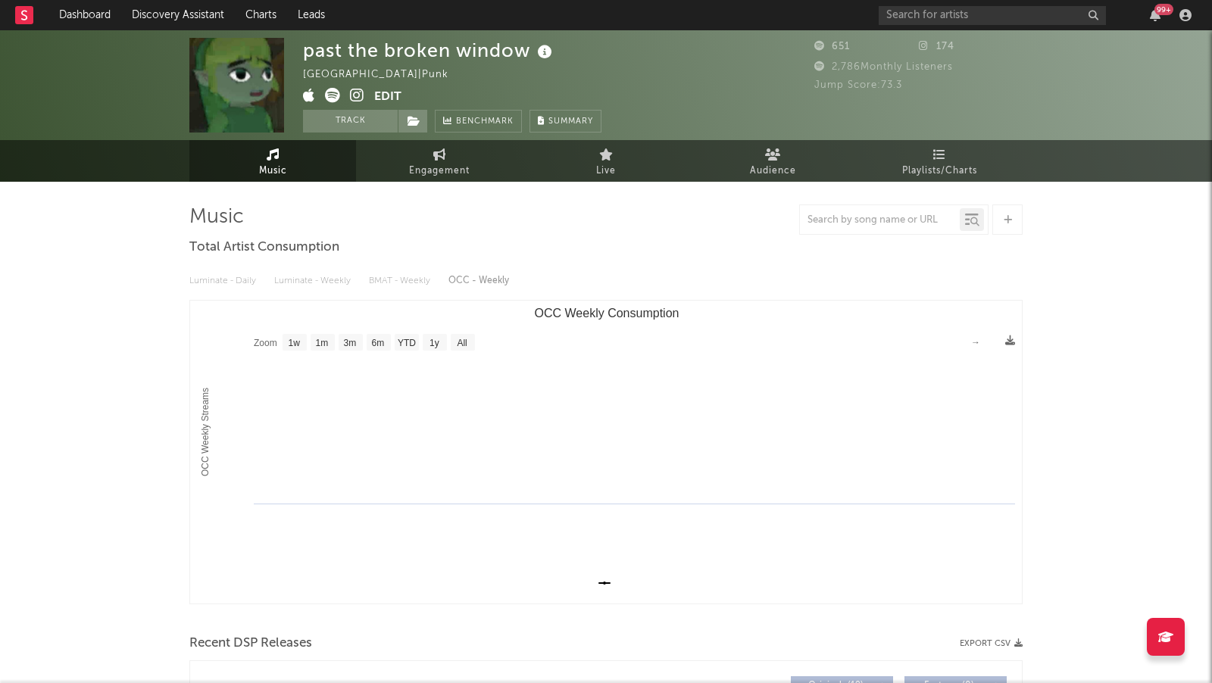
click at [352, 95] on icon at bounding box center [357, 95] width 14 height 15
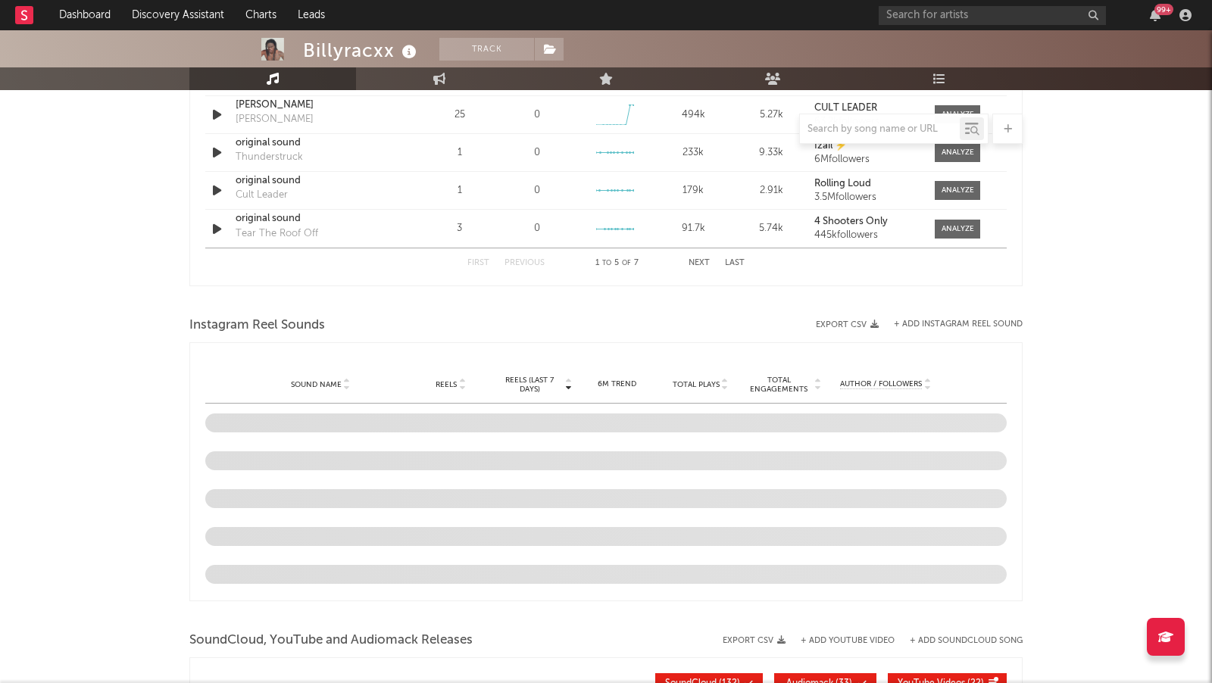
scroll to position [1060, 0]
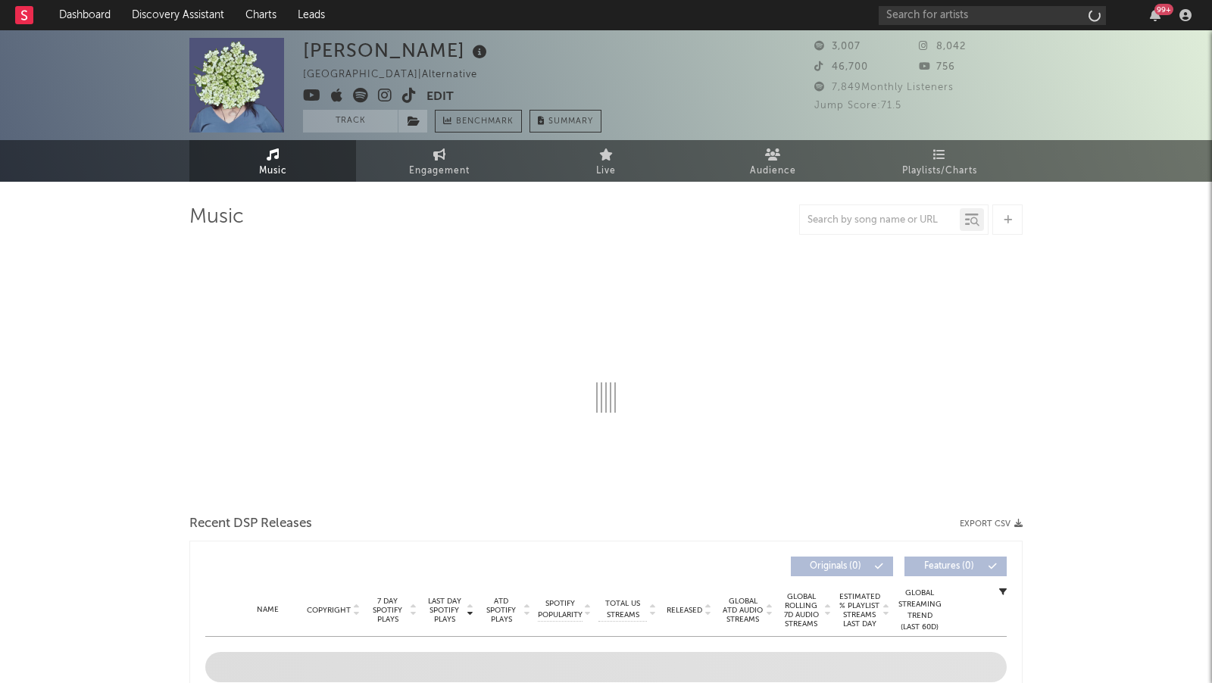
select select "1w"
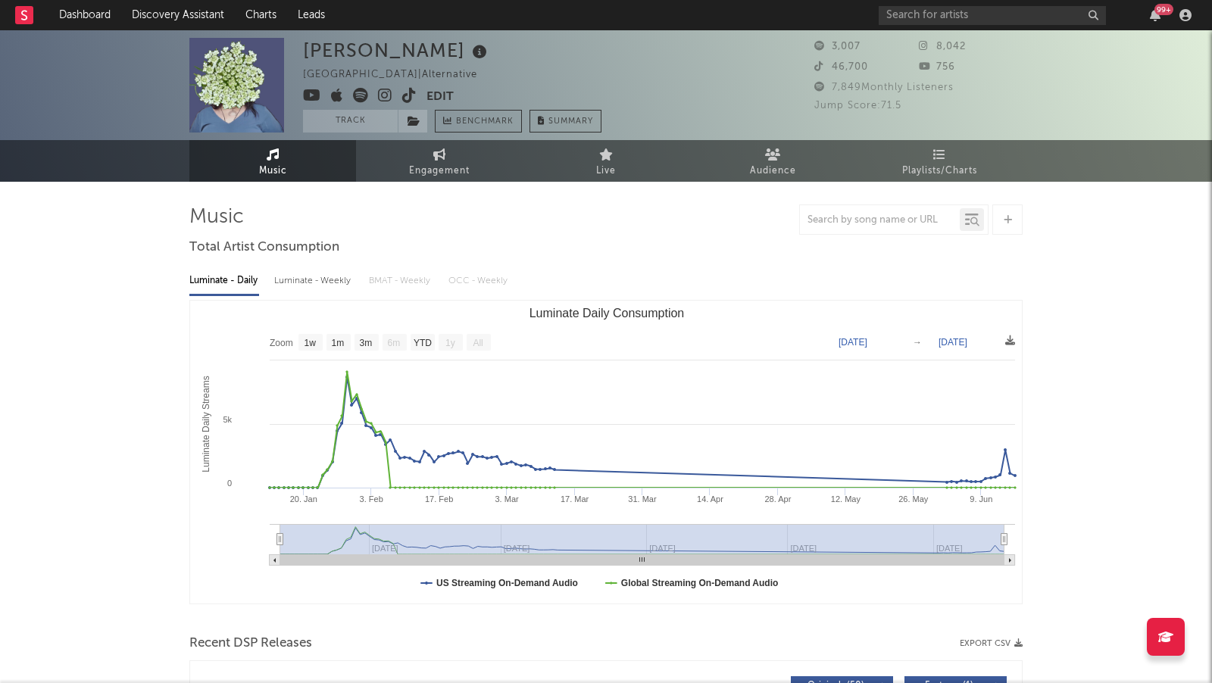
click at [387, 89] on icon at bounding box center [385, 95] width 14 height 15
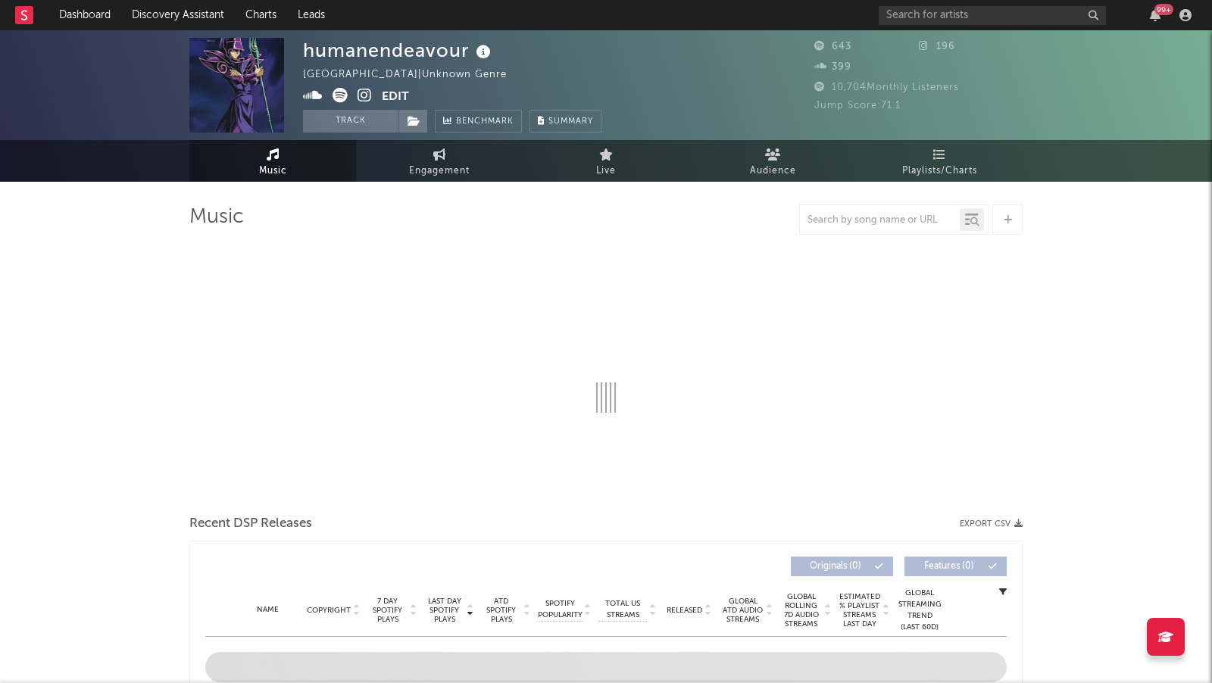
select select "1w"
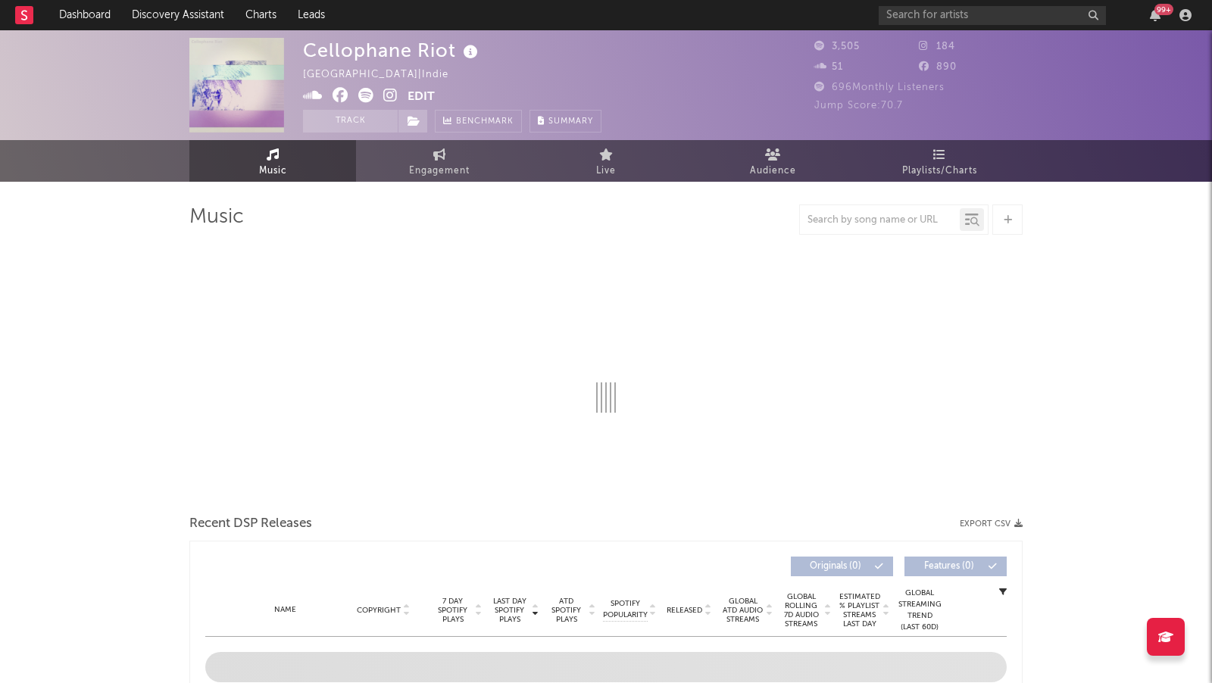
select select "1w"
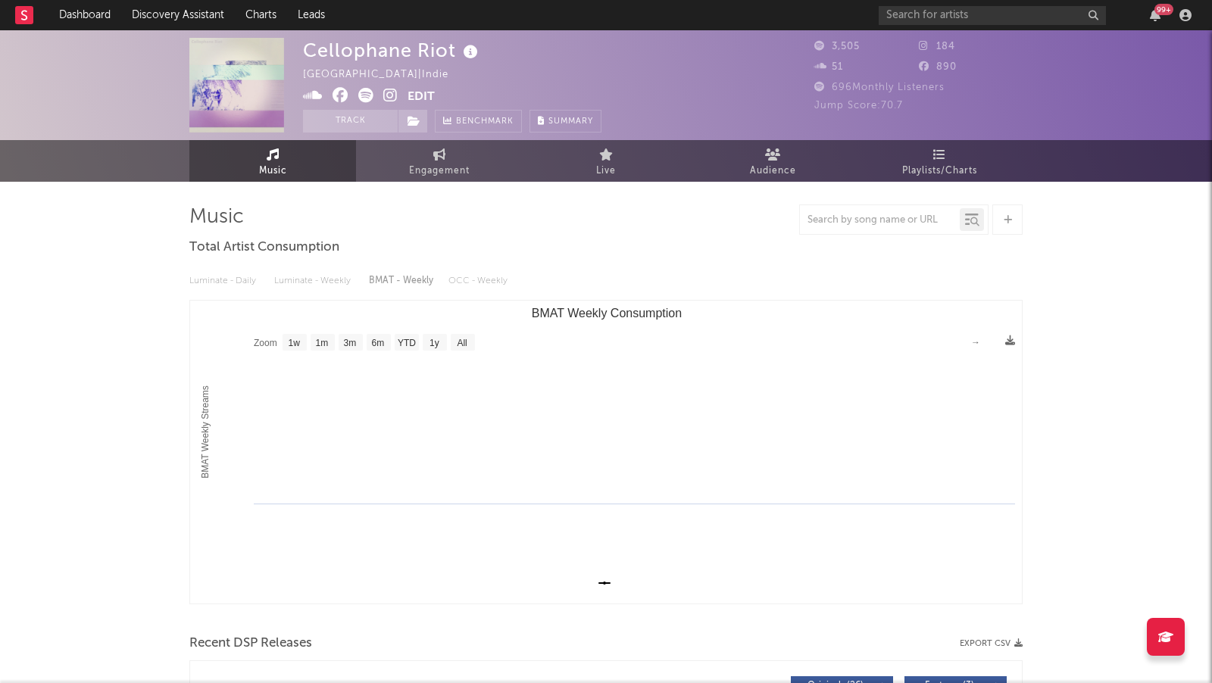
click at [392, 98] on icon at bounding box center [390, 95] width 14 height 15
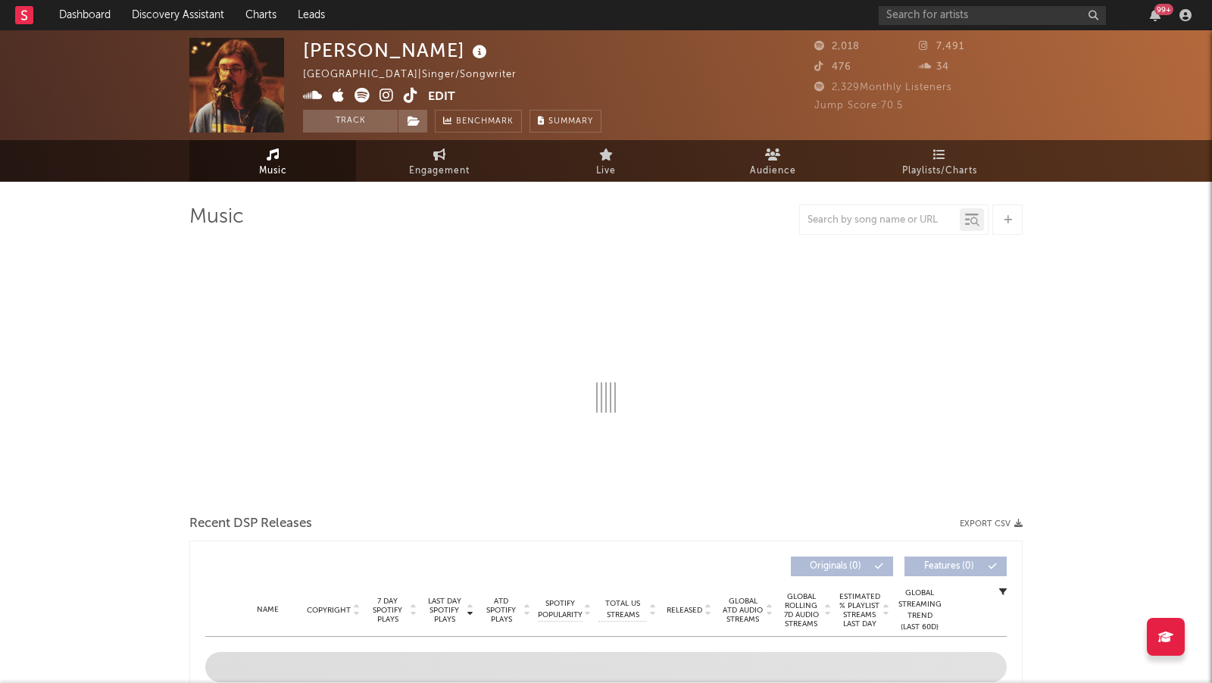
select select "1w"
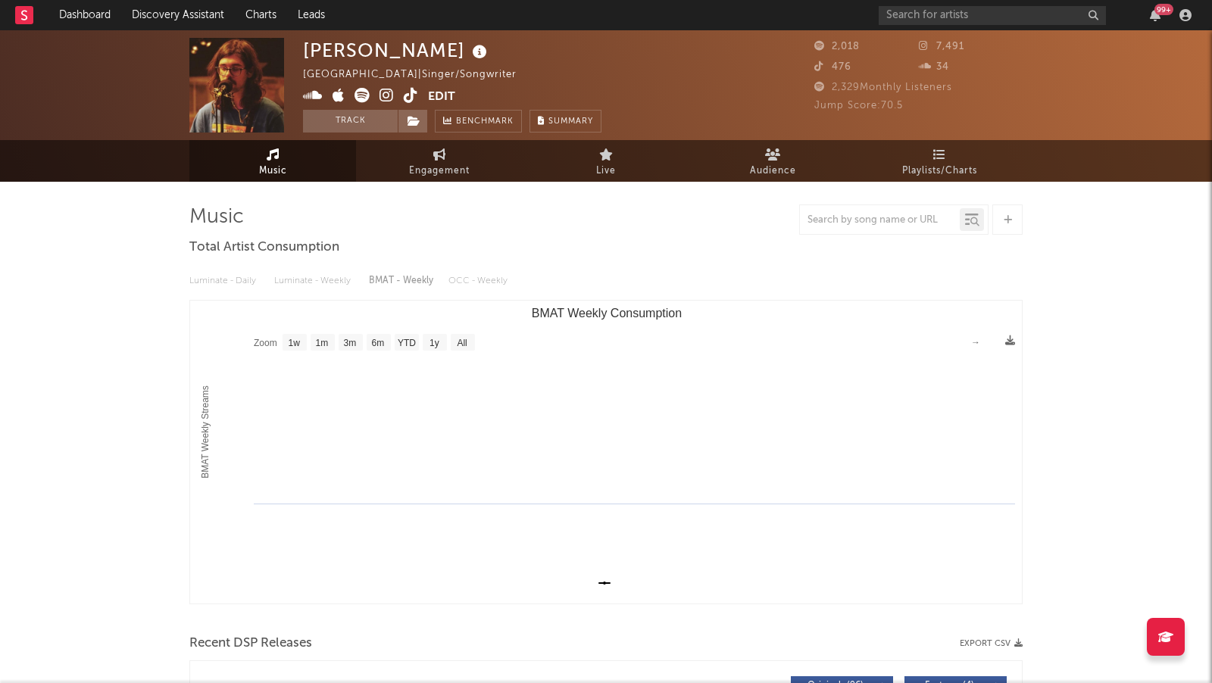
click at [389, 91] on icon at bounding box center [386, 95] width 14 height 15
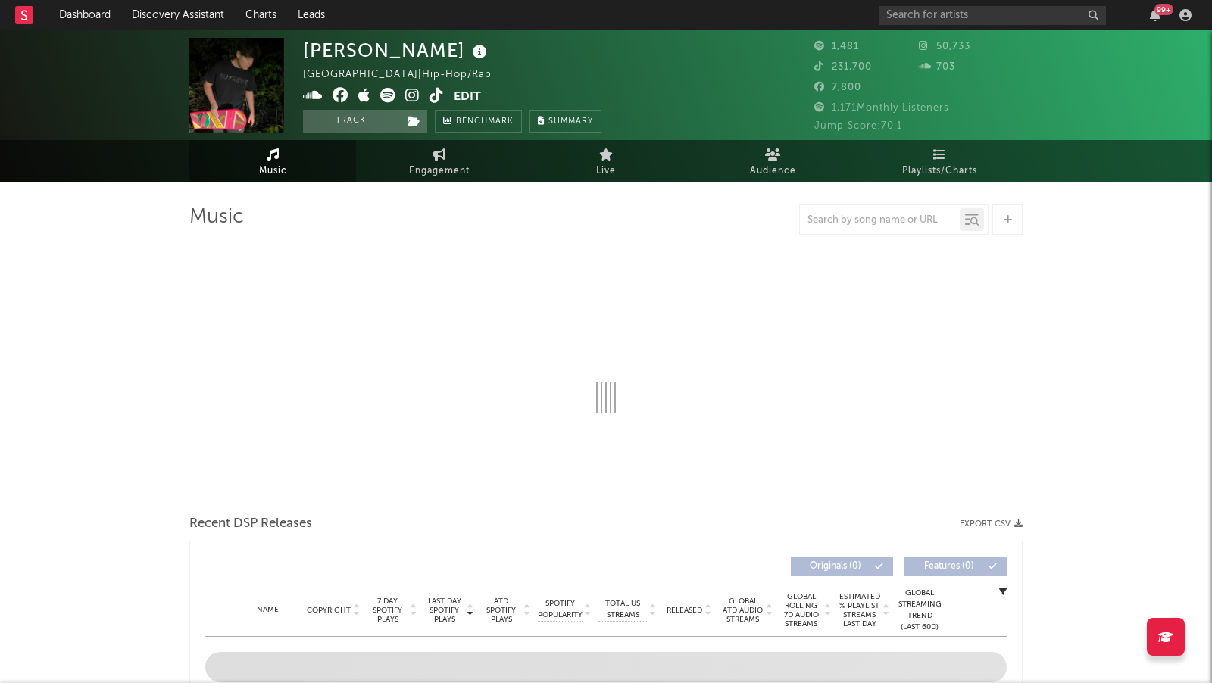
select select "6m"
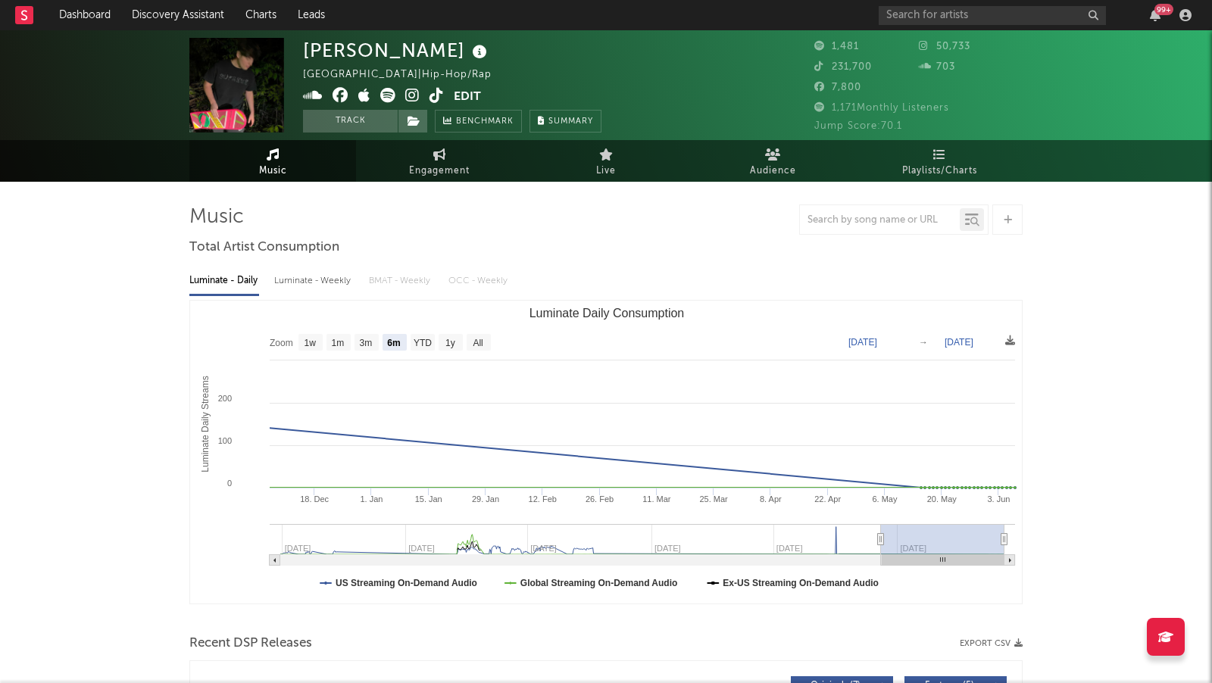
click at [413, 95] on icon at bounding box center [412, 95] width 14 height 15
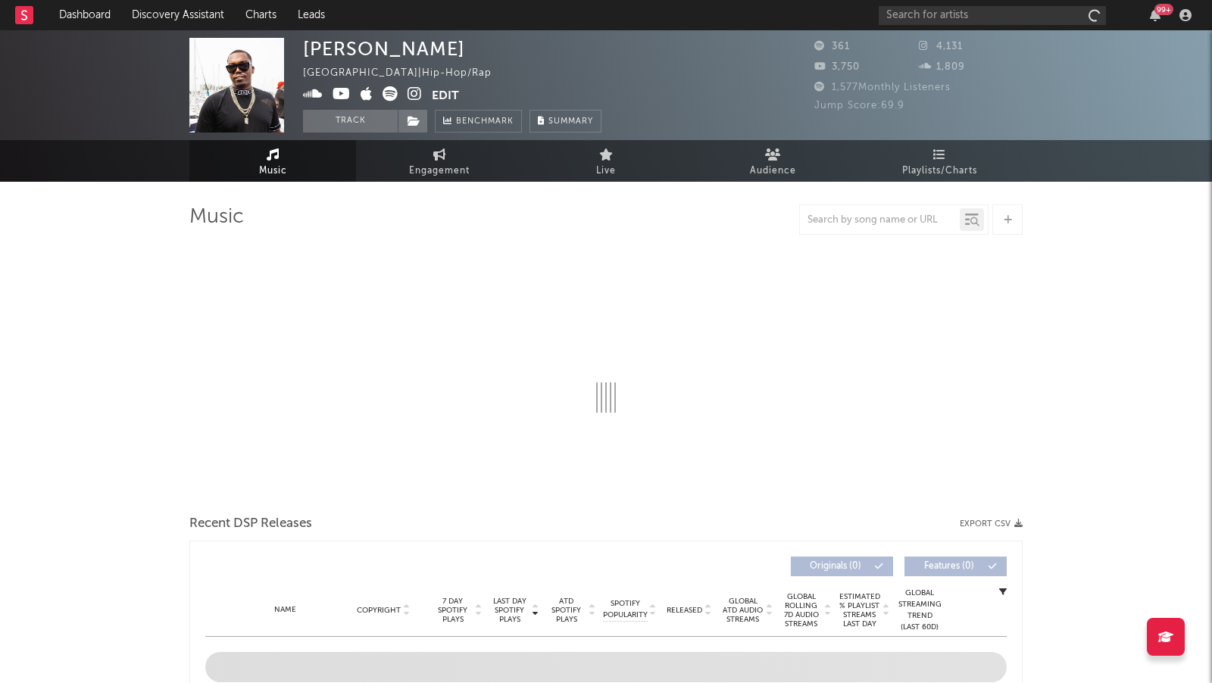
select select "1w"
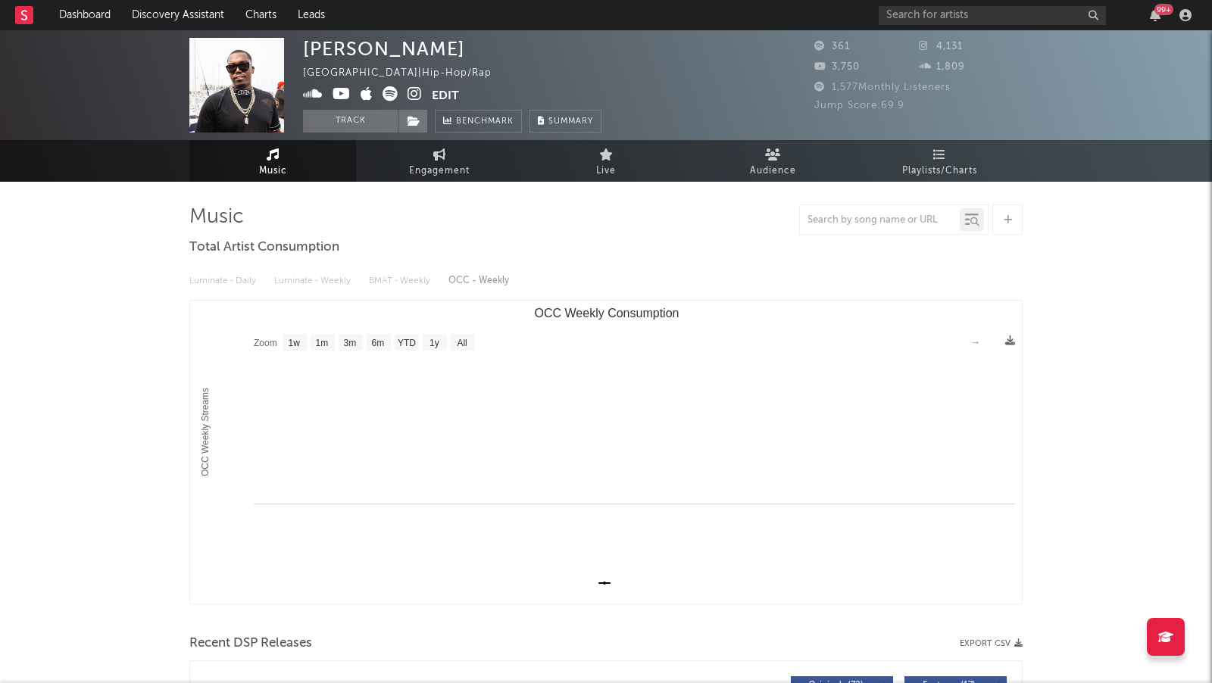
click at [408, 91] on icon at bounding box center [414, 93] width 14 height 15
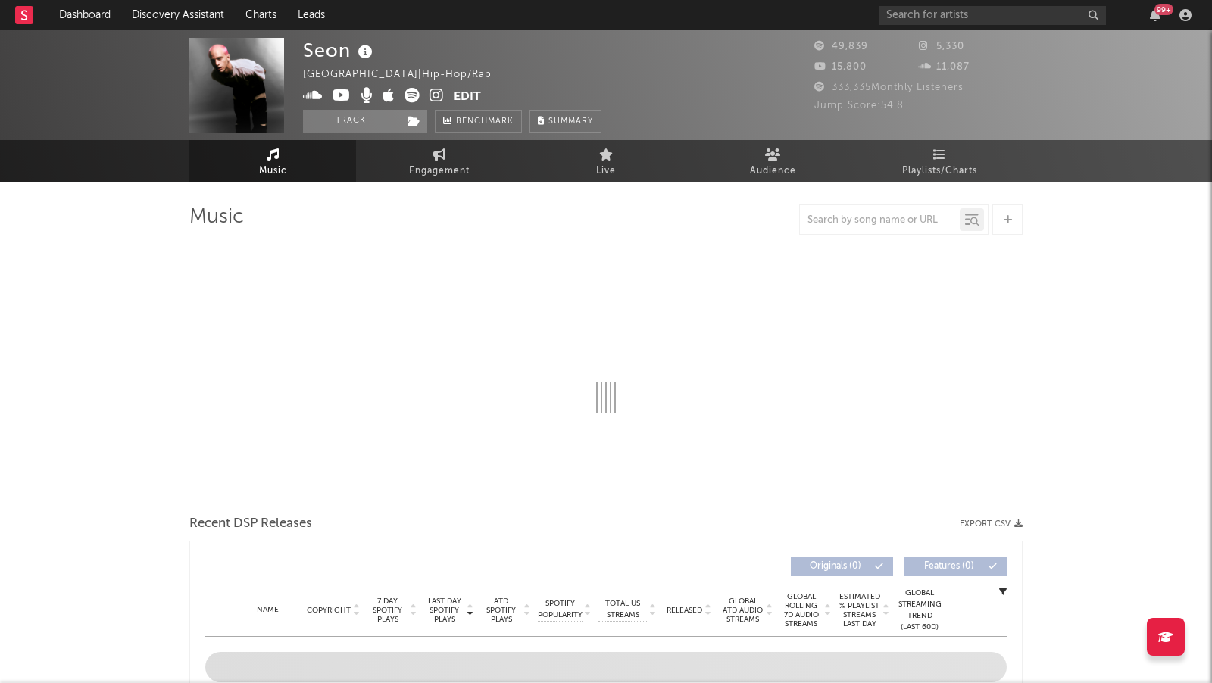
select select "6m"
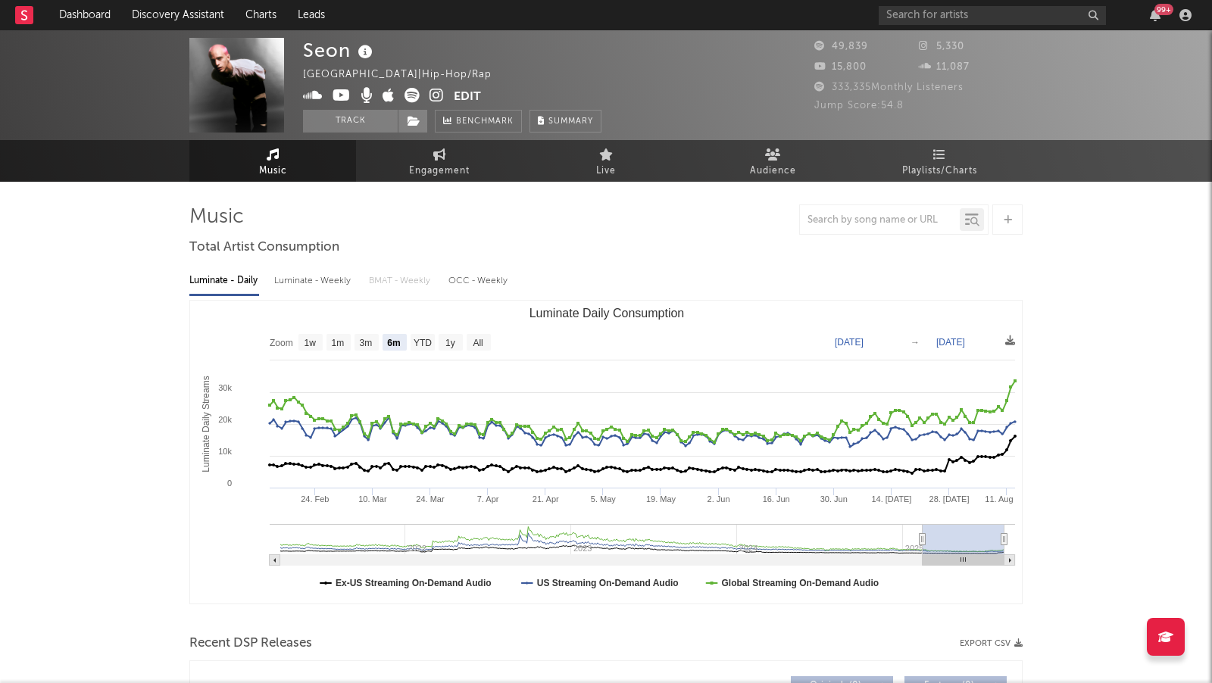
click at [442, 88] on icon at bounding box center [436, 95] width 14 height 15
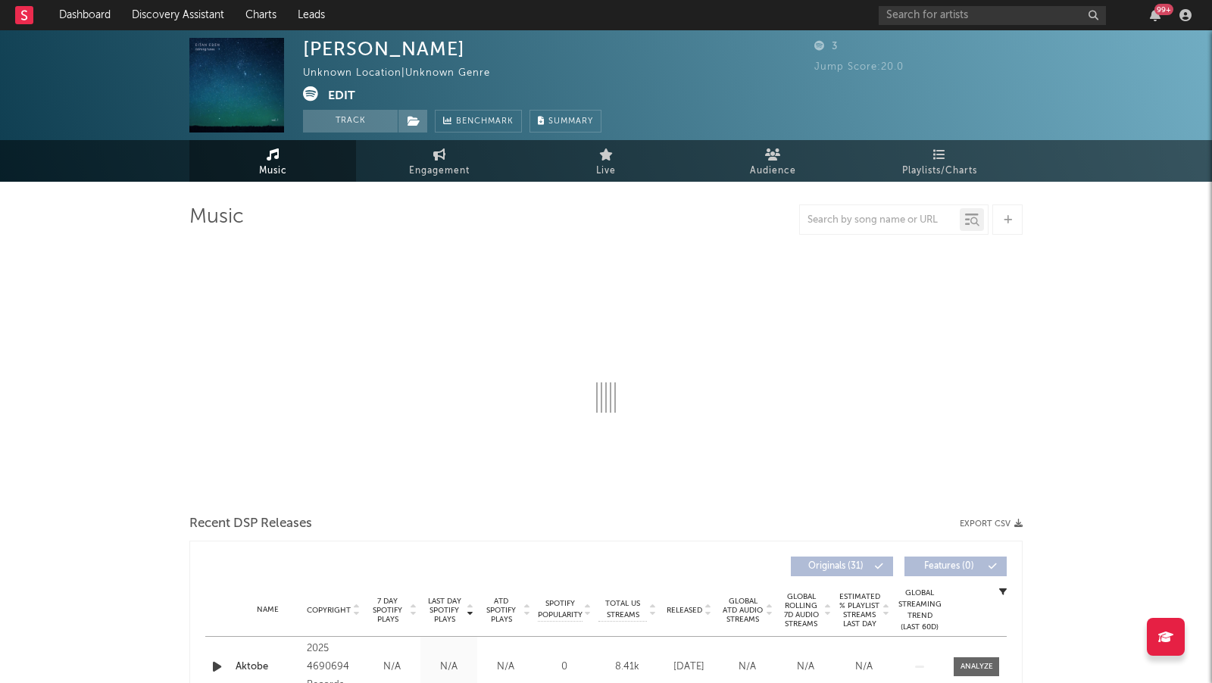
select select "6m"
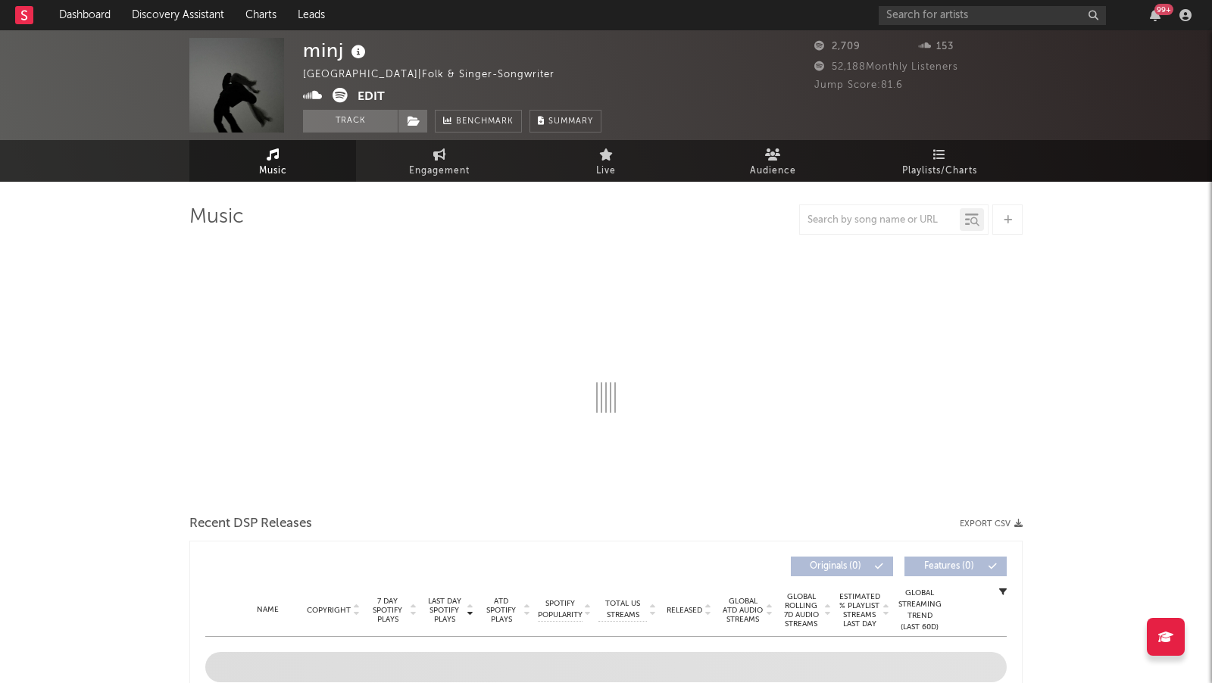
select select "1w"
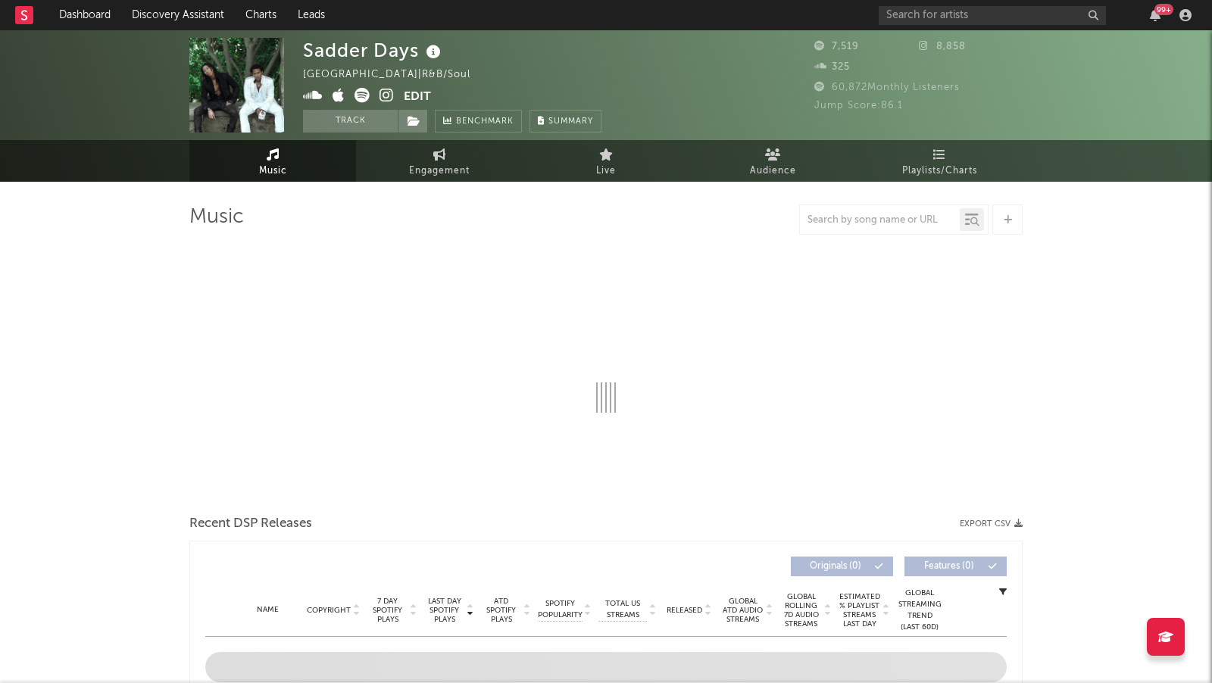
select select "6m"
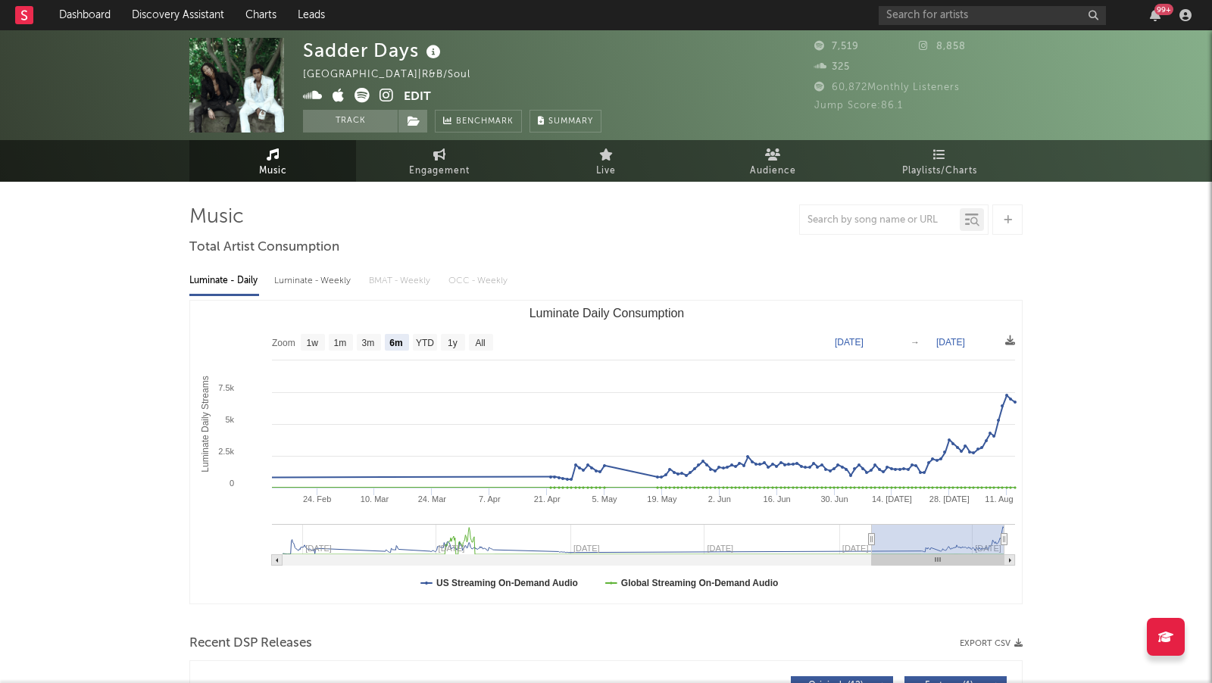
click at [385, 92] on icon at bounding box center [386, 95] width 14 height 15
click at [192, 23] on link "Discovery Assistant" at bounding box center [178, 15] width 114 height 30
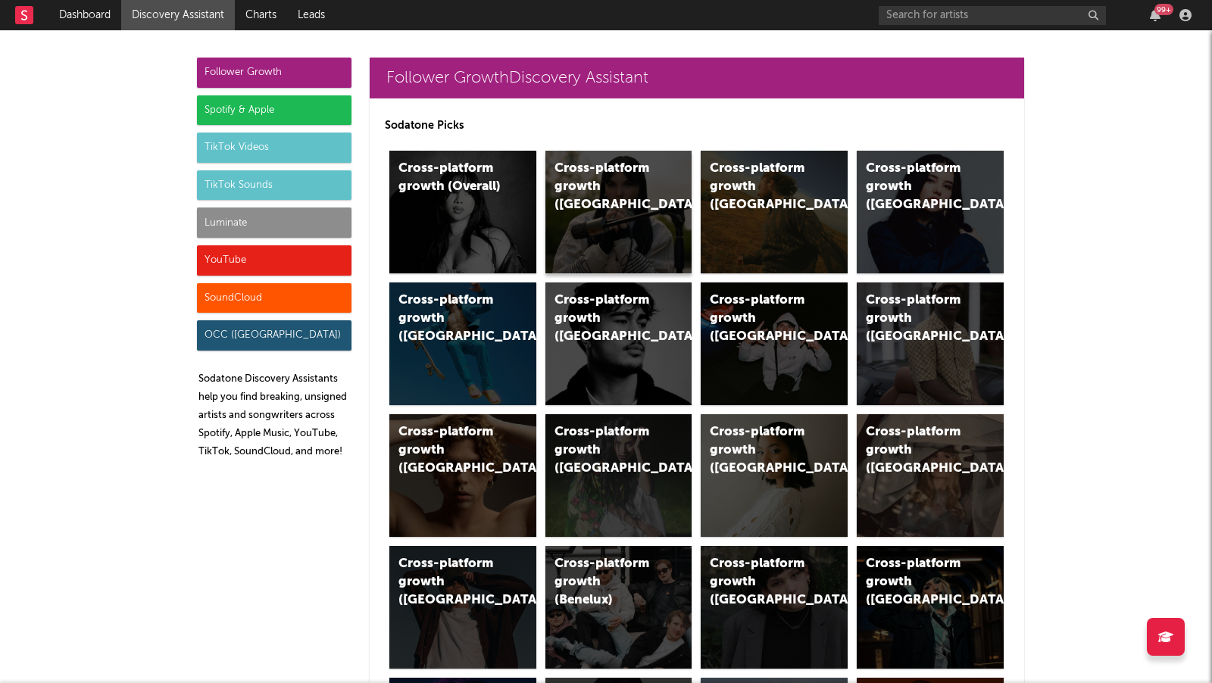
click at [626, 213] on div "Cross-platform growth (UK)" at bounding box center [618, 212] width 147 height 123
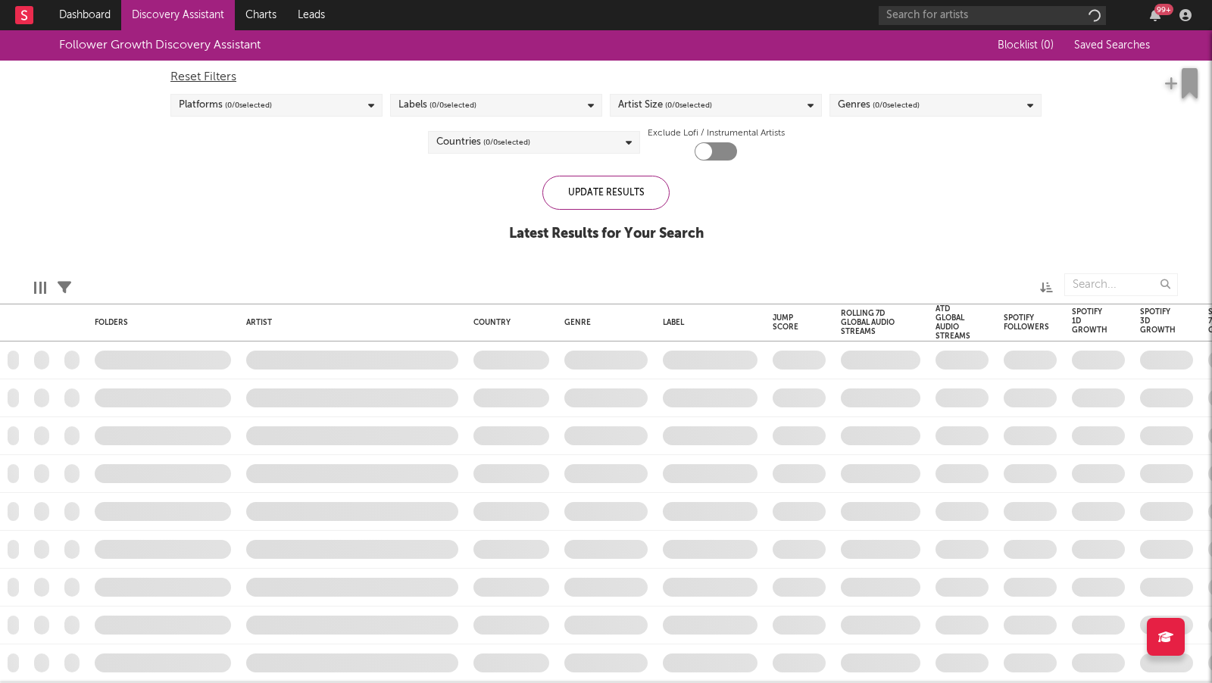
checkbox input "true"
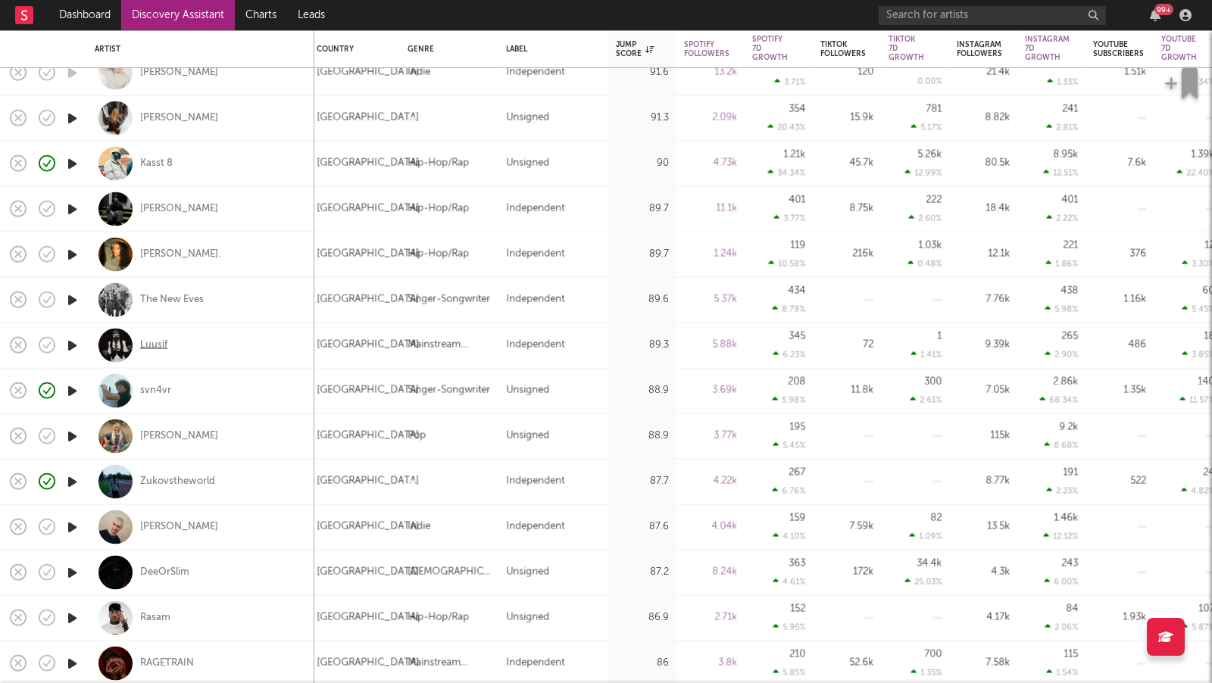
click at [142, 342] on div "Luusif" at bounding box center [153, 346] width 27 height 14
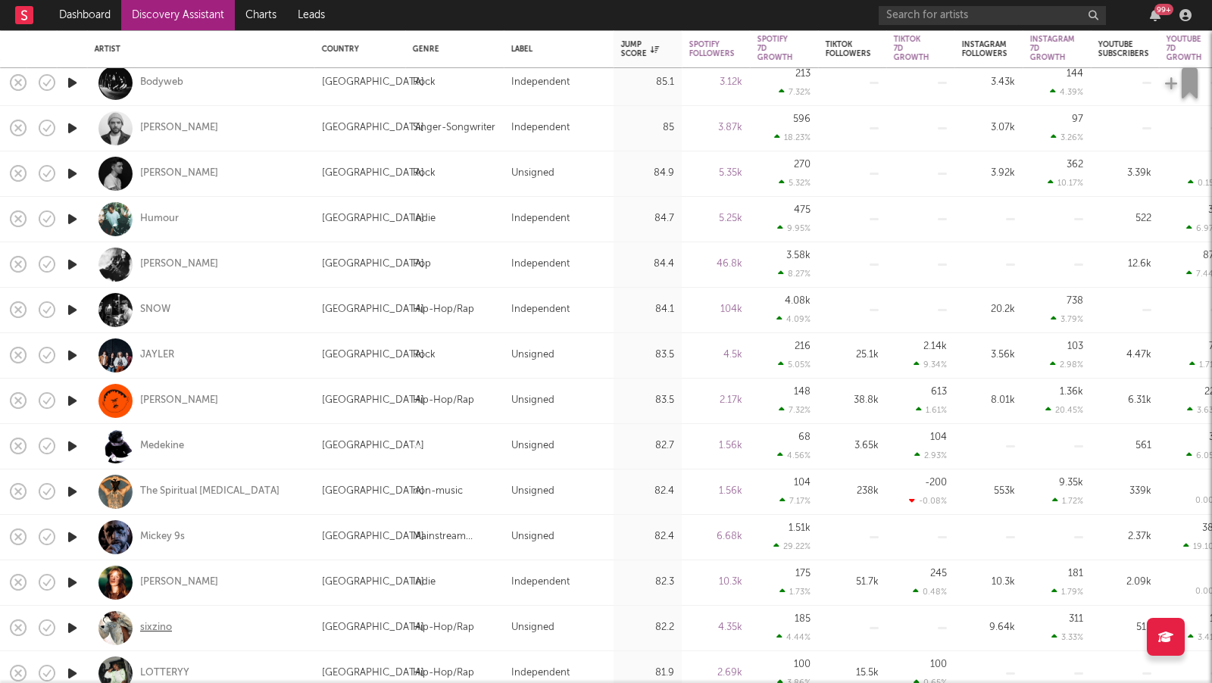
click at [164, 629] on div "sixzino" at bounding box center [156, 628] width 32 height 14
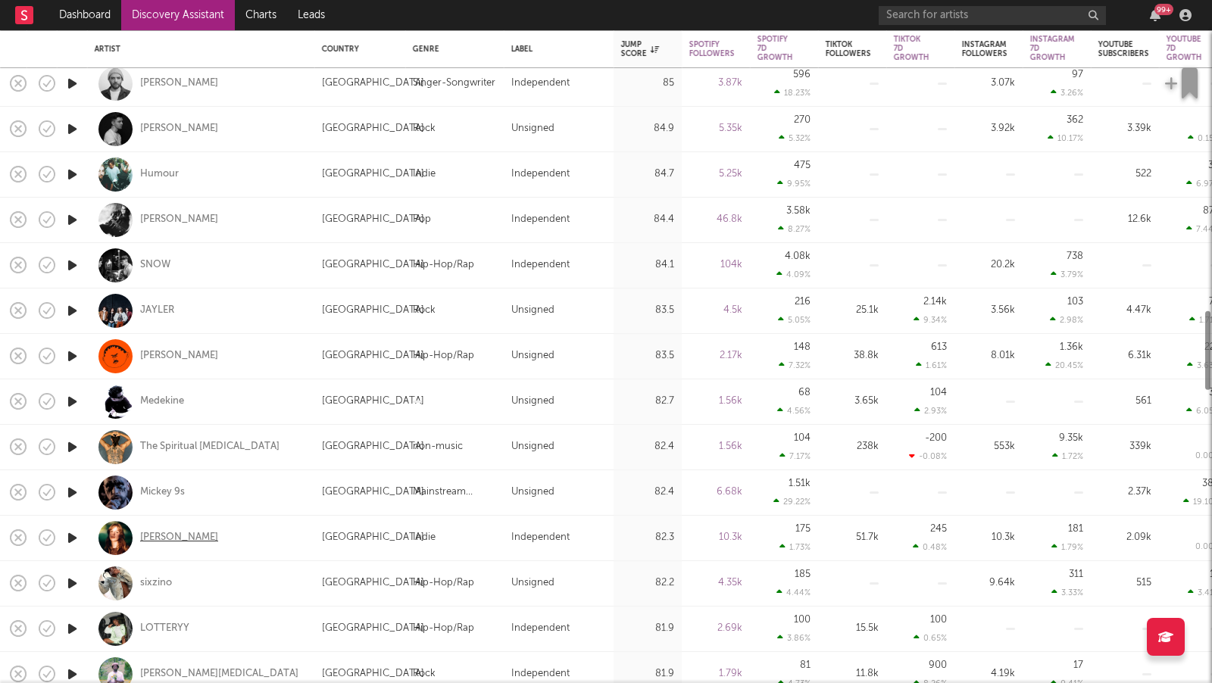
click at [186, 532] on div "Eve Christina" at bounding box center [179, 538] width 78 height 14
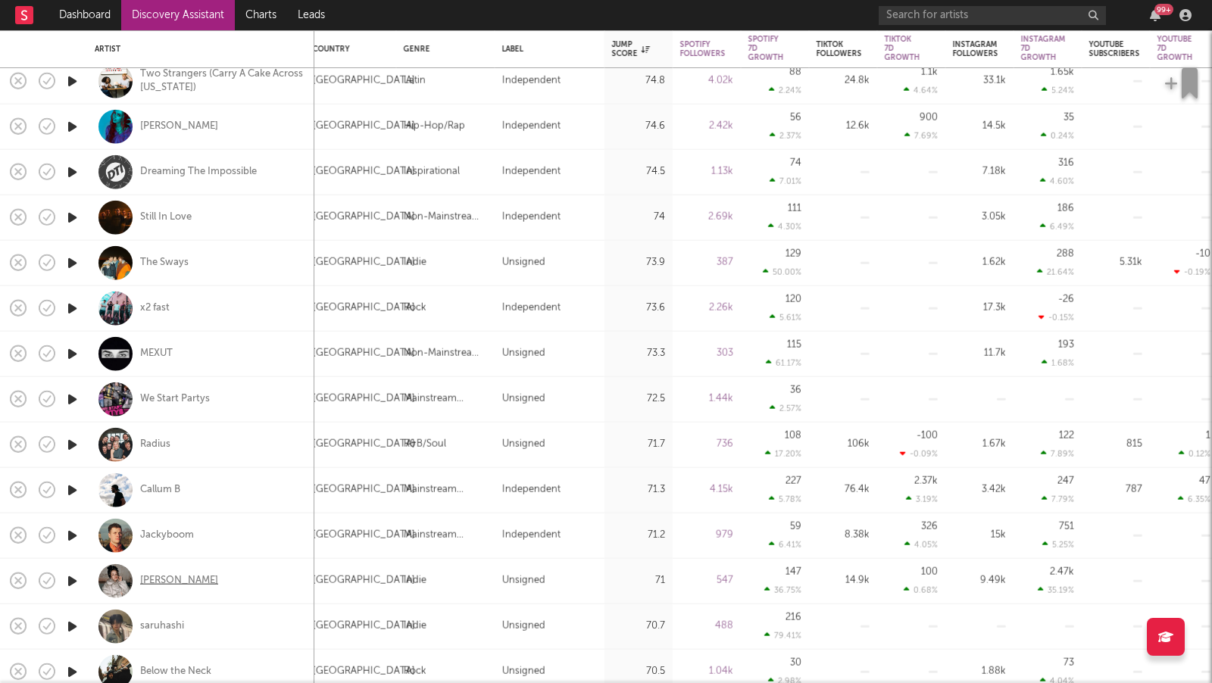
click at [166, 582] on div "Bella Barbe" at bounding box center [179, 581] width 78 height 14
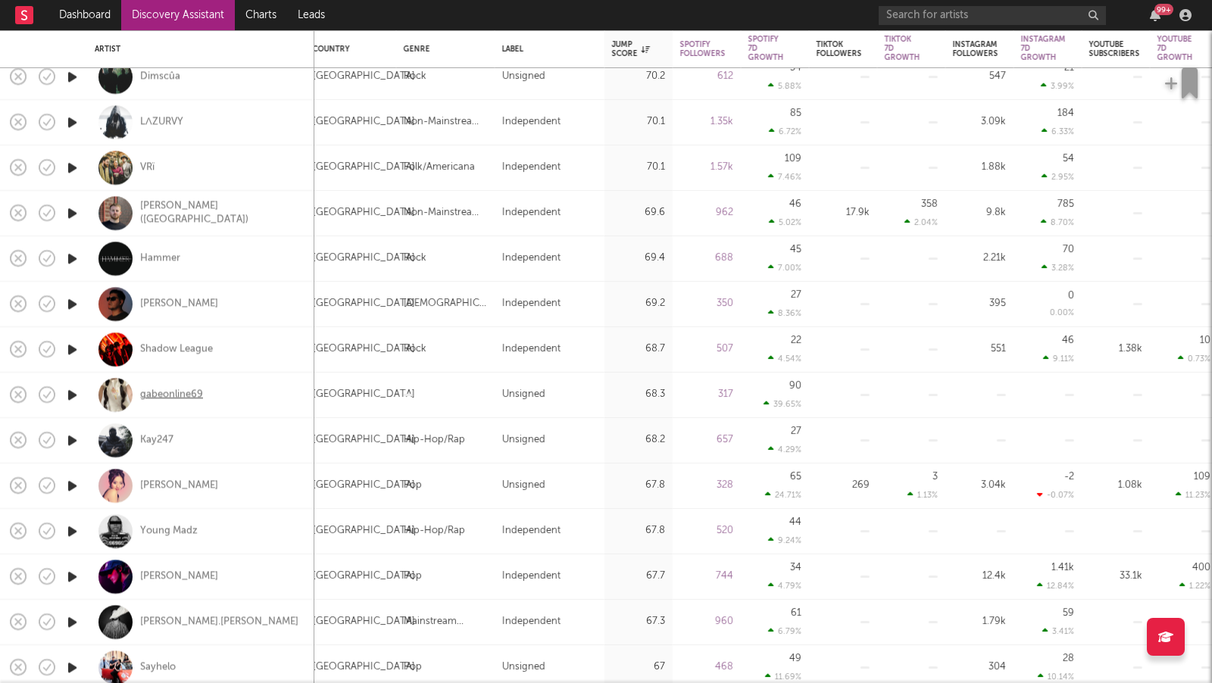
click at [197, 393] on div "gabeonline69" at bounding box center [171, 396] width 63 height 14
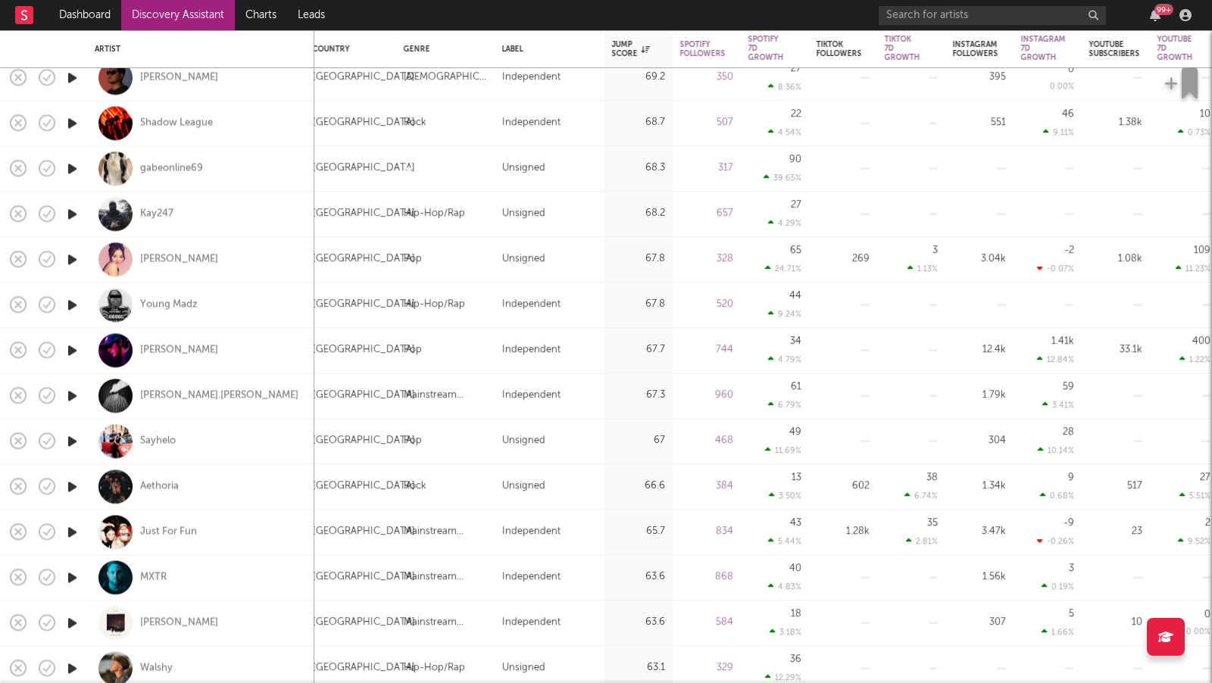
click at [173, 14] on link "Discovery Assistant" at bounding box center [178, 15] width 114 height 30
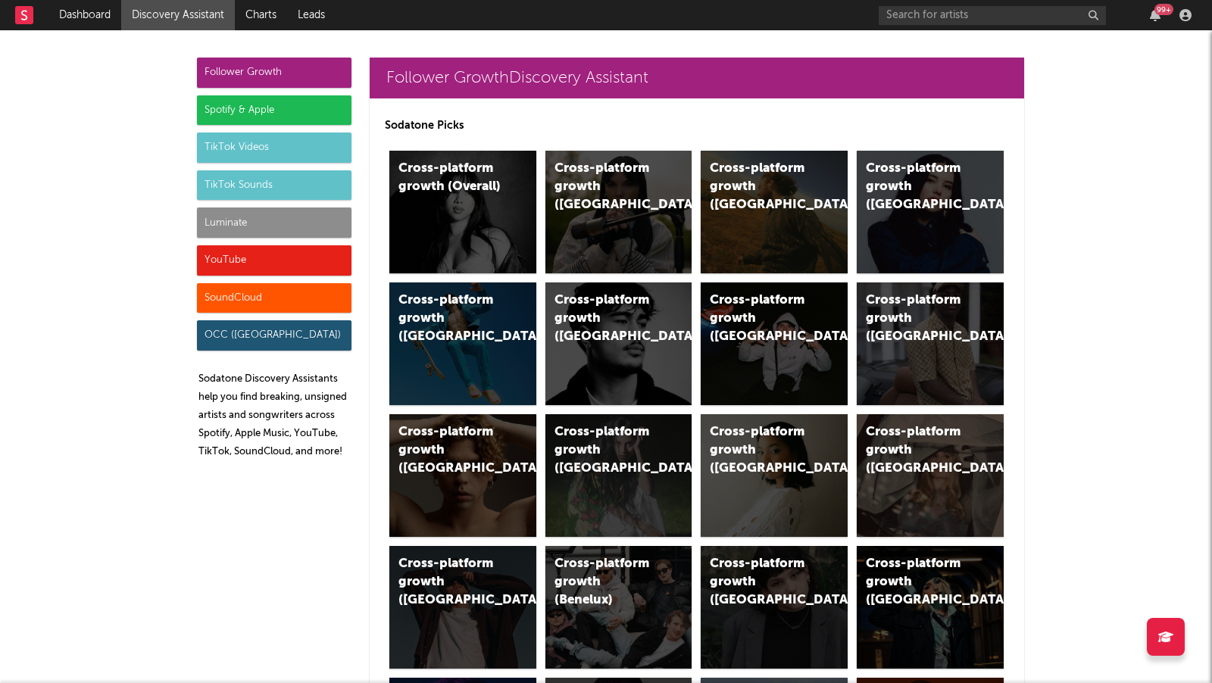
click at [289, 222] on div "Luminate" at bounding box center [274, 223] width 154 height 30
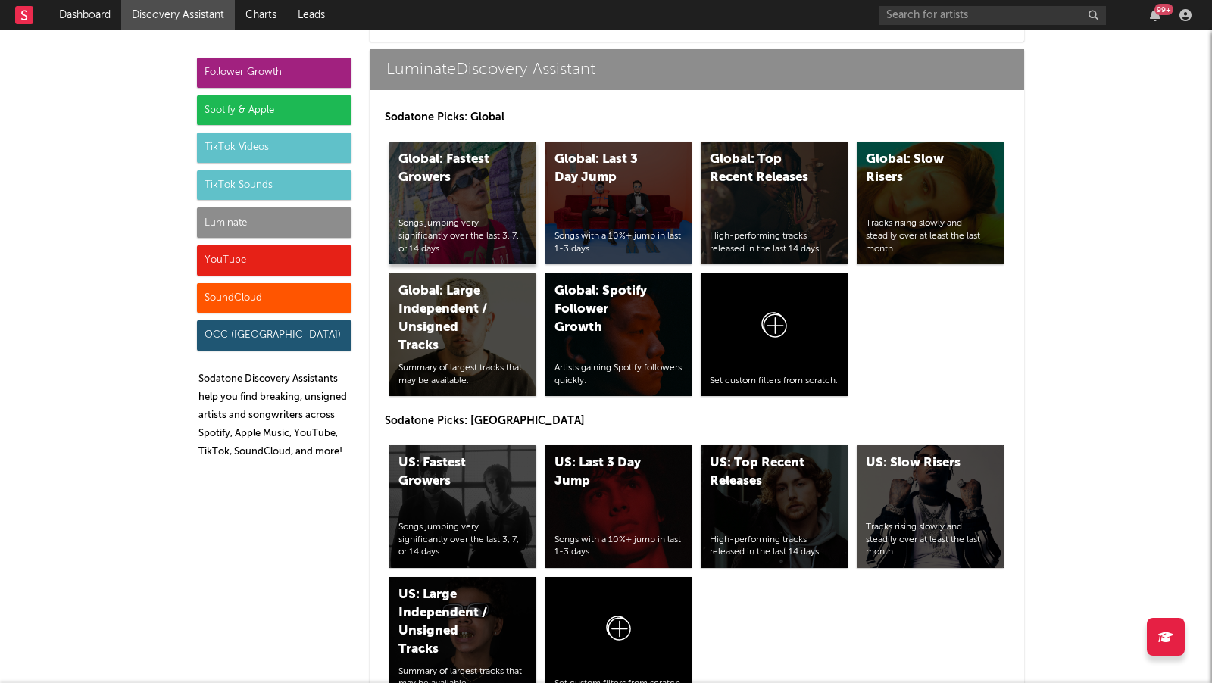
scroll to position [6640, 0]
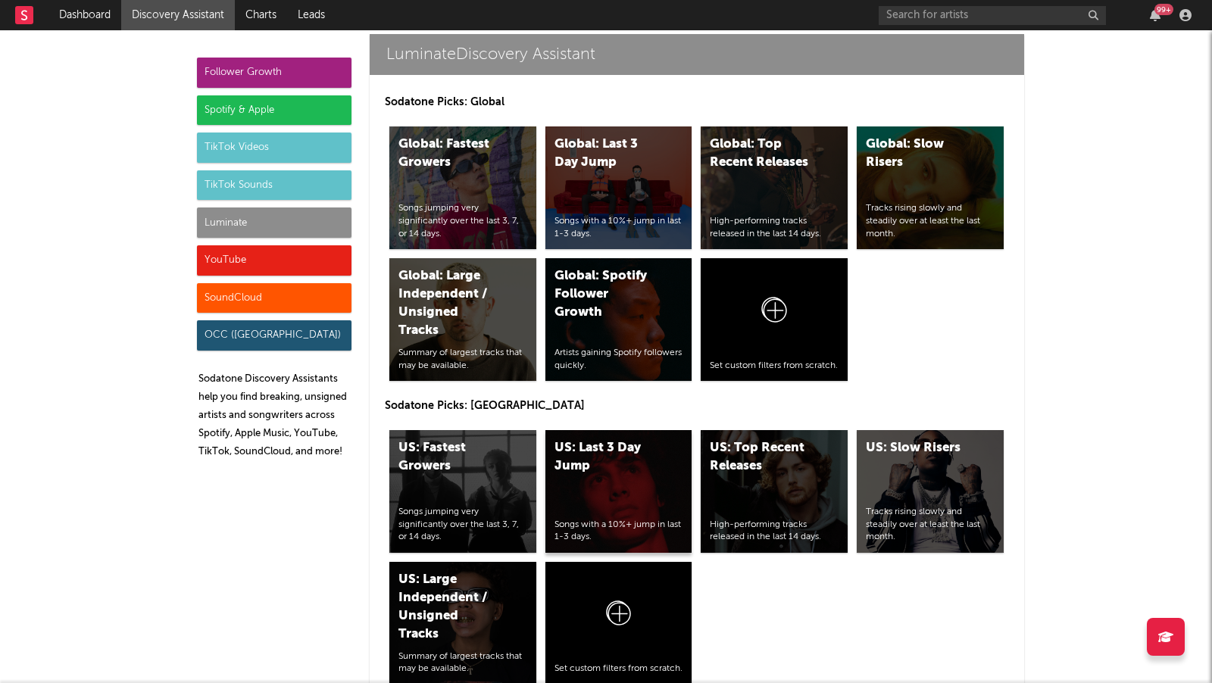
click at [581, 439] on div "US: Last 3 Day Jump" at bounding box center [605, 457] width 103 height 36
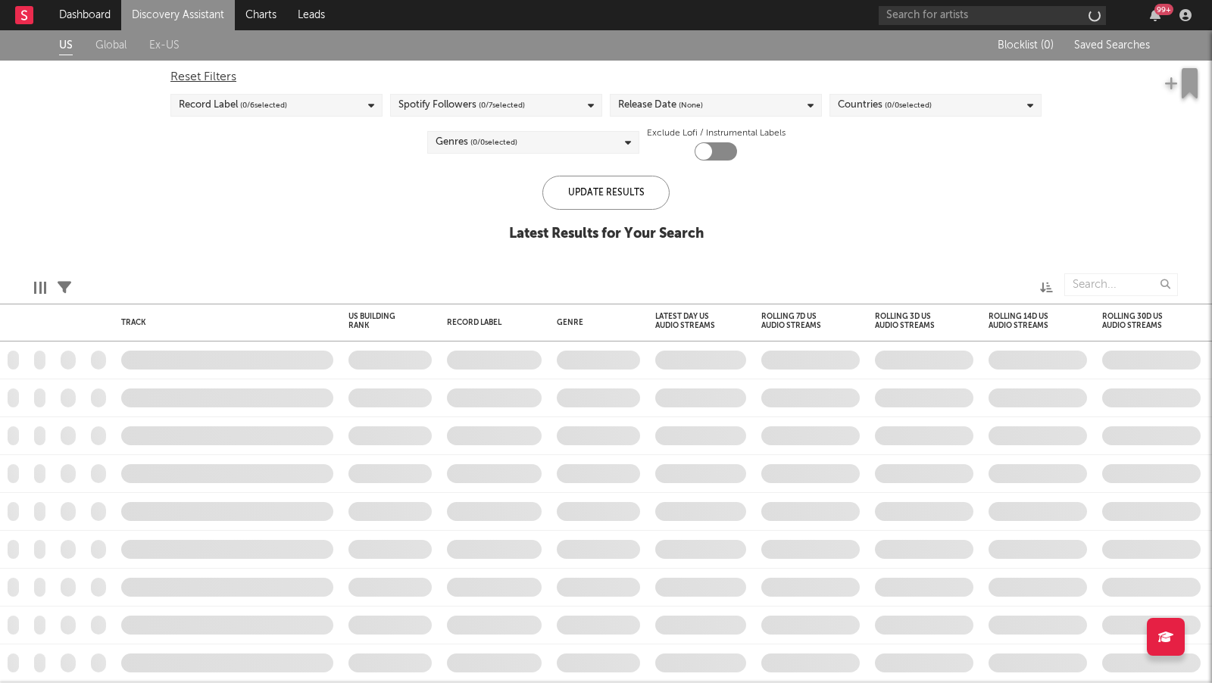
checkbox input "true"
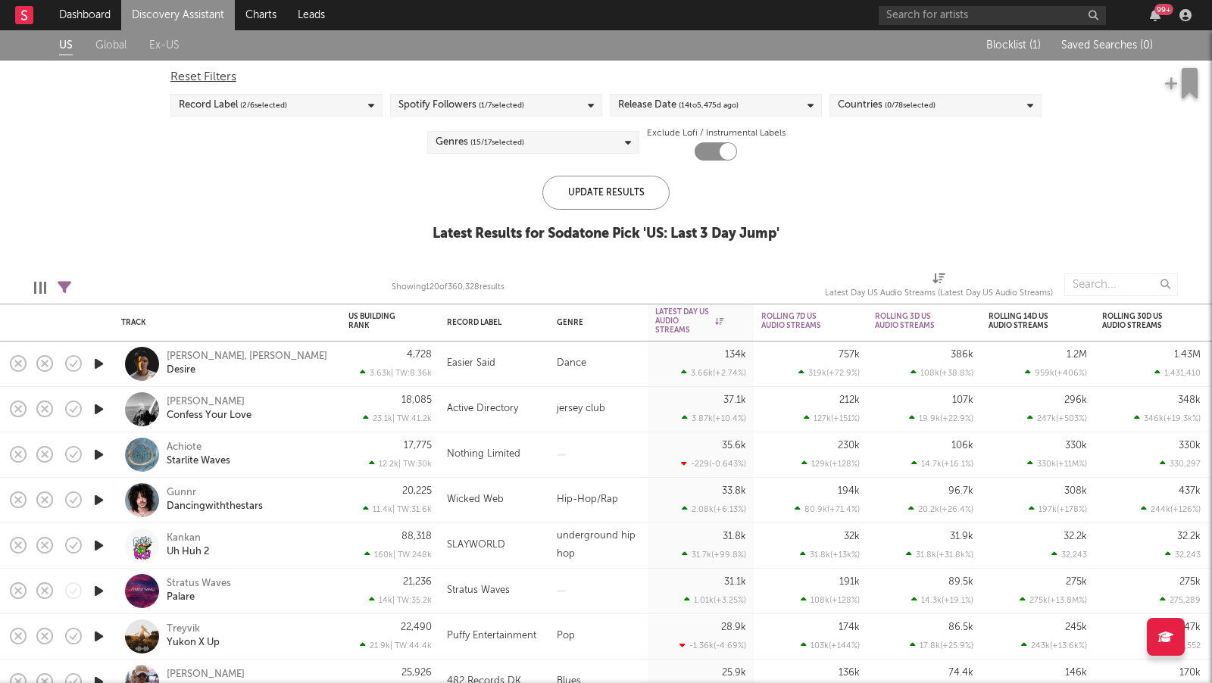
click at [181, 15] on link "Discovery Assistant" at bounding box center [178, 15] width 114 height 30
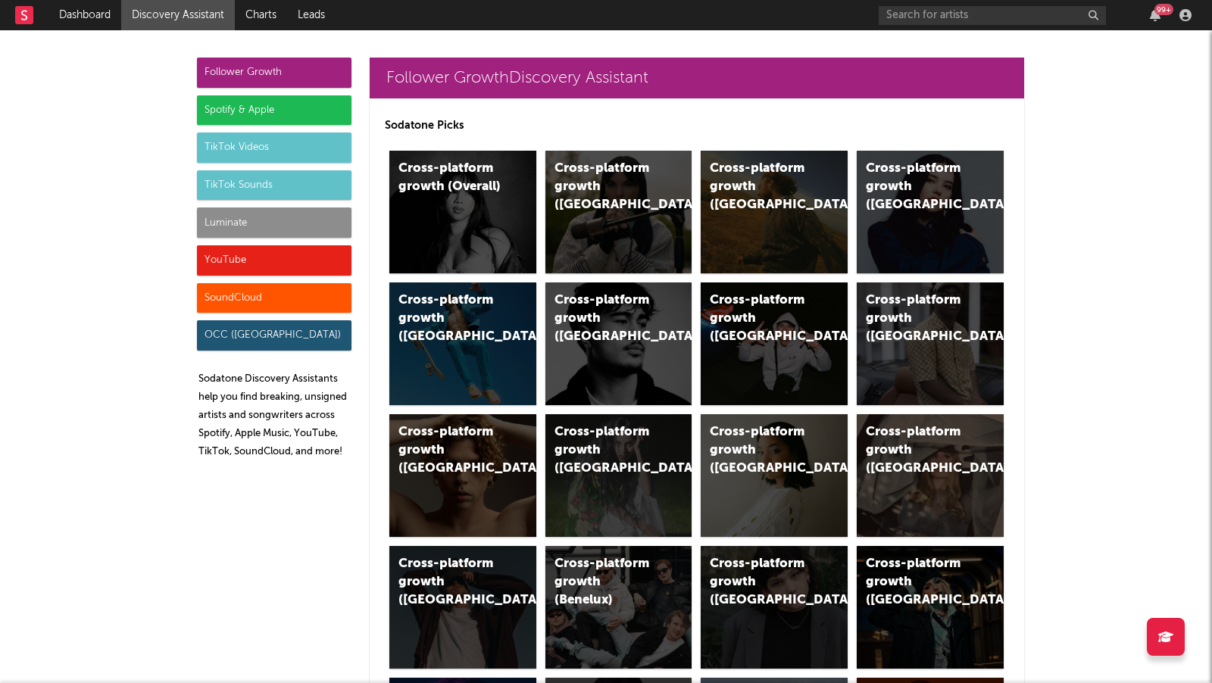
click at [271, 184] on div "TikTok Sounds" at bounding box center [274, 185] width 154 height 30
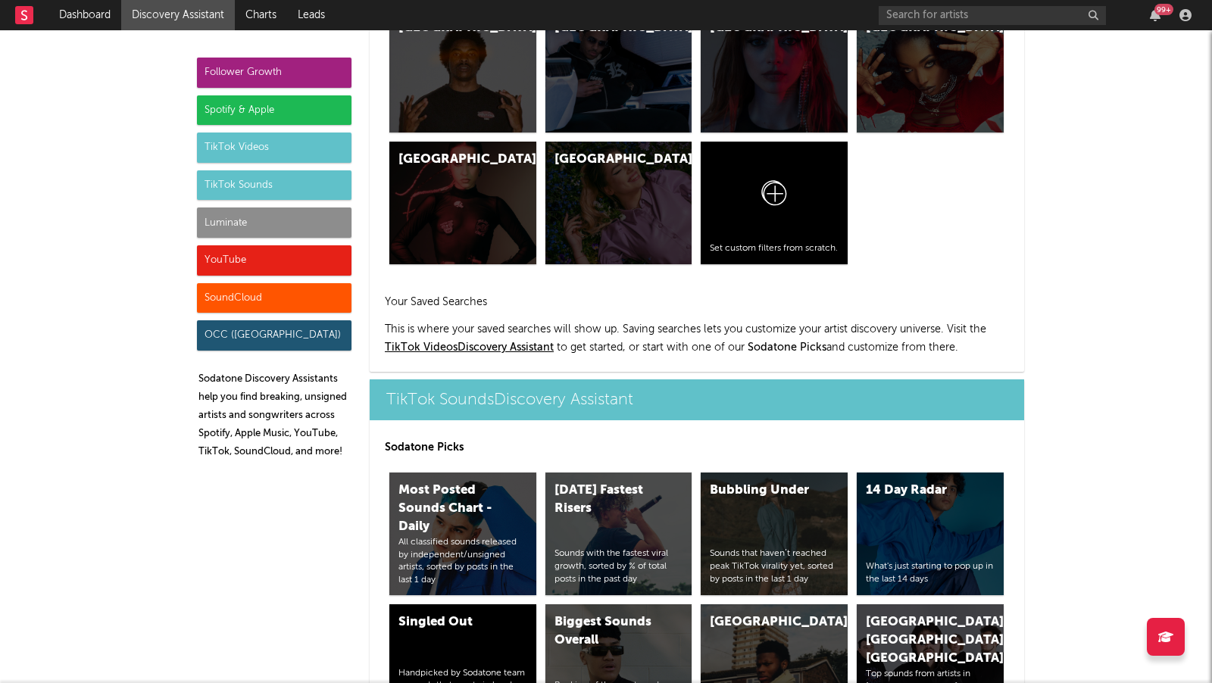
scroll to position [5059, 0]
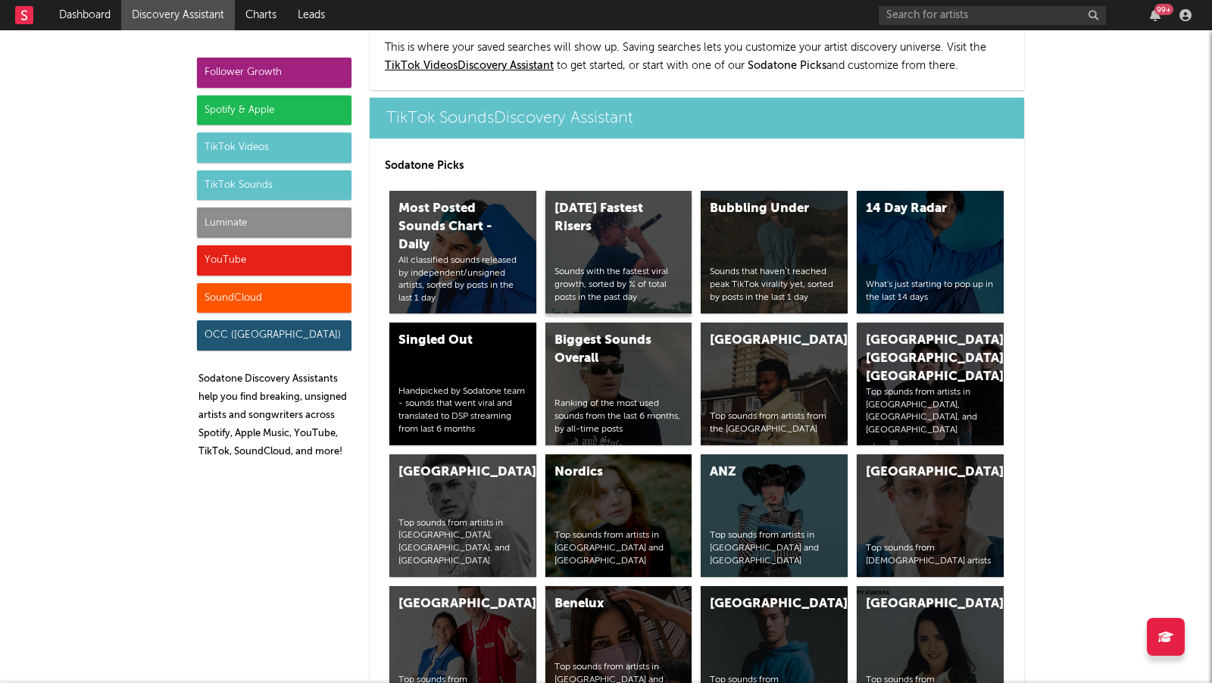
click at [603, 214] on div "Today's Fastest Risers Sounds with the fastest viral growth, sorted by % of tot…" at bounding box center [618, 252] width 147 height 123
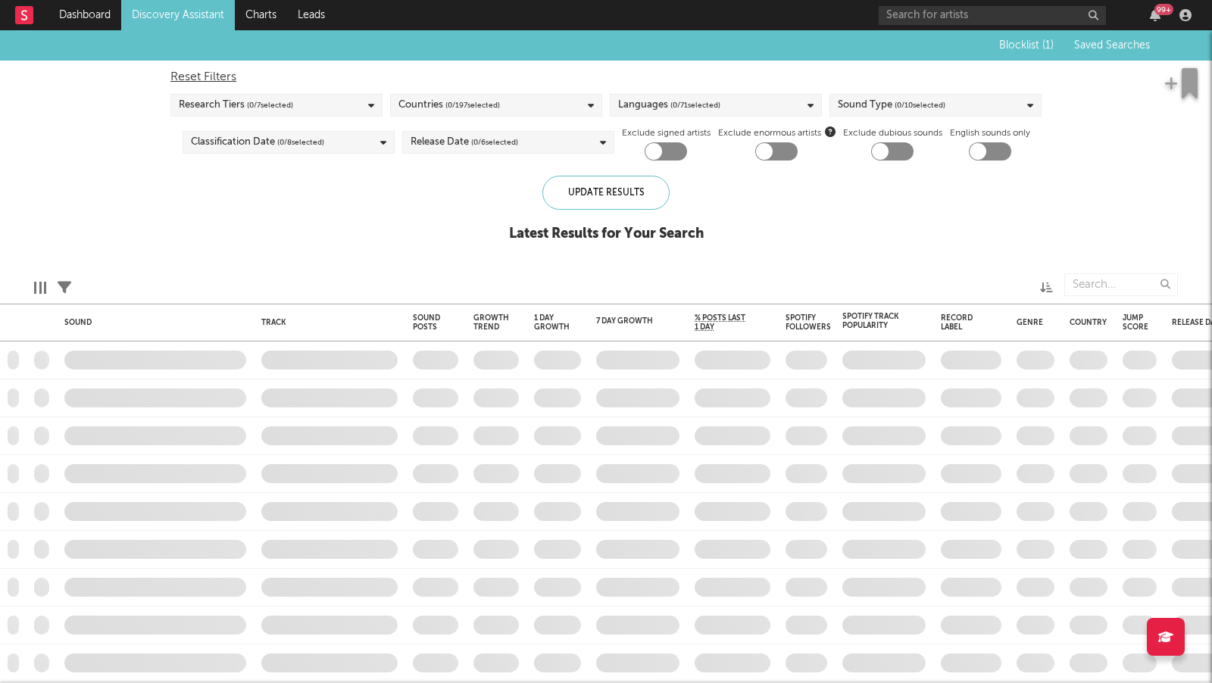
checkbox input "true"
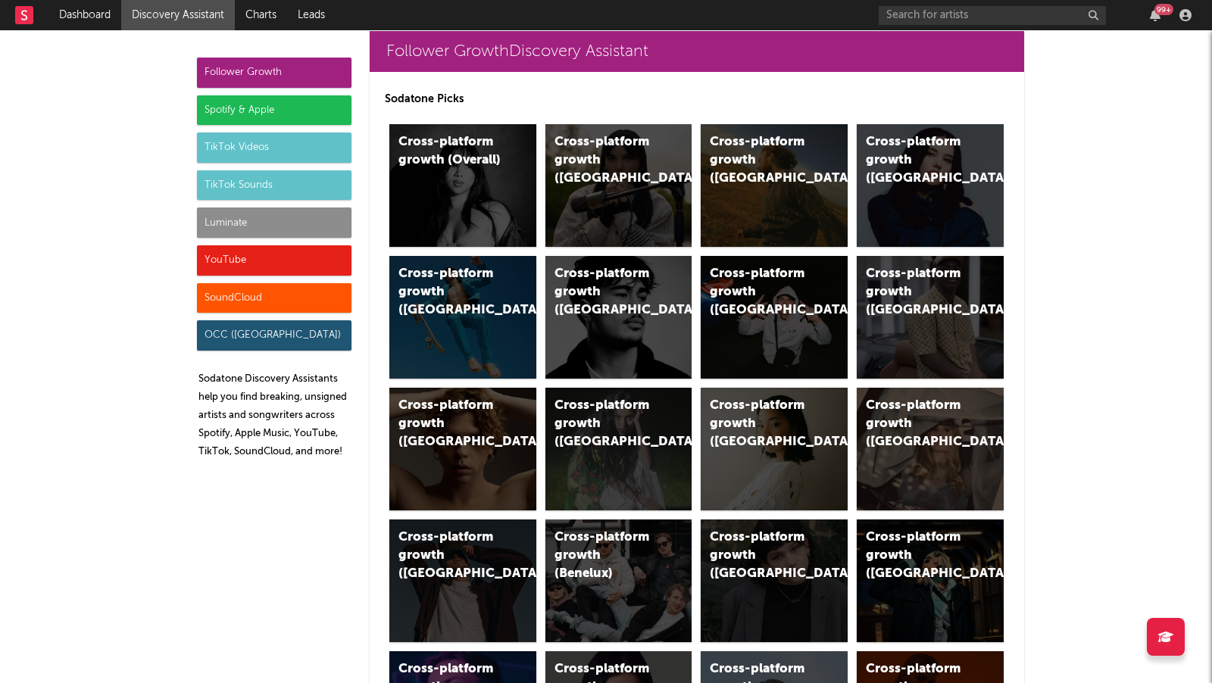
scroll to position [36, 0]
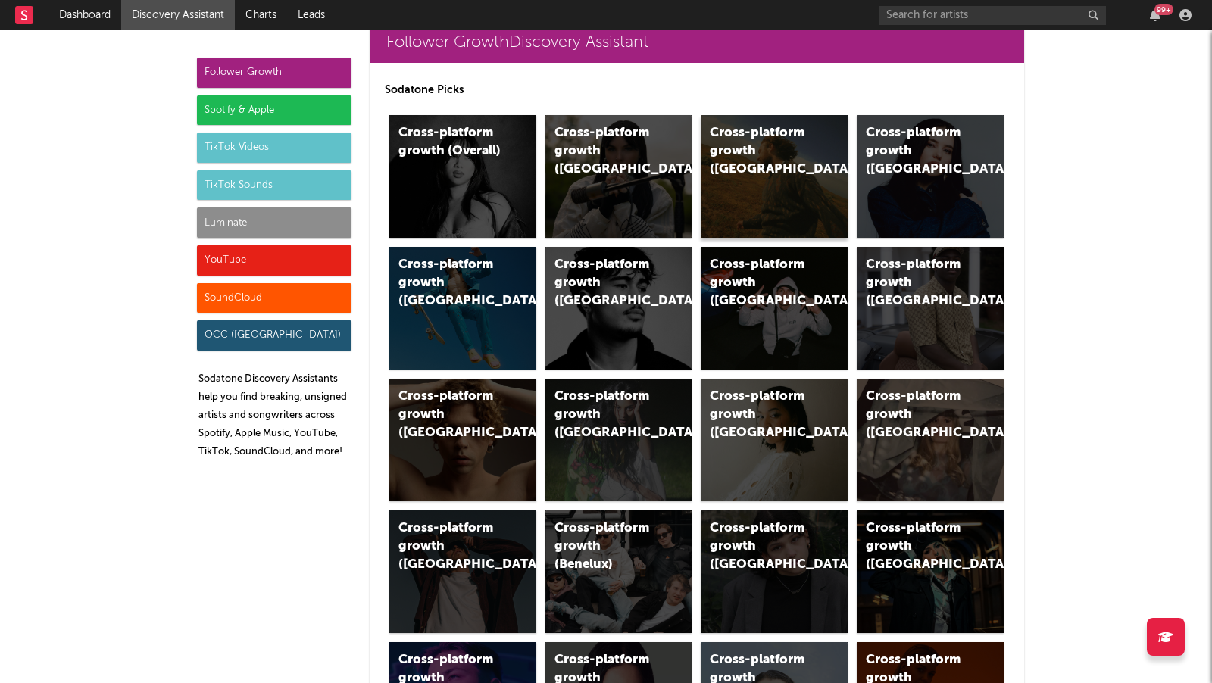
click at [766, 183] on div "Cross-platform growth (US)" at bounding box center [774, 176] width 147 height 123
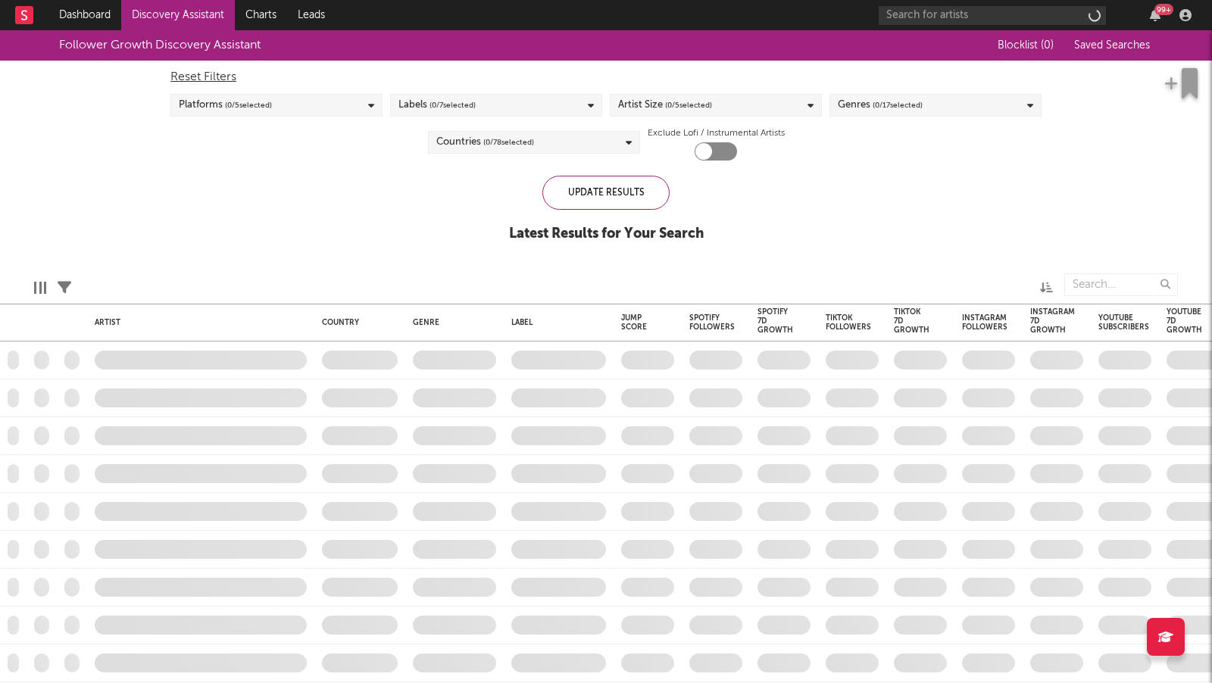
checkbox input "true"
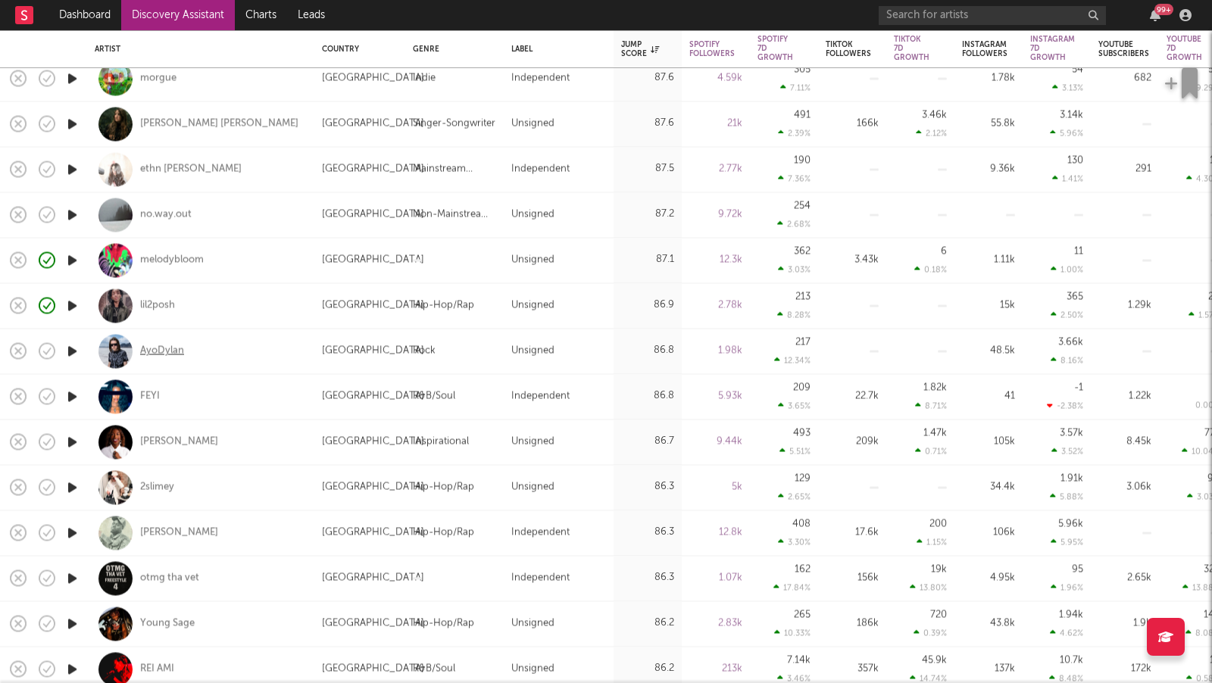
click at [156, 348] on div "AyoDylan" at bounding box center [162, 352] width 44 height 14
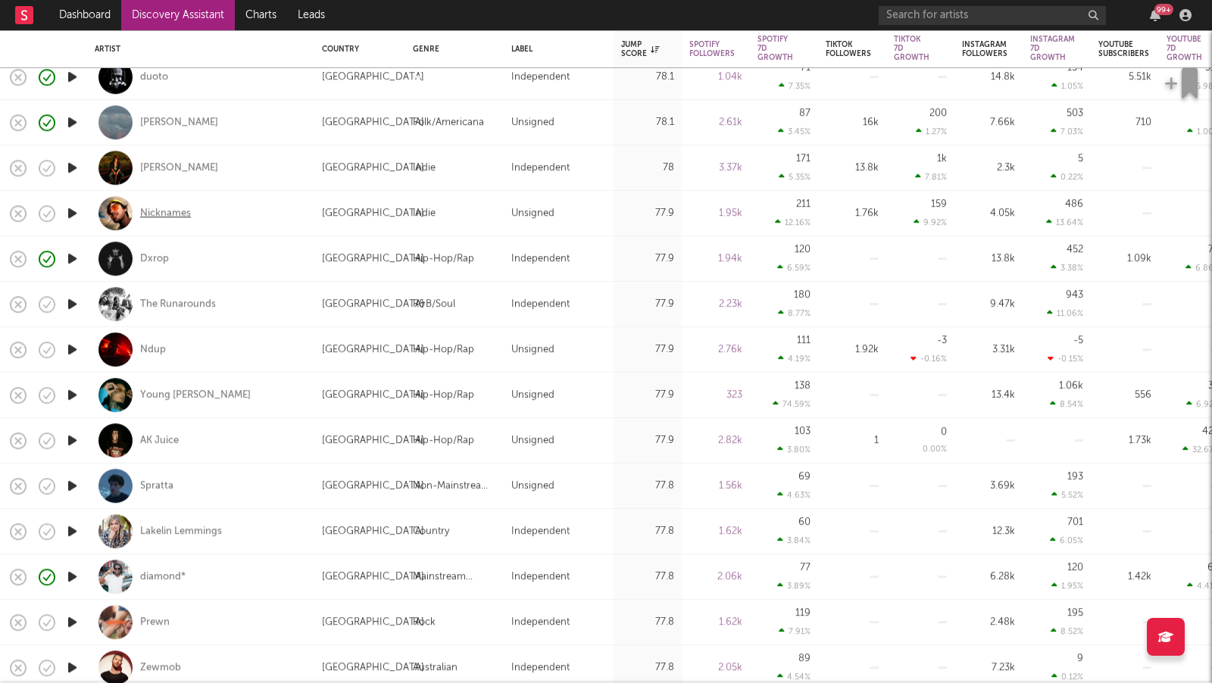
click at [176, 212] on div "Nicknames" at bounding box center [165, 214] width 51 height 14
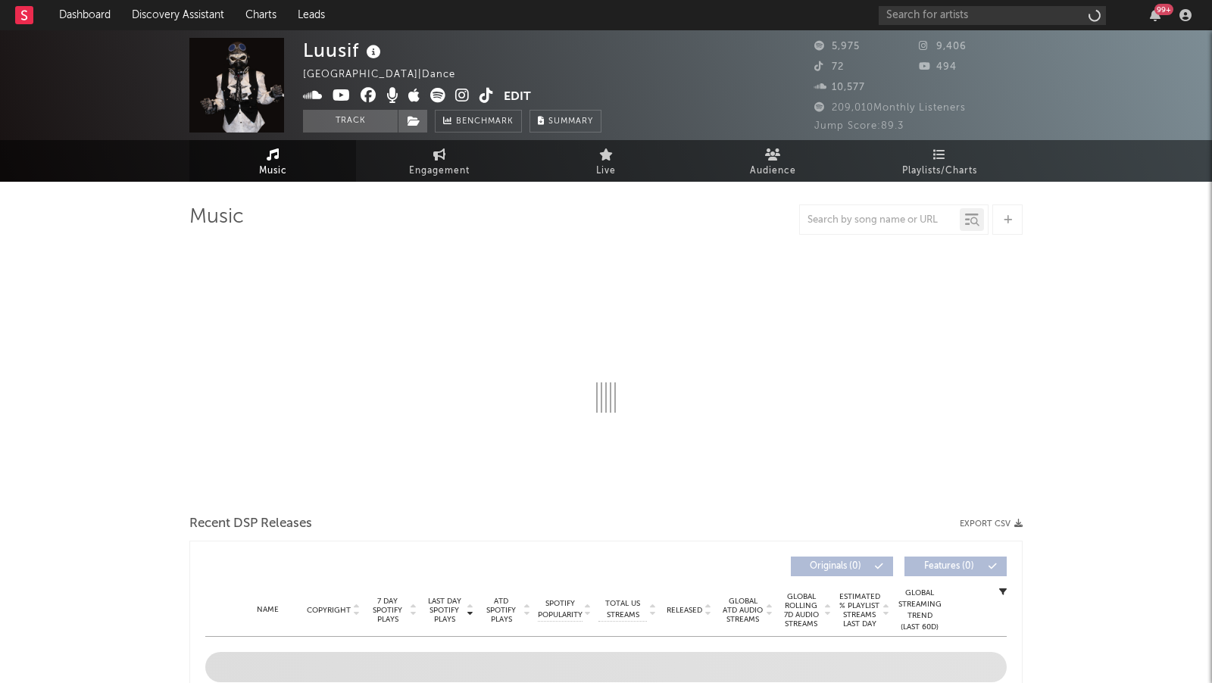
select select "1w"
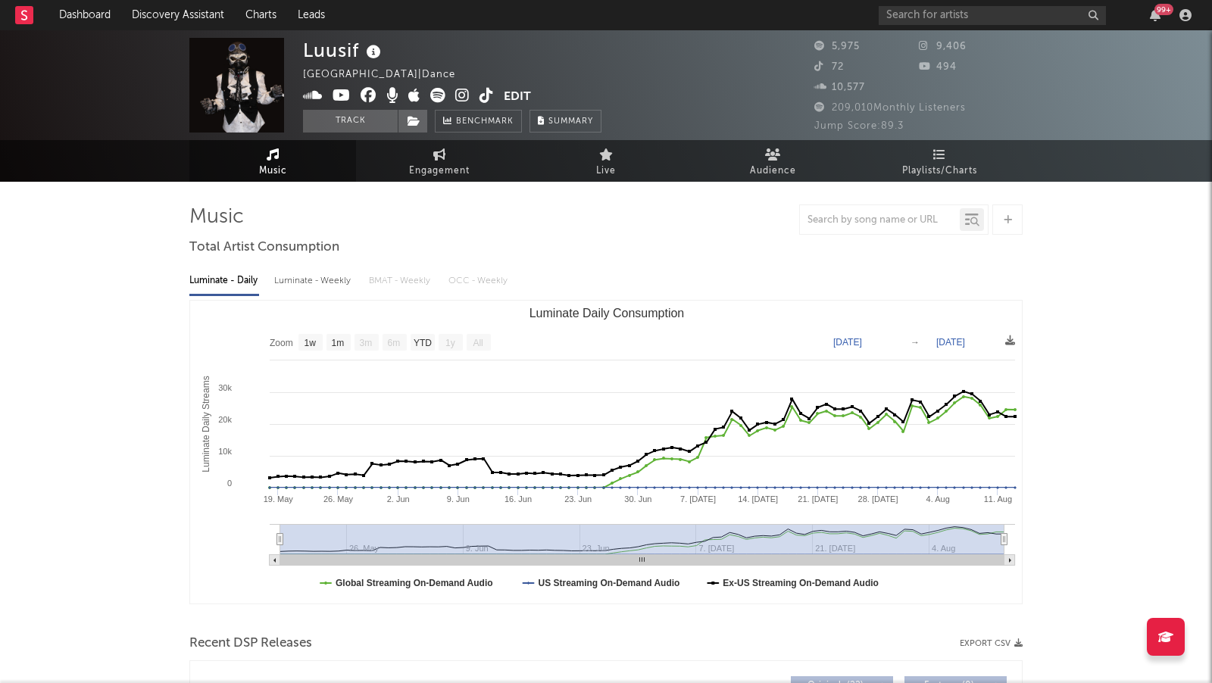
click at [461, 92] on icon at bounding box center [462, 95] width 14 height 15
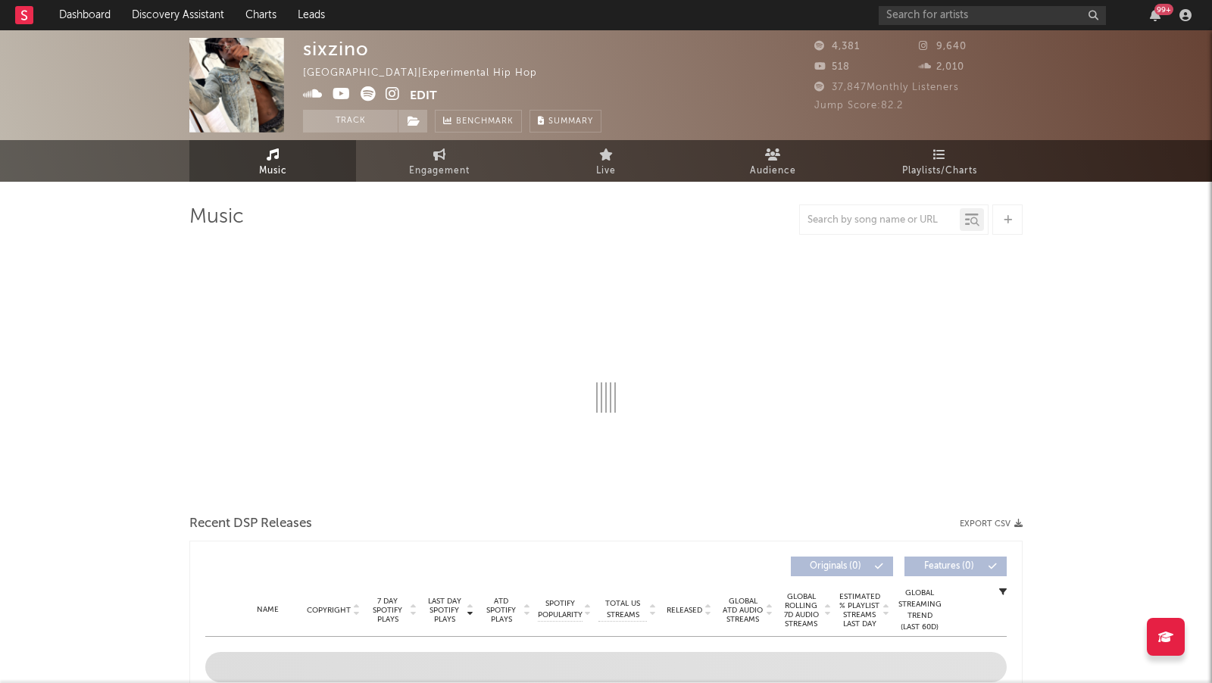
select select "1w"
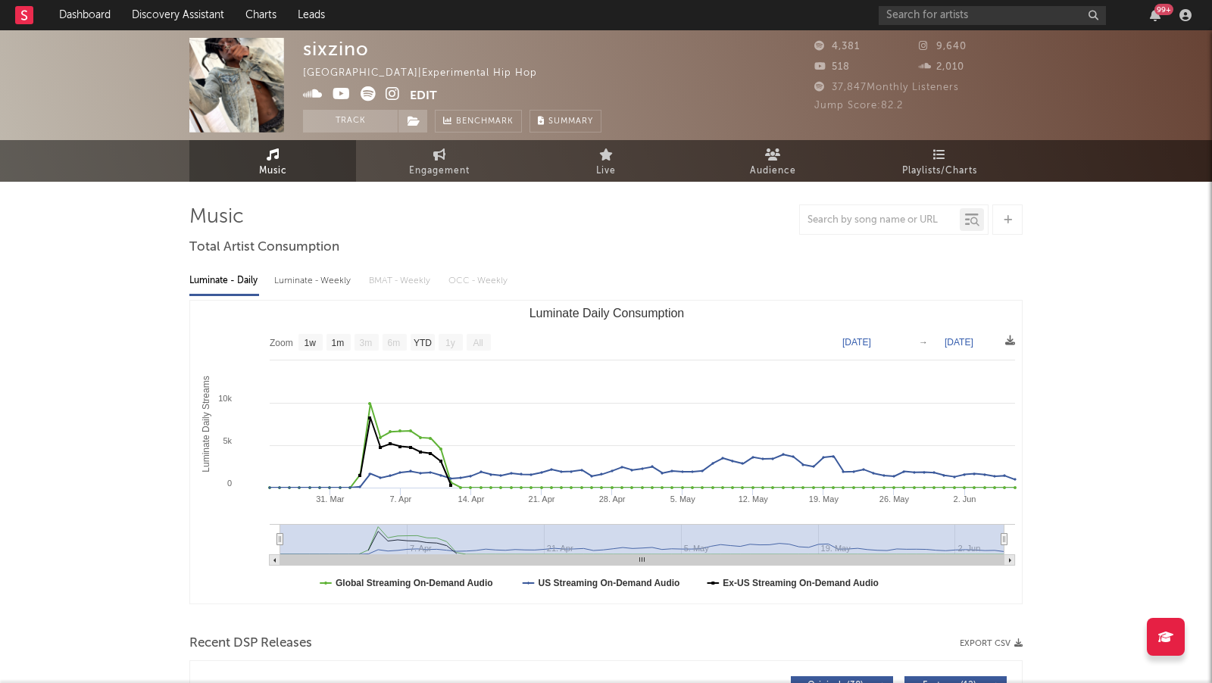
click at [392, 95] on icon at bounding box center [392, 93] width 14 height 15
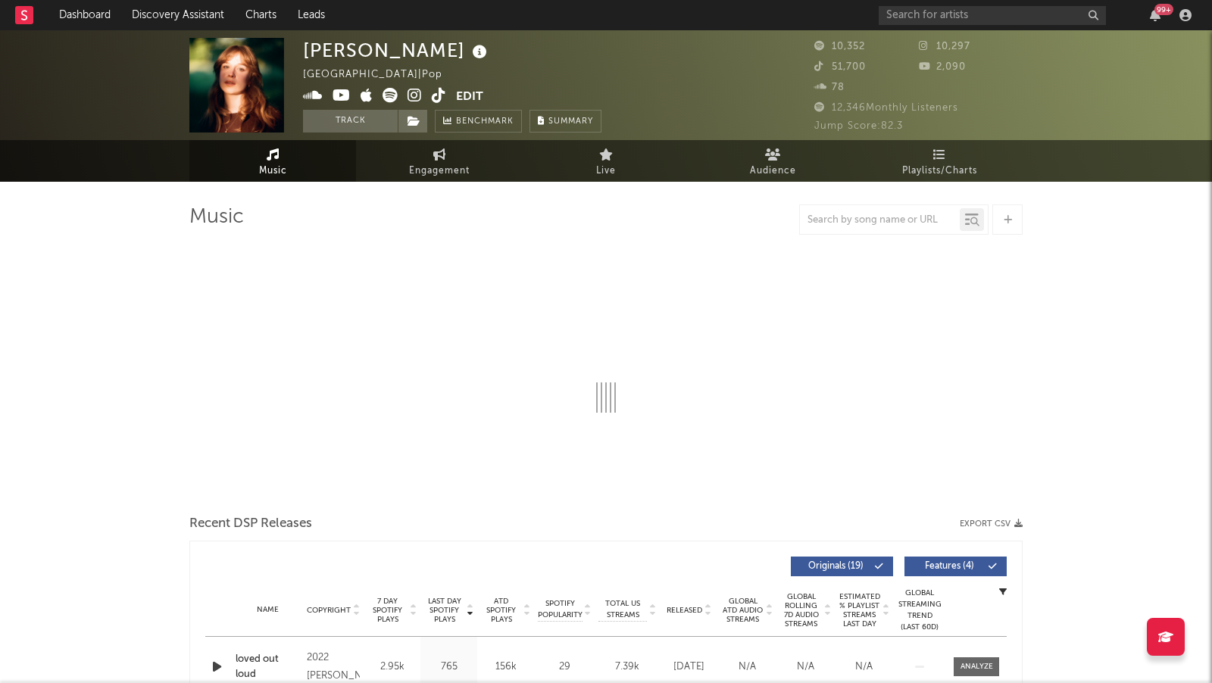
click at [413, 95] on icon at bounding box center [414, 95] width 14 height 15
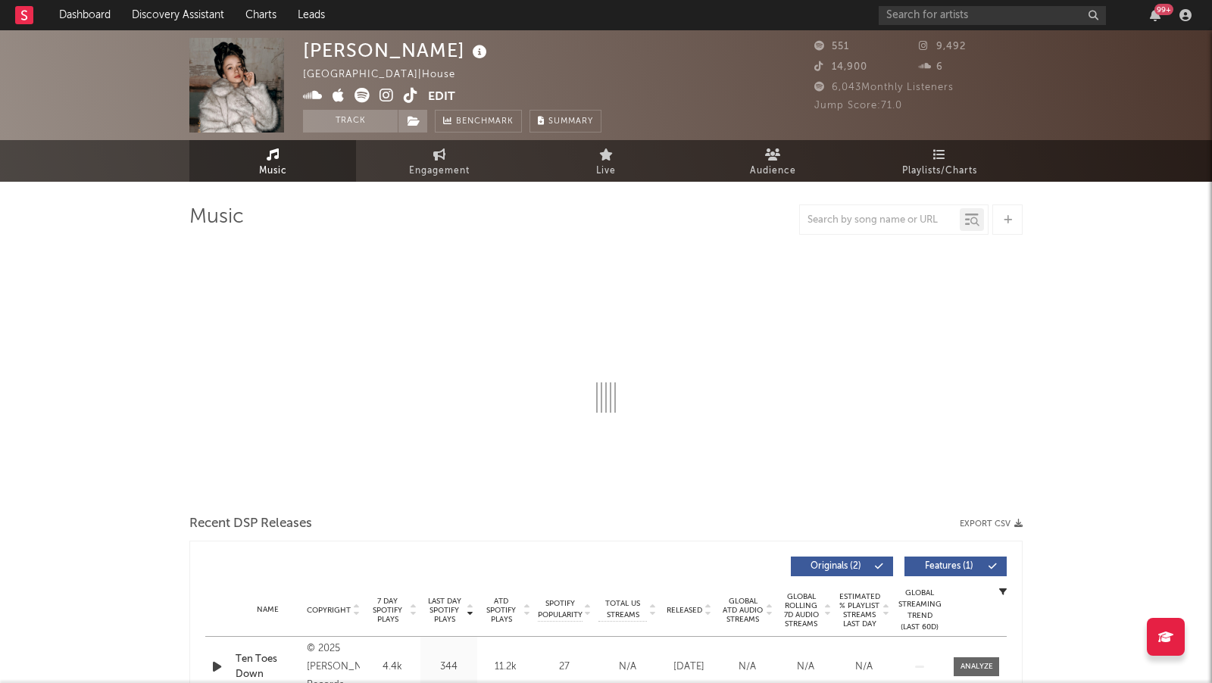
select select "1w"
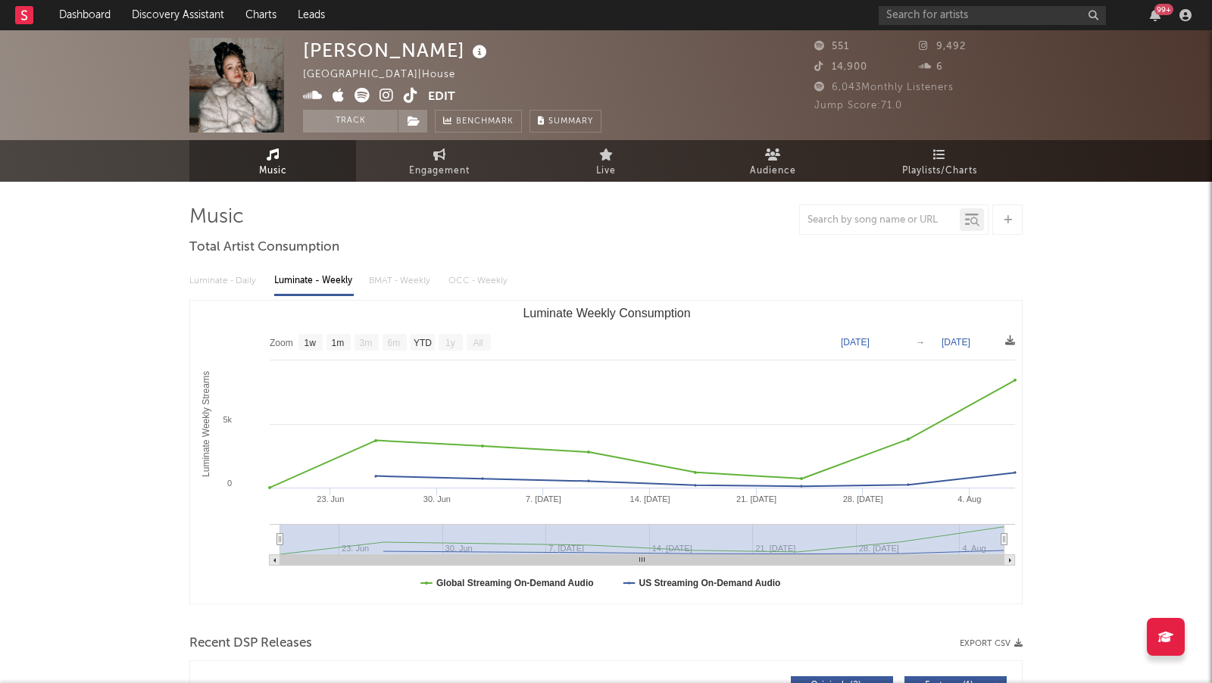
click at [386, 92] on icon at bounding box center [386, 95] width 14 height 15
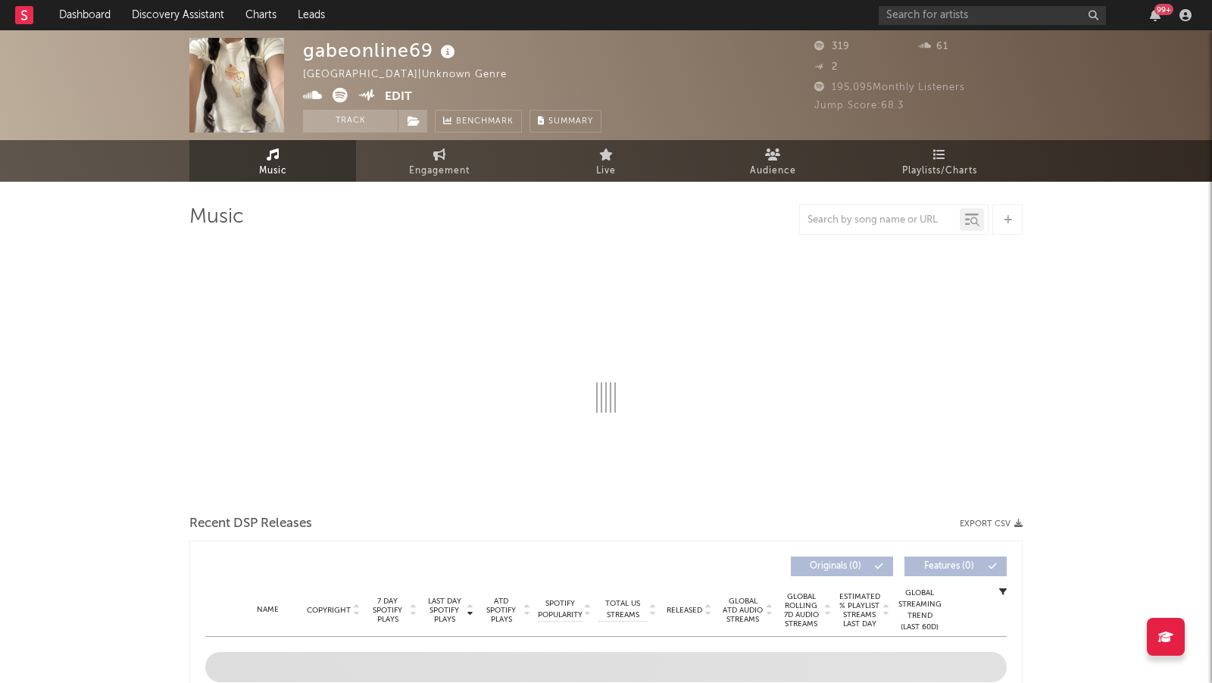
select select "1w"
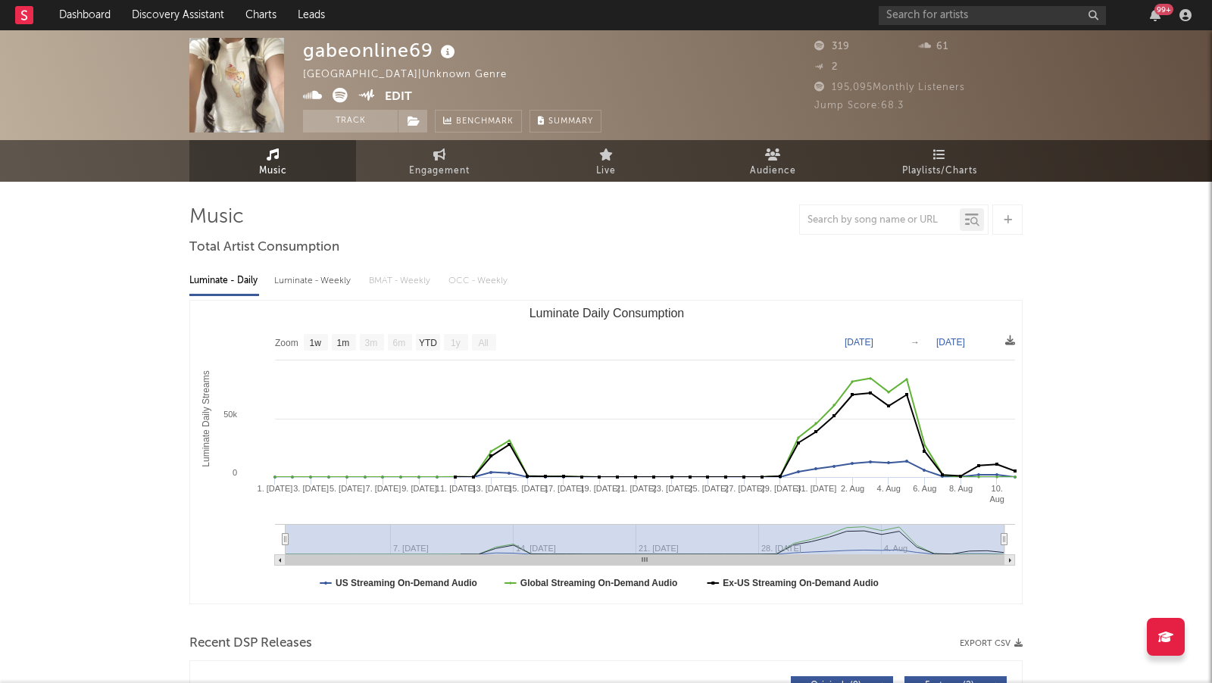
click at [310, 90] on icon at bounding box center [313, 95] width 20 height 15
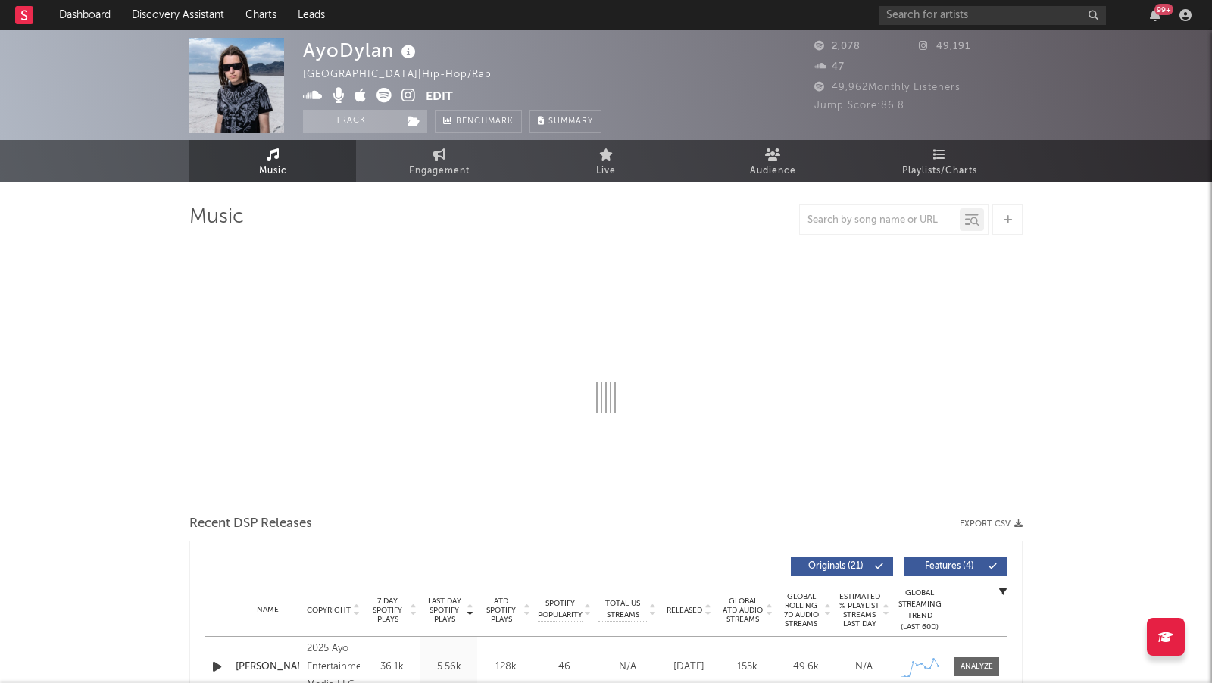
select select "6m"
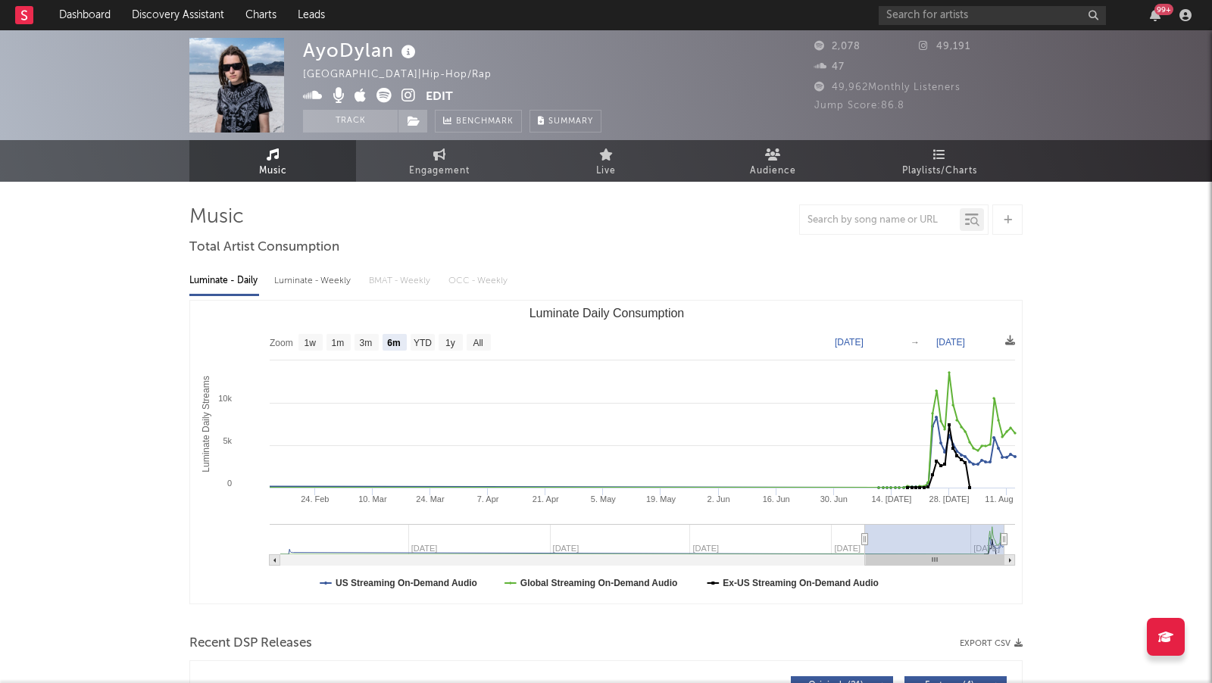
click at [412, 95] on icon at bounding box center [408, 95] width 14 height 15
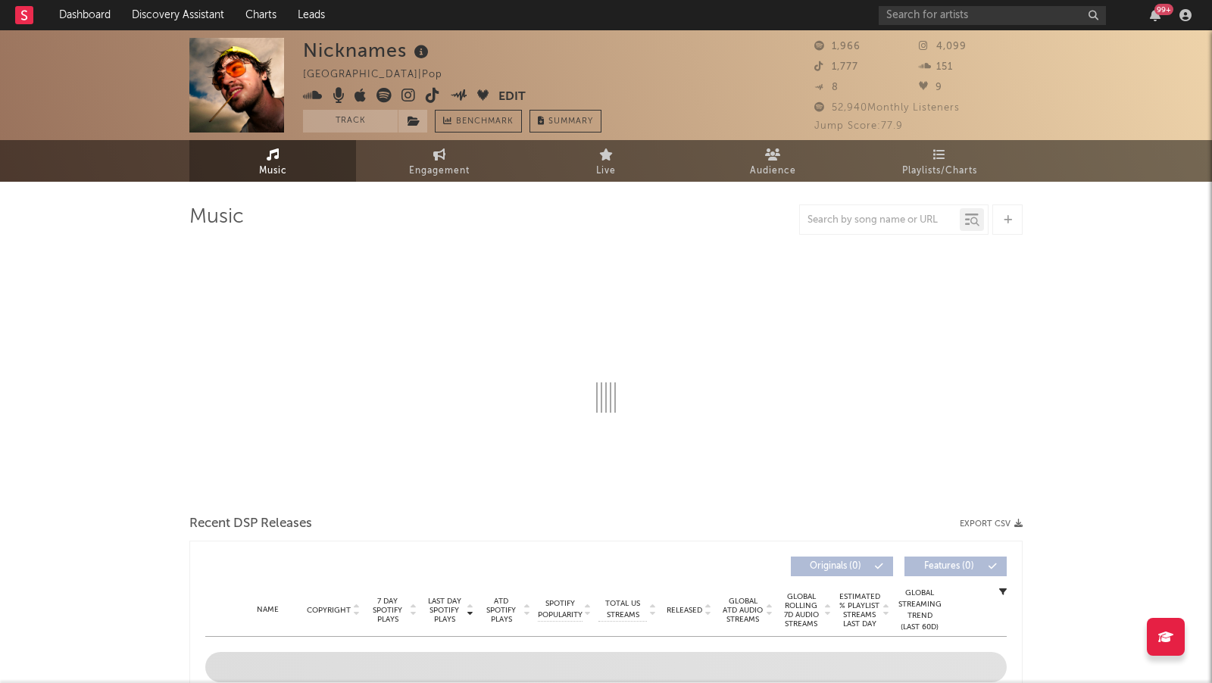
select select "6m"
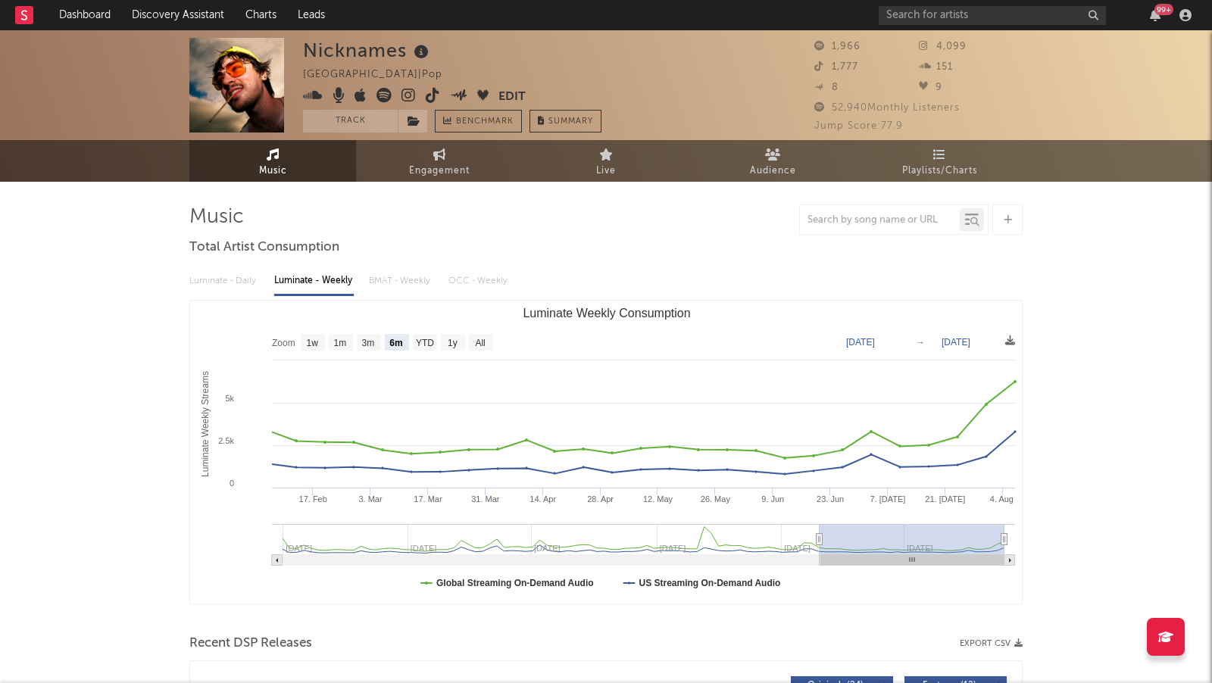
click at [406, 96] on icon at bounding box center [408, 95] width 14 height 15
